Goal: Task Accomplishment & Management: Complete application form

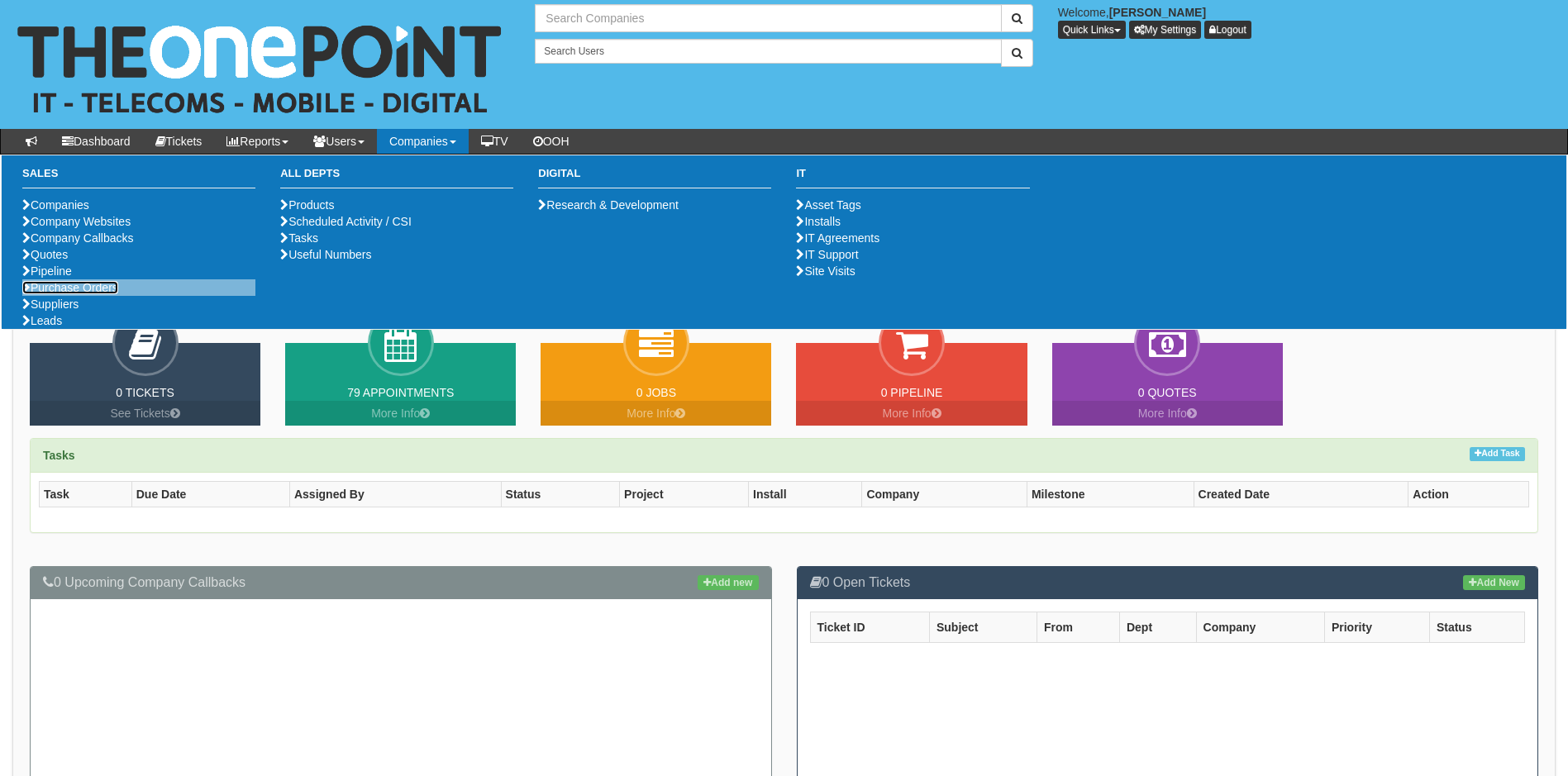
type input "Search Companies"
click at [87, 294] on link "Purchase Orders" at bounding box center [70, 287] width 96 height 13
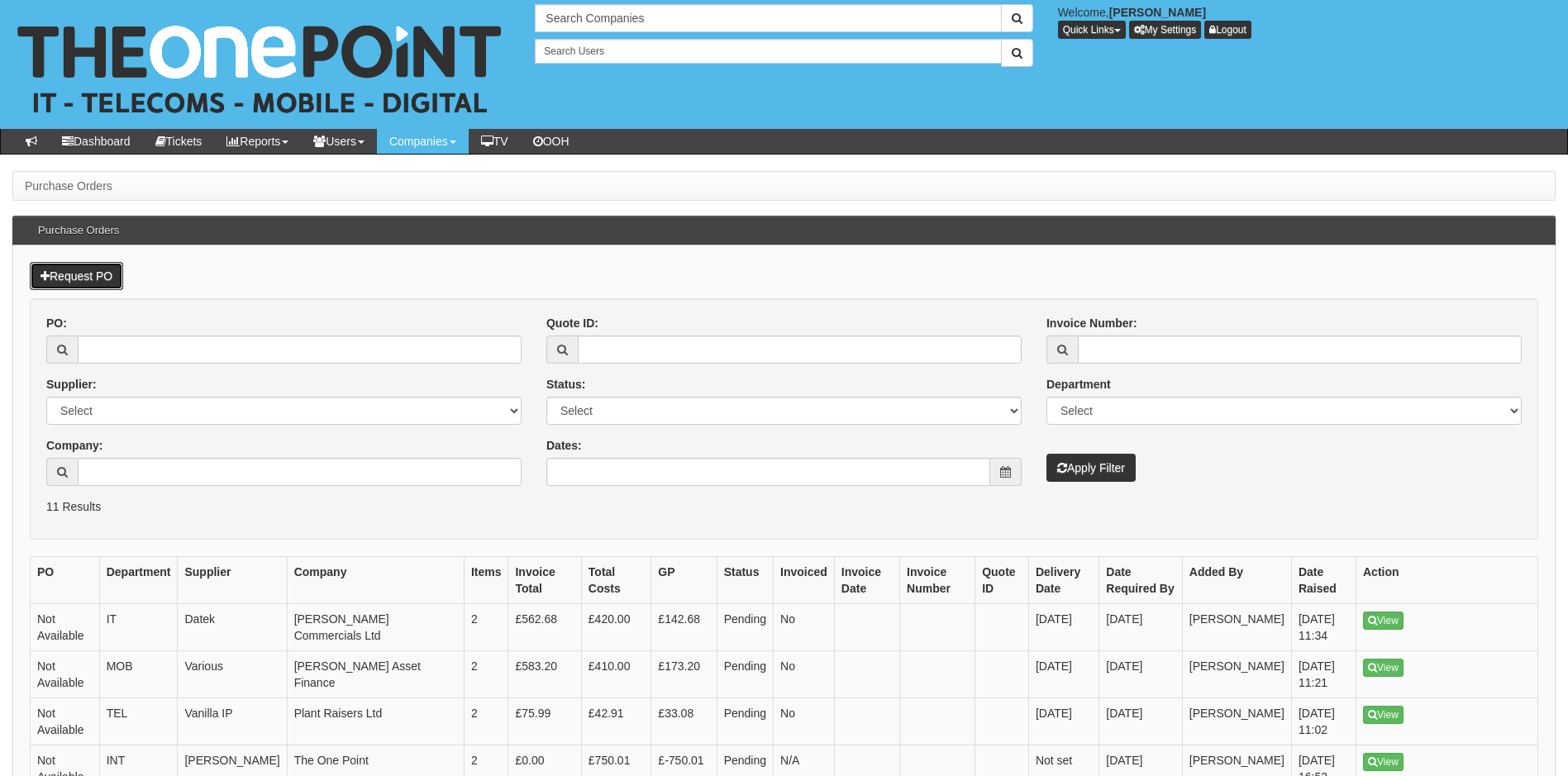
click at [91, 273] on link "Request PO" at bounding box center [76, 276] width 93 height 28
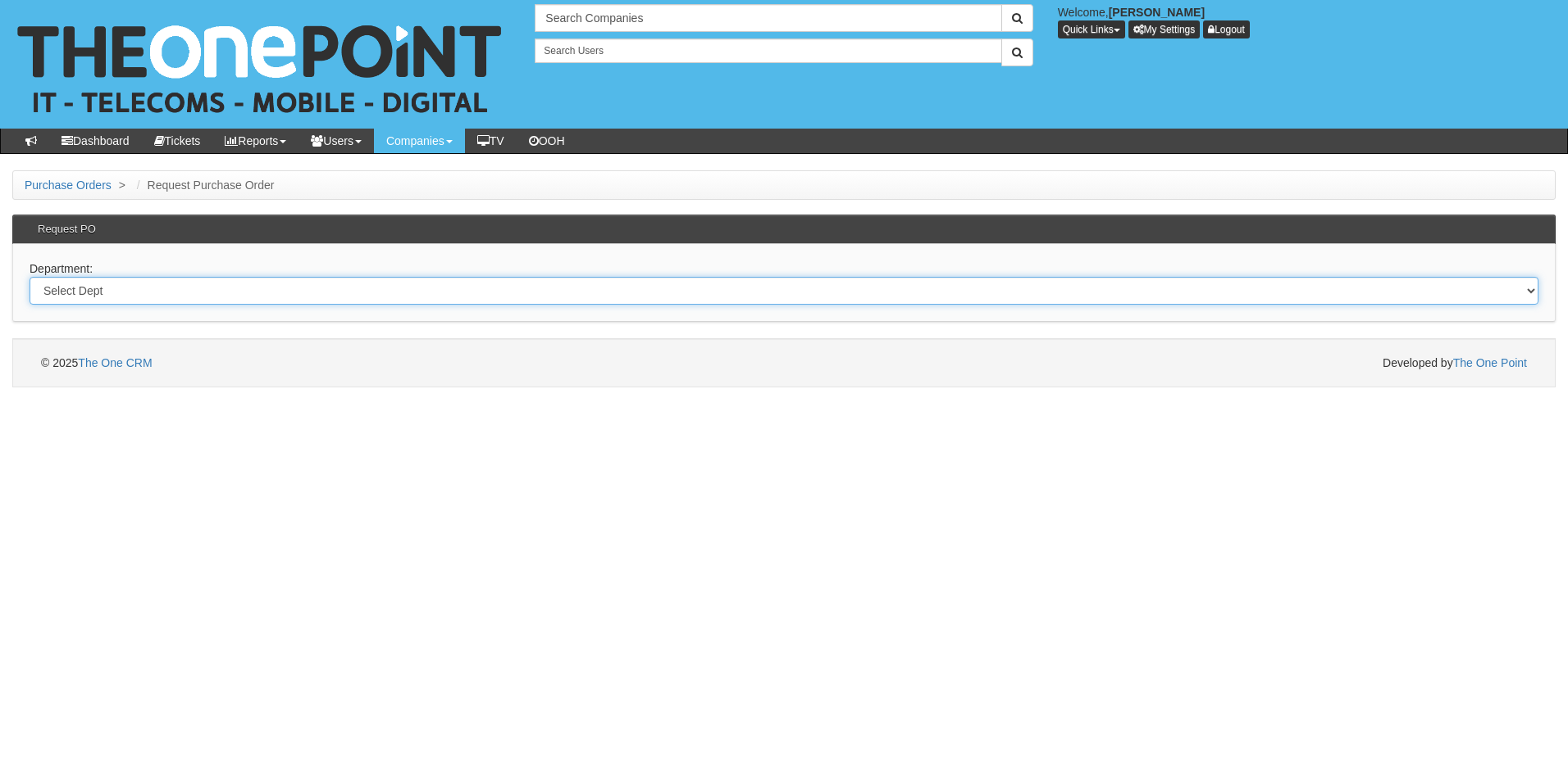
click at [190, 287] on select "Select Dept Digital Internal IT Mobiles Marketing Telecoms" at bounding box center [783, 291] width 1509 height 28
select select "?pipeID=&dept=TEL"
click at [29, 277] on select "Select Dept Digital Internal IT Mobiles Marketing Telecoms" at bounding box center [783, 291] width 1509 height 28
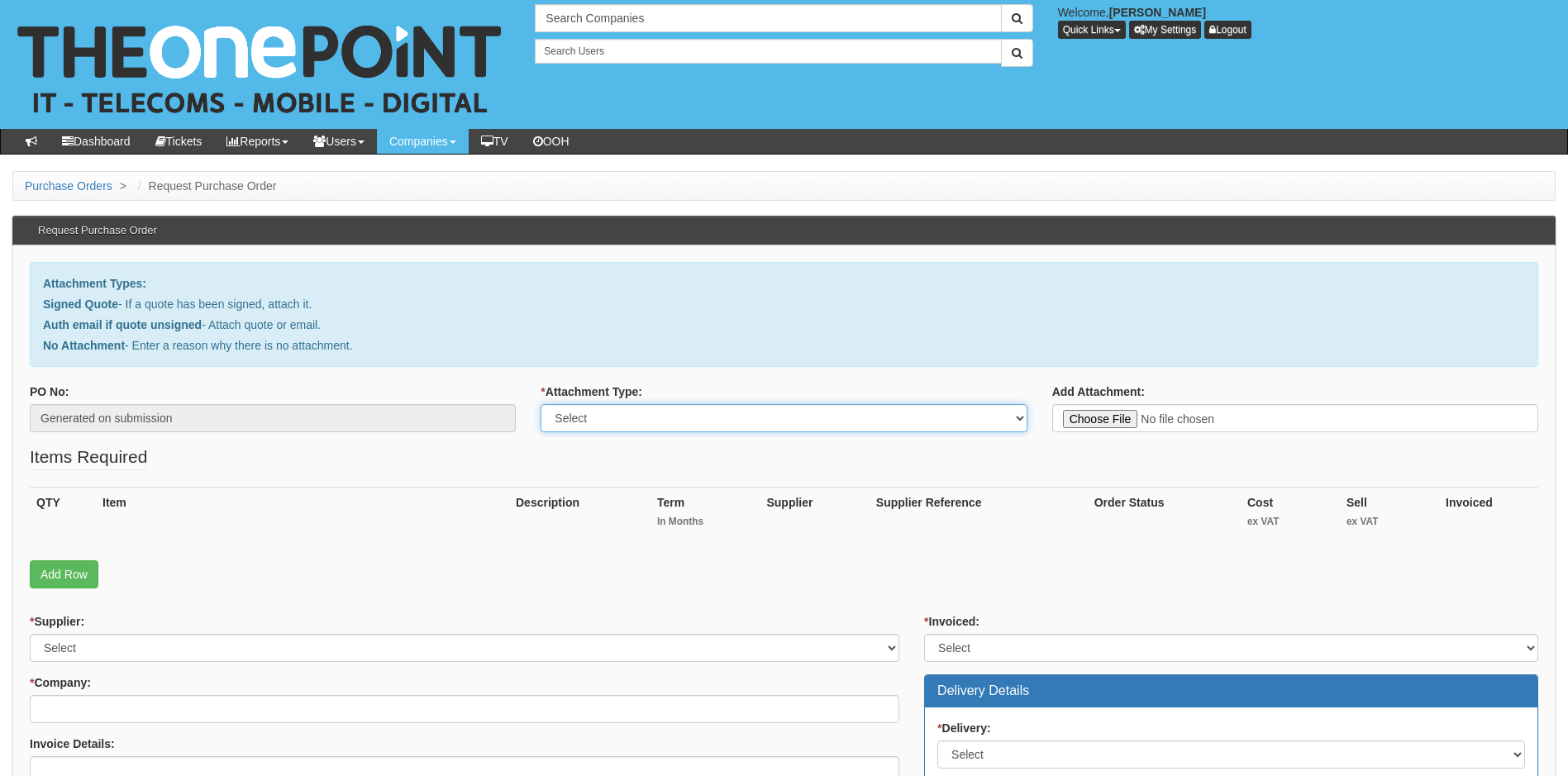
click at [727, 422] on select "Select Signed Quote Auth email with quote if unsigned No Attachment" at bounding box center [783, 418] width 486 height 28
select select "Signed Quote"
click at [540, 404] on select "Select Signed Quote Auth email with quote if unsigned No Attachment" at bounding box center [783, 418] width 486 height 28
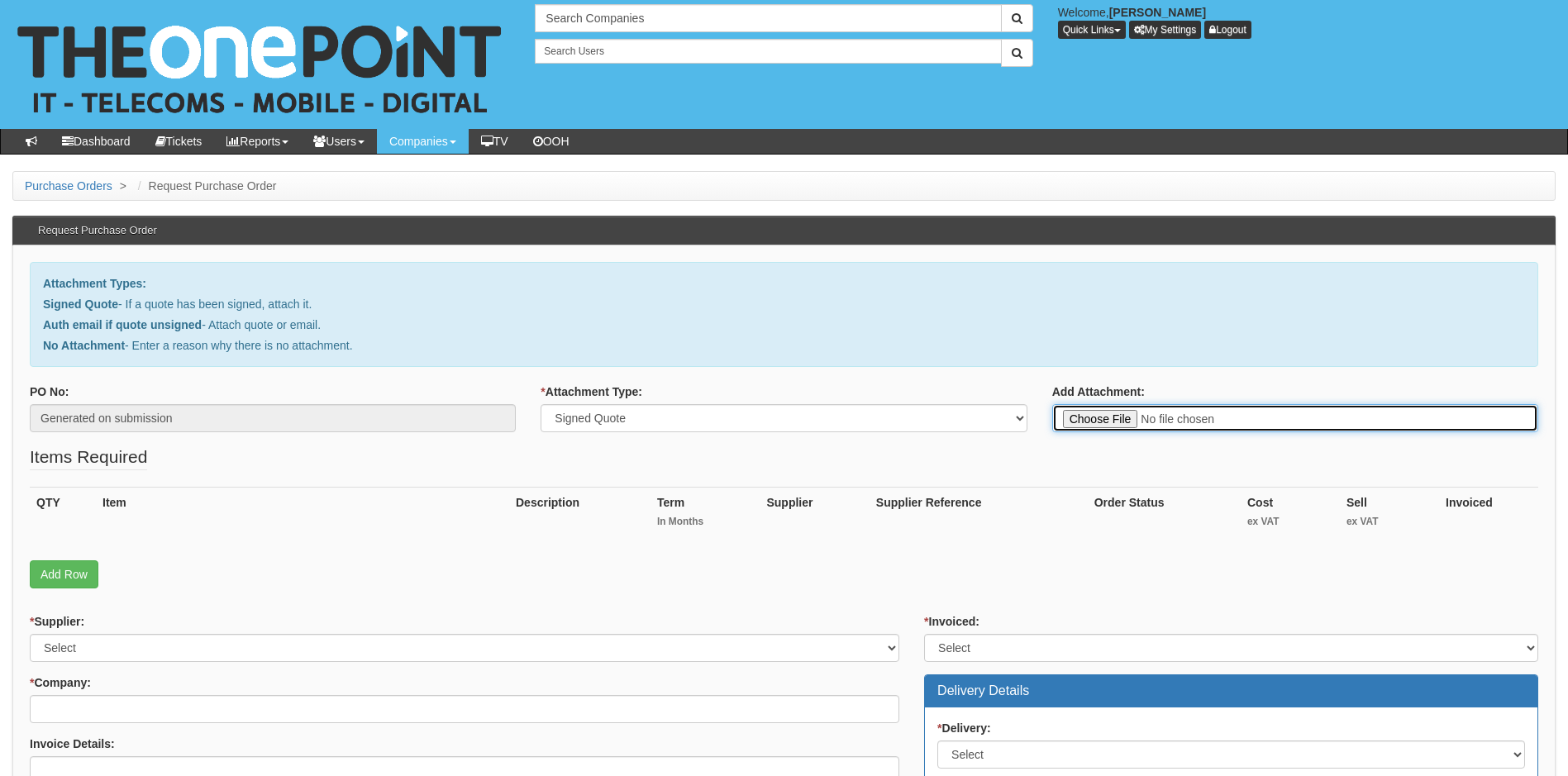
click at [1112, 415] on input "Add Attachment:" at bounding box center [1294, 418] width 486 height 28
type input "C:\fakepath\GVUK Design Limited - New VoIP user.pdf"
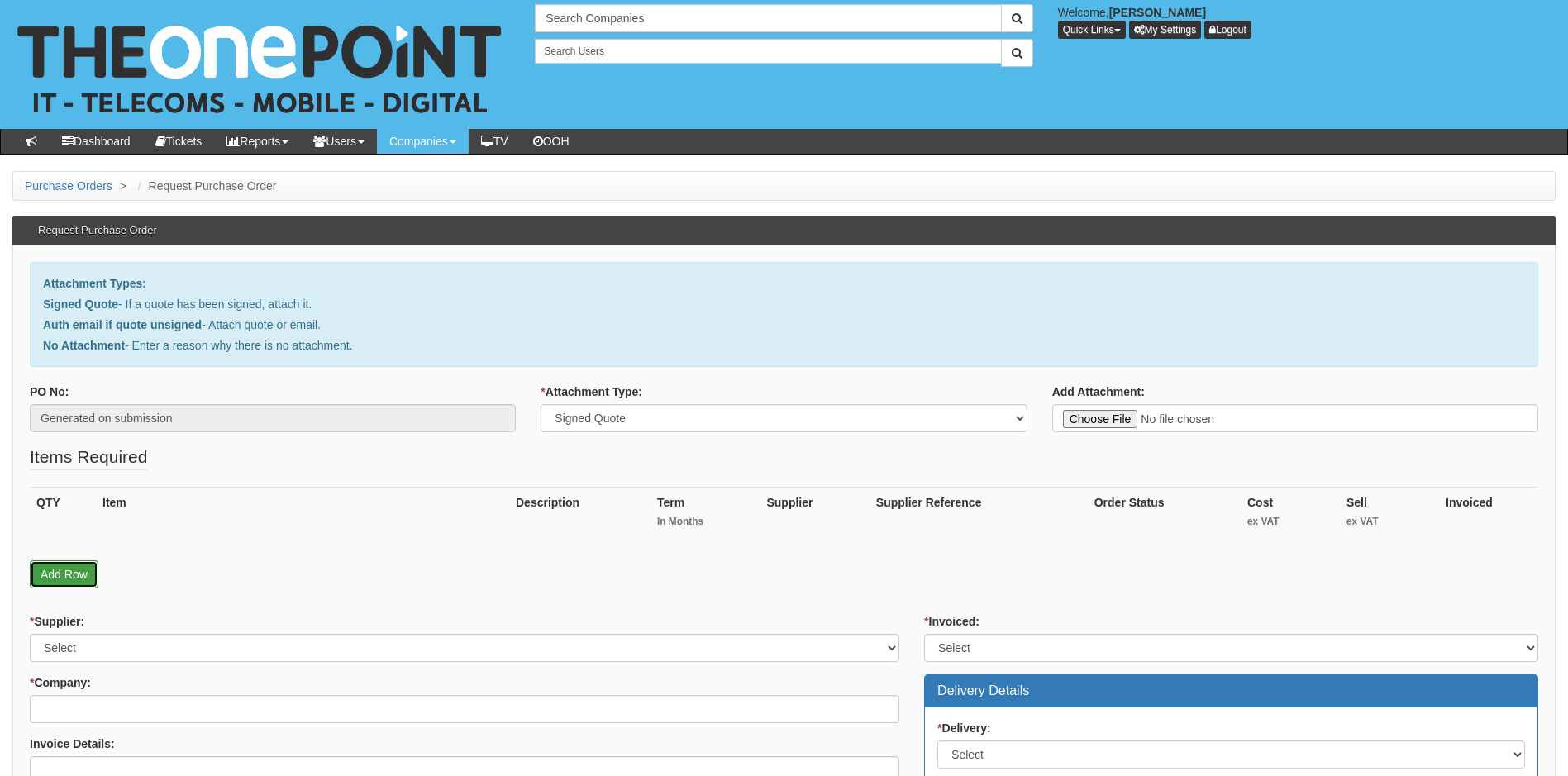
click at [59, 573] on link "Add Row" at bounding box center [64, 574] width 69 height 28
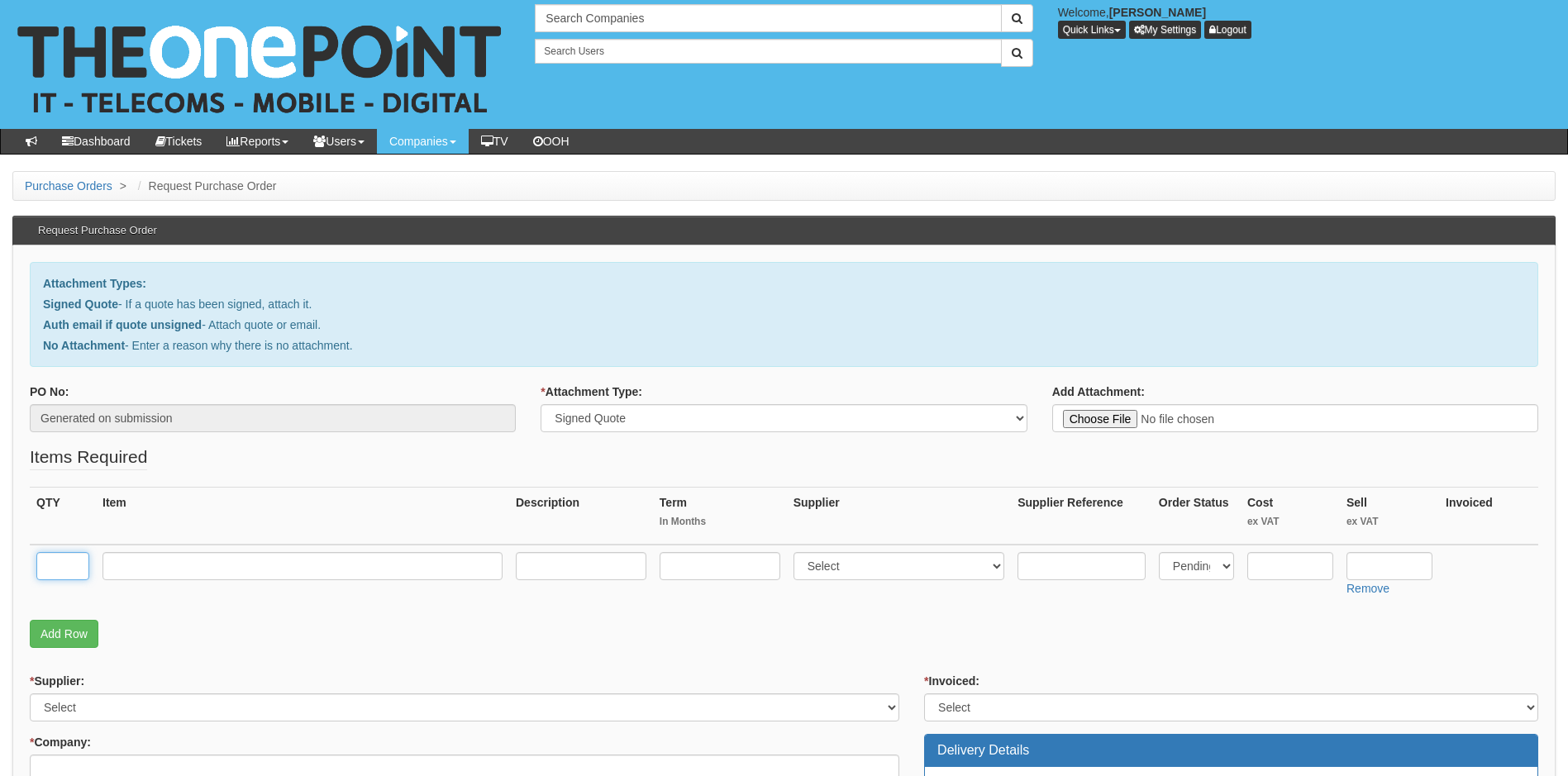
click at [65, 568] on input "text" at bounding box center [62, 566] width 53 height 28
type input "1"
click at [77, 640] on link "Add Row" at bounding box center [64, 634] width 69 height 28
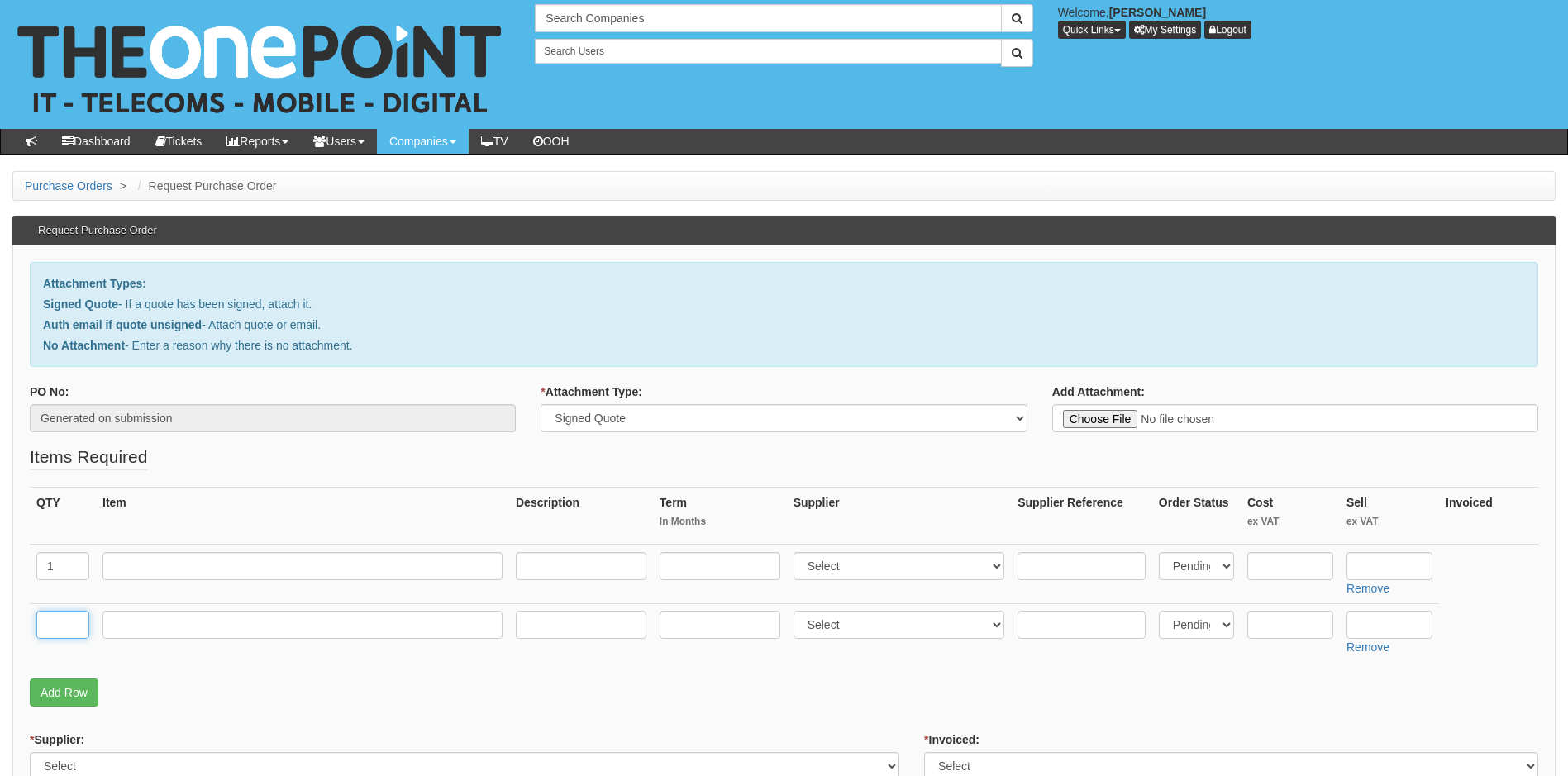
click at [66, 620] on input "text" at bounding box center [62, 625] width 53 height 28
type input "1"
click at [165, 569] on input "text" at bounding box center [303, 566] width 400 height 28
type input "V2000 Standard user"
type input "12"
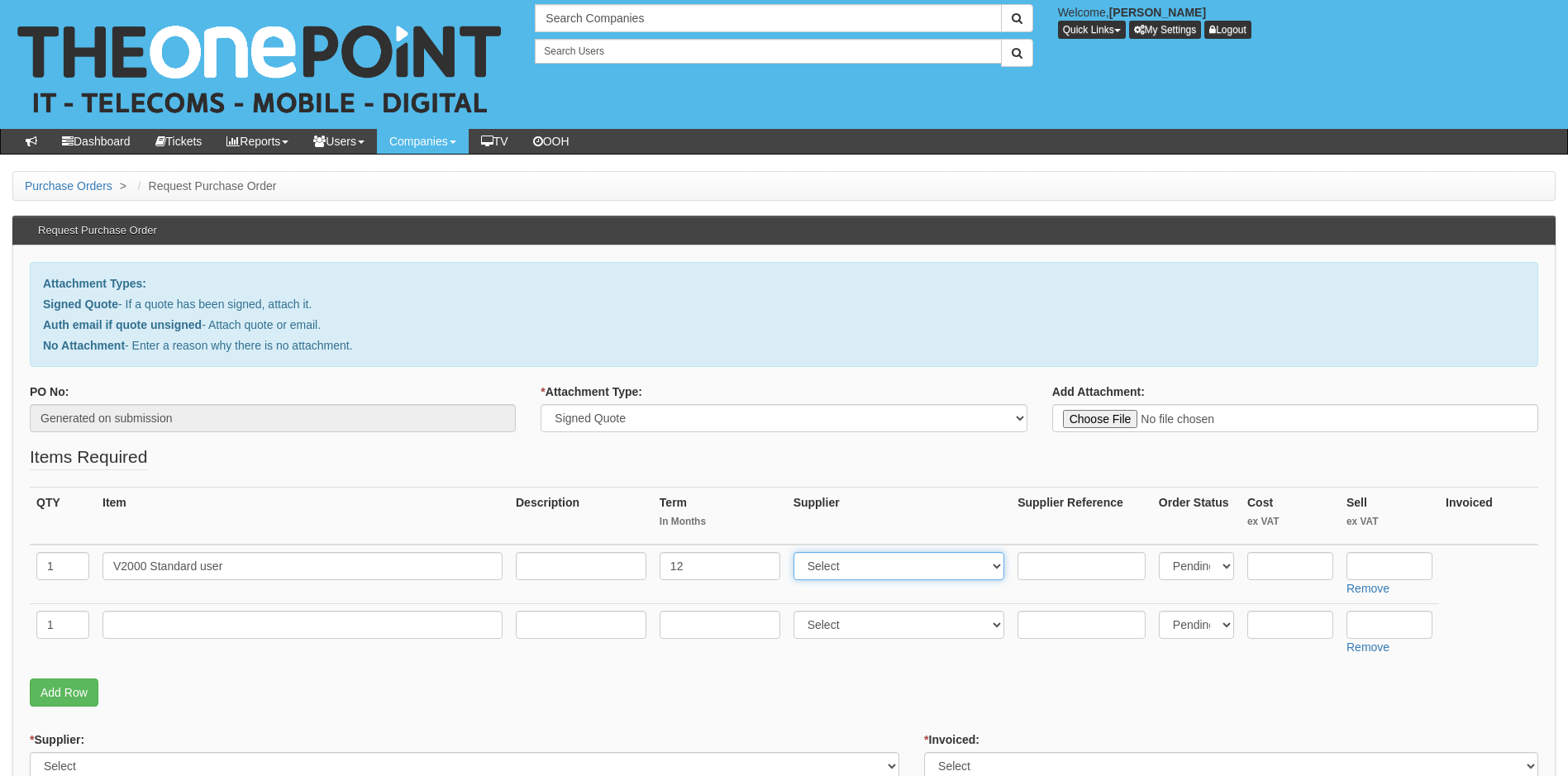
select select "72"
type input "12.99"
click at [164, 625] on input "text" at bounding box center [303, 625] width 400 height 28
type input "Mobility Bolt-On"
click at [536, 623] on input "text" at bounding box center [581, 625] width 130 height 28
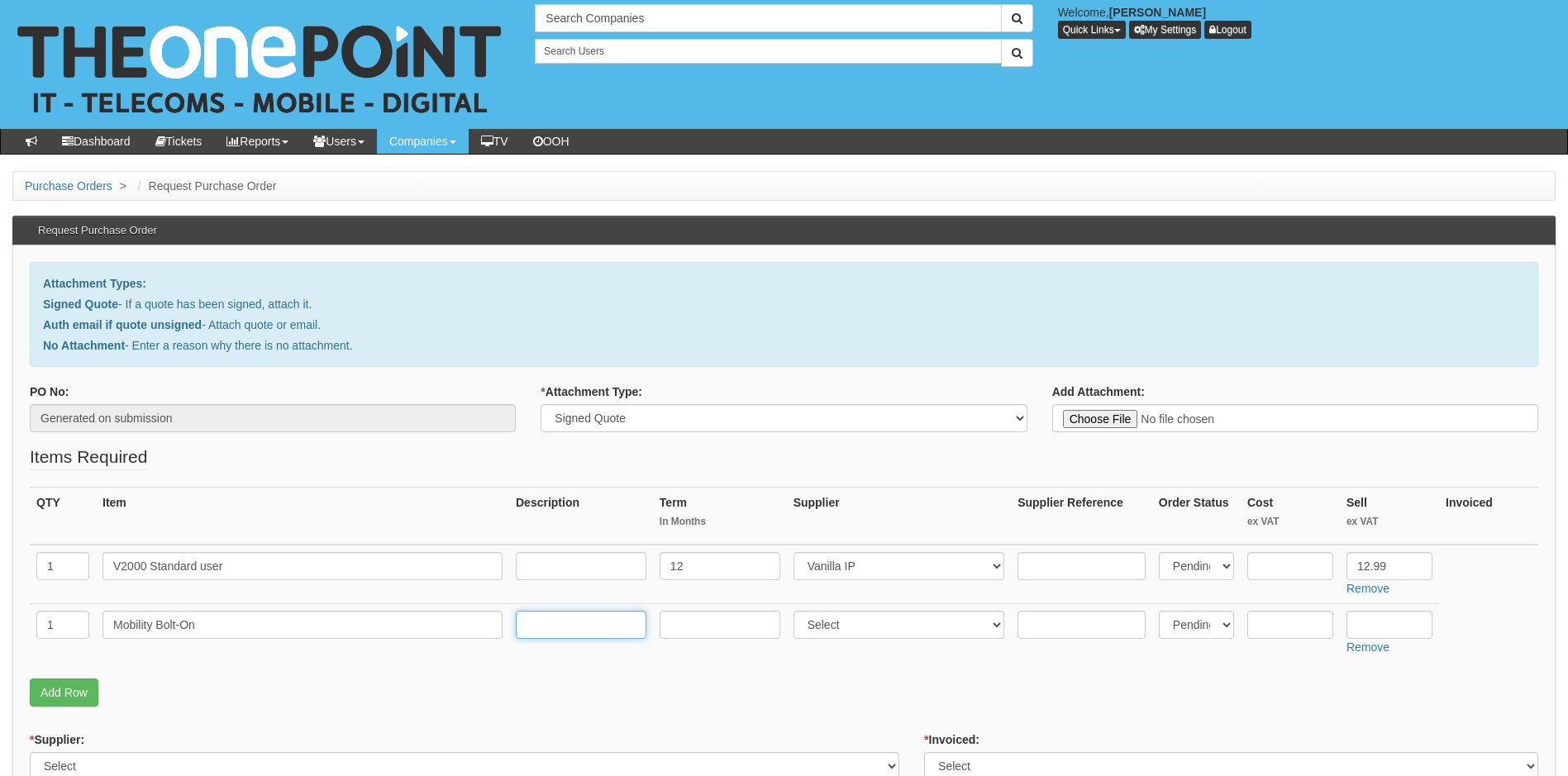
paste input "(Mobile Twin/DND/Hot Desk/Multi Device/Speed Dial)"
type input "(Mobile Twin/DND/Hot Desk/Multi Device/Speed Dial)"
click at [544, 560] on input "text" at bounding box center [581, 566] width 130 height 28
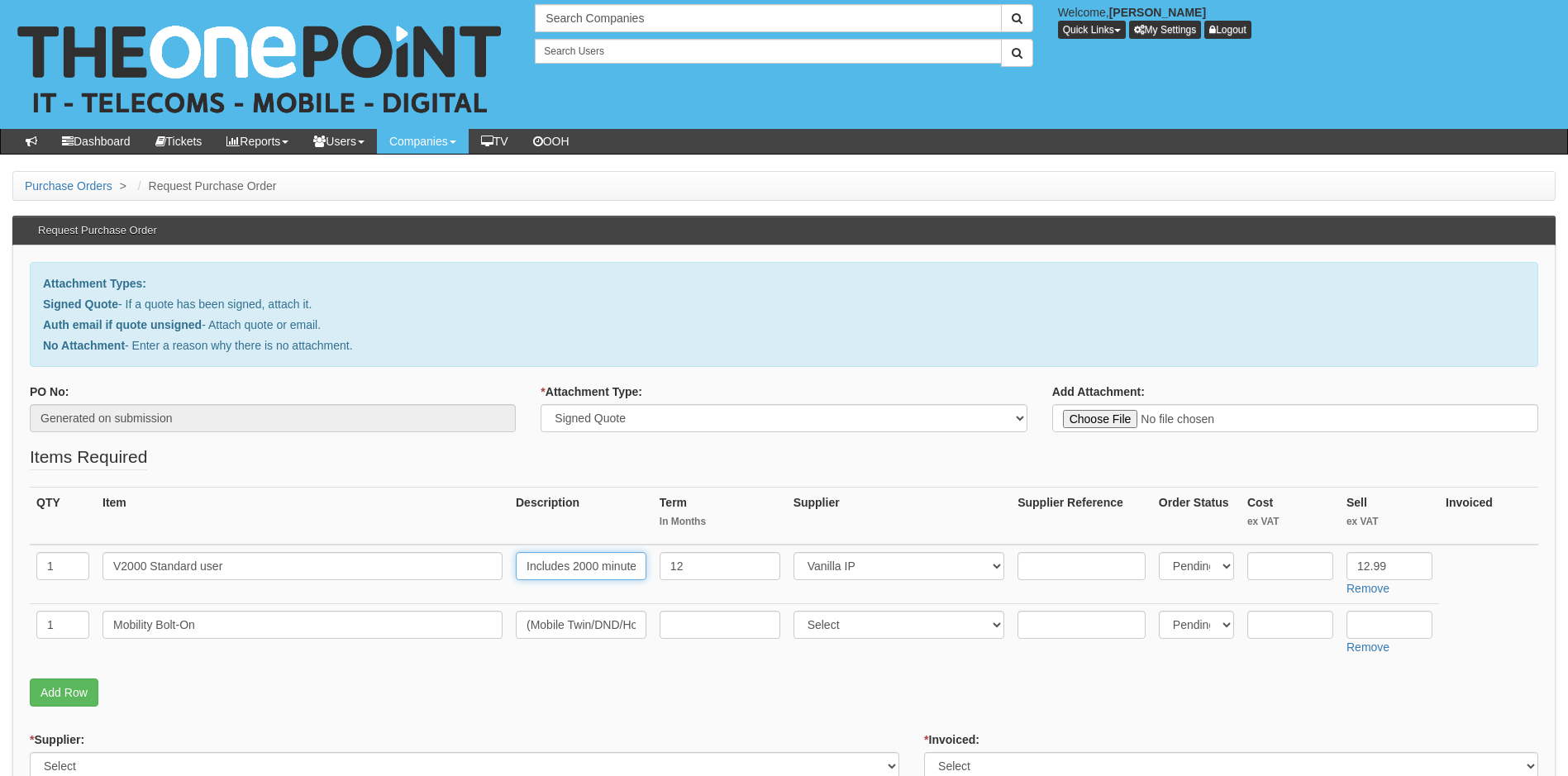
scroll to position [0, 5]
type input "Includes 2000 minutes"
click at [1280, 568] on input "text" at bounding box center [1290, 566] width 86 height 28
type input "5.02"
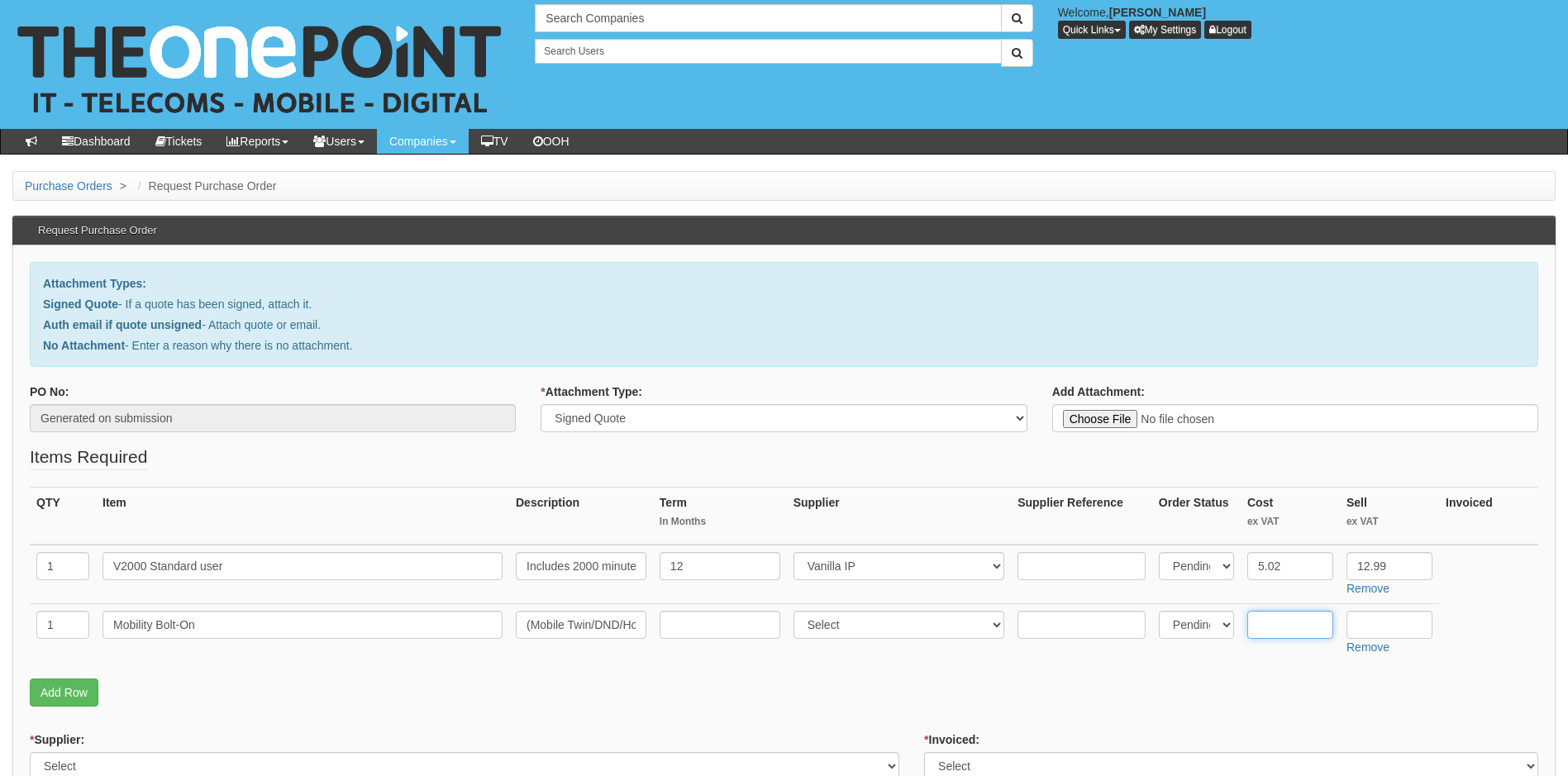
click at [1270, 628] on input "text" at bounding box center [1290, 625] width 86 height 28
click at [1296, 631] on input "text" at bounding box center [1290, 625] width 86 height 28
type input "1.24"
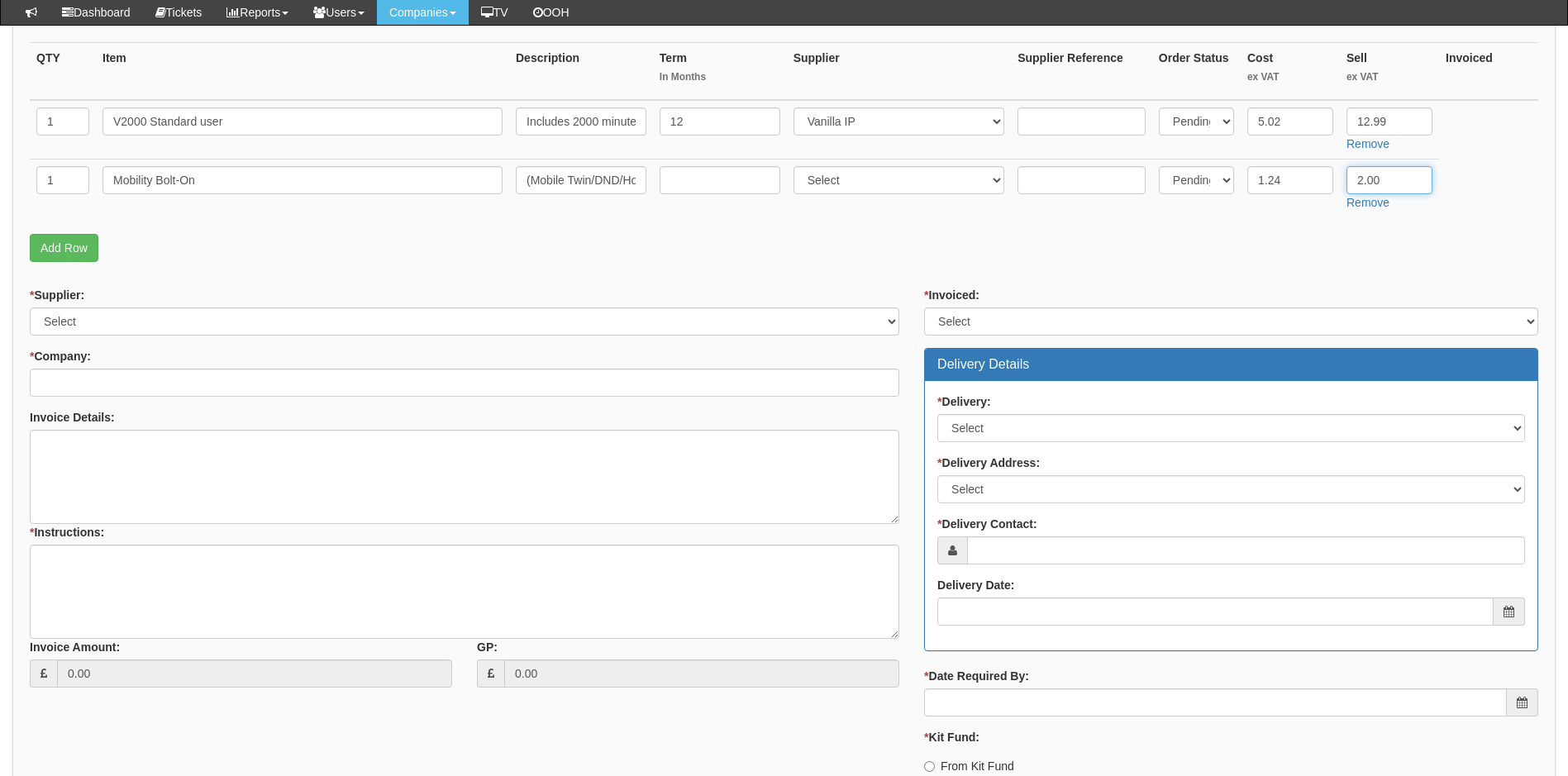
scroll to position [413, 0]
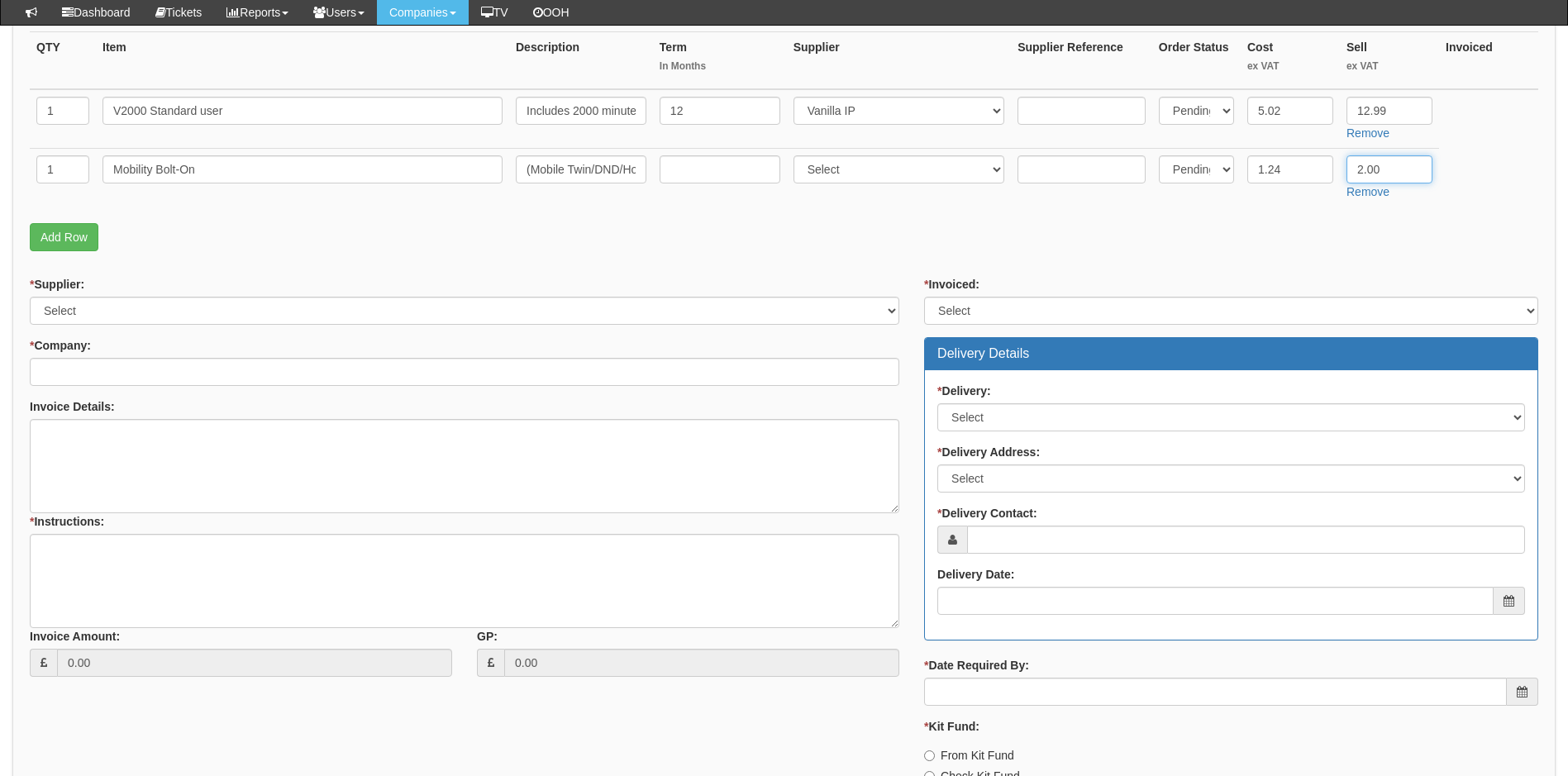
type input "2.00"
click at [491, 313] on select "Select 123 REG.co.uk 1Password 3 4Gon AA Jones Electric Ltd Abzorb Access Group…" at bounding box center [464, 311] width 870 height 28
select select "72"
click at [29, 297] on select "Select 123 REG.co.uk 1Password 3 4Gon AA Jones Electric Ltd Abzorb Access Group…" at bounding box center [464, 311] width 870 height 28
click at [1097, 307] on select "Select Yes No N/A STB (part of order)" at bounding box center [1231, 311] width 614 height 28
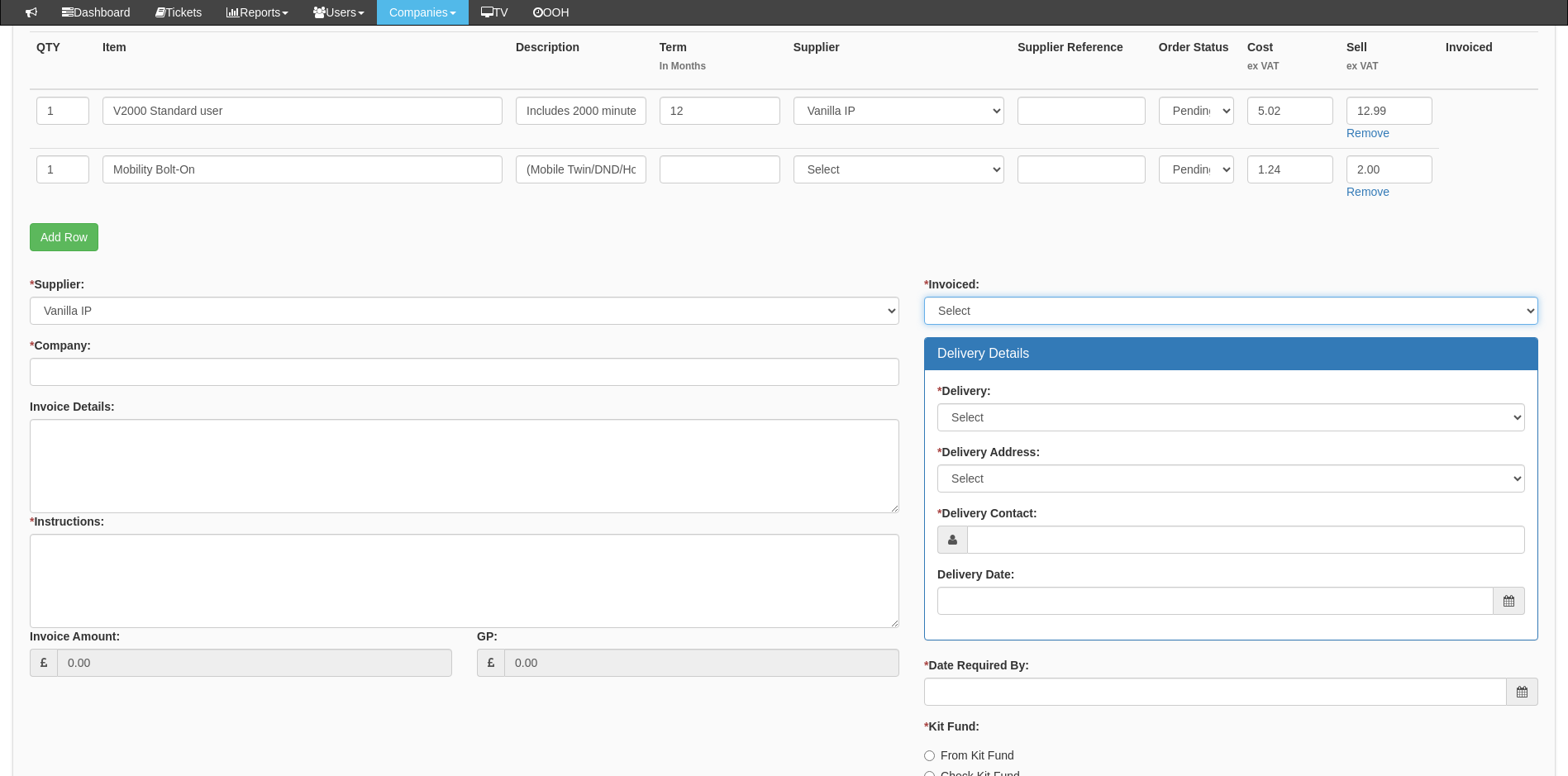
select select "1"
click at [924, 297] on select "Select Yes No N/A STB (part of order)" at bounding box center [1231, 311] width 614 height 28
click at [726, 375] on input "* Company:" at bounding box center [464, 372] width 870 height 28
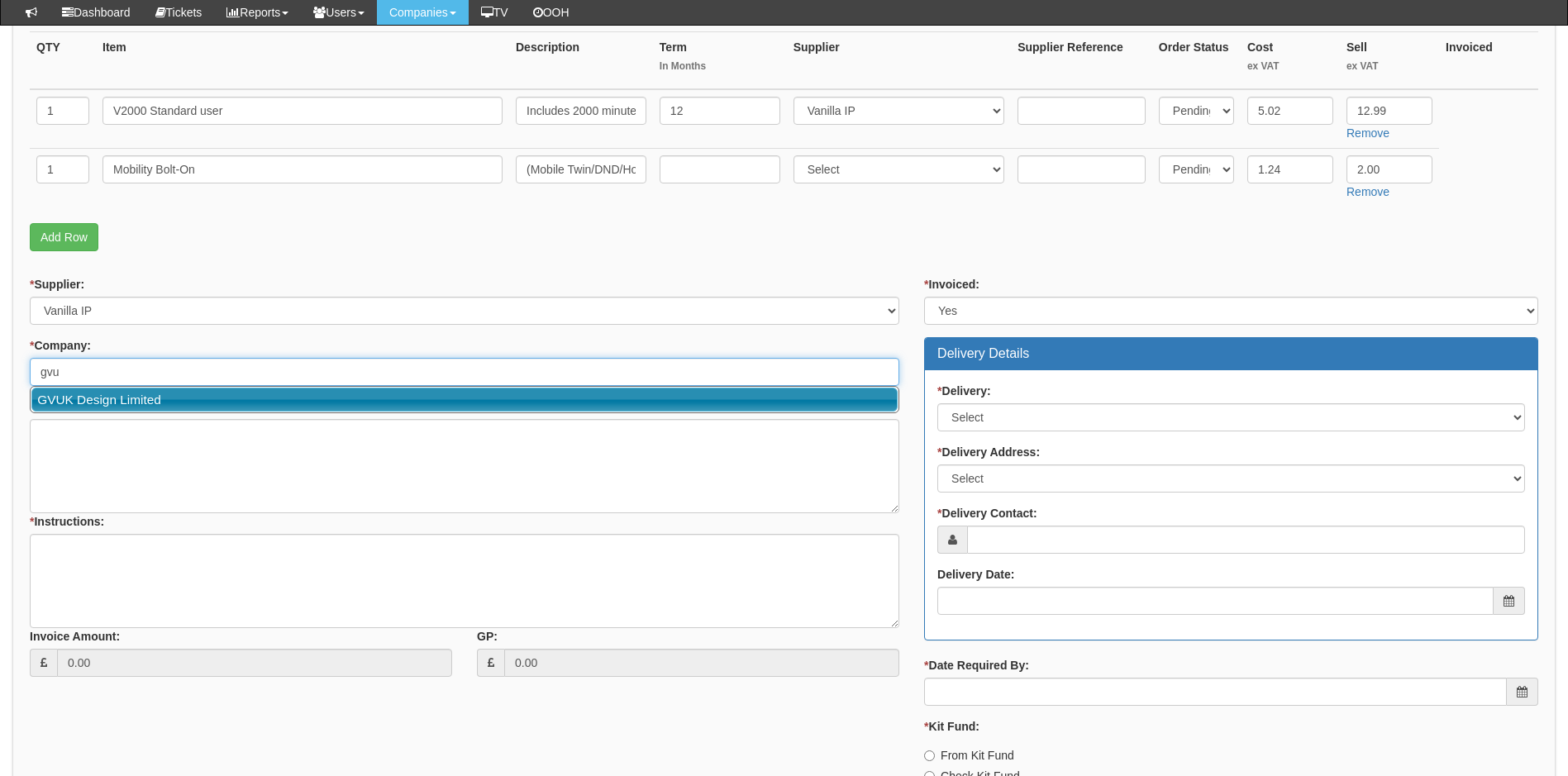
click at [629, 403] on link "GVUK Design Limited" at bounding box center [464, 400] width 866 height 24
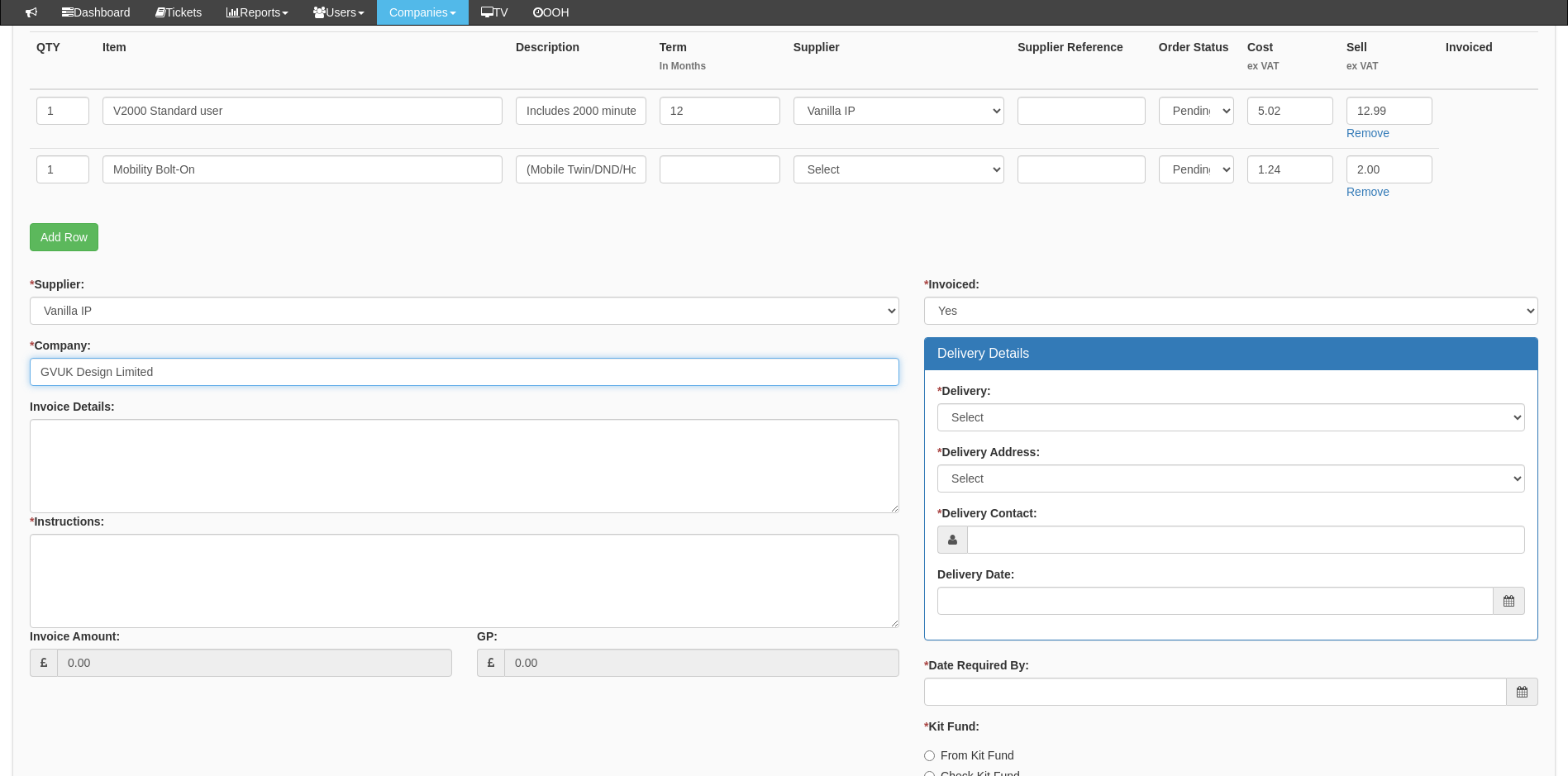
type input "GVUK Design Limited"
click at [1047, 418] on select "Select No Not Applicable Yes" at bounding box center [1231, 417] width 588 height 28
select select "3"
click at [937, 403] on select "Select No Not Applicable Yes" at bounding box center [1231, 417] width 588 height 28
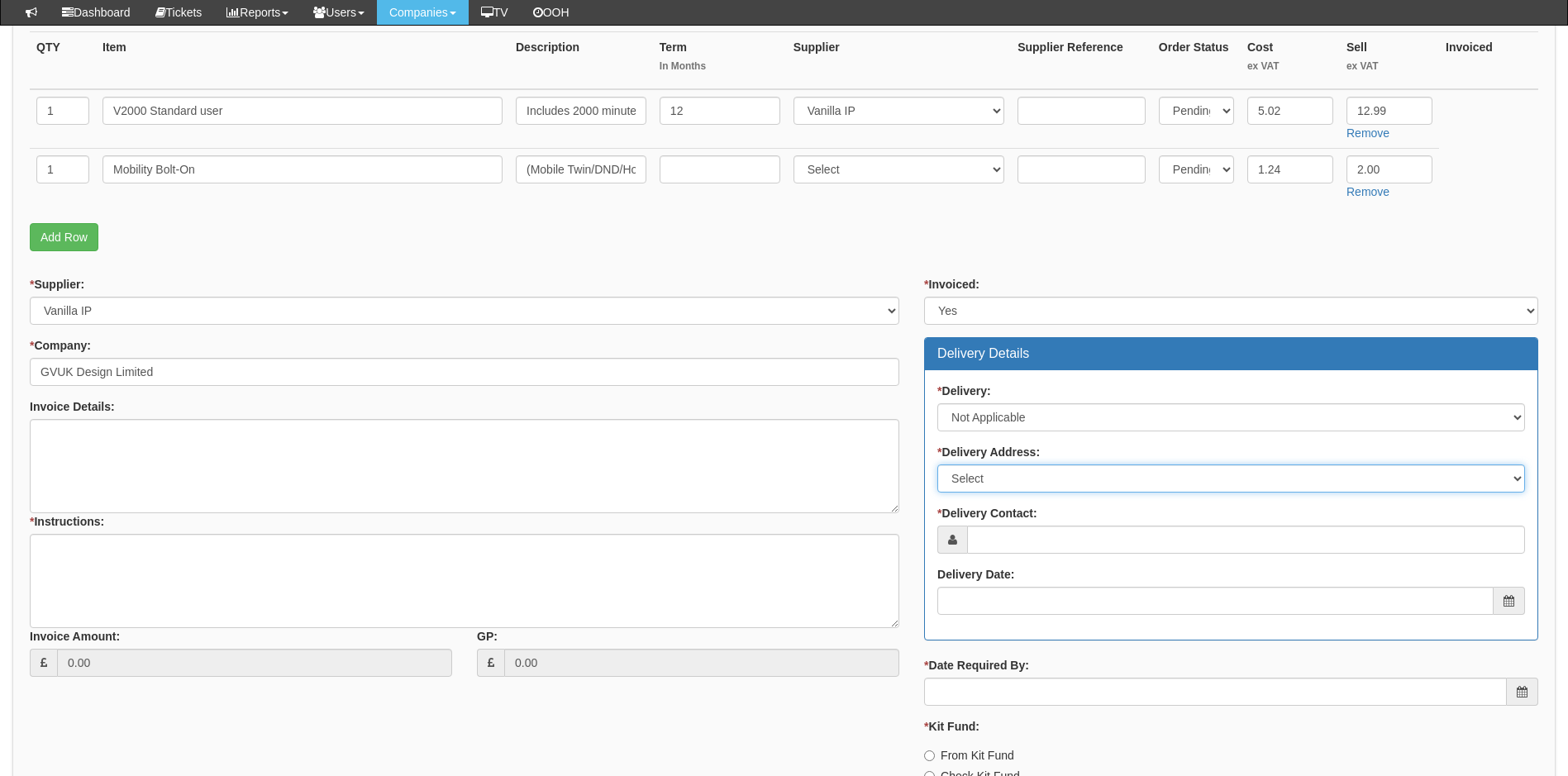
click at [1052, 473] on select "Select Not Applicable Main Address - AL5 2TL Other" at bounding box center [1231, 478] width 588 height 28
select select "N/A"
click at [937, 464] on select "Select Not Applicable Main Address - AL5 2TL Other" at bounding box center [1231, 478] width 588 height 28
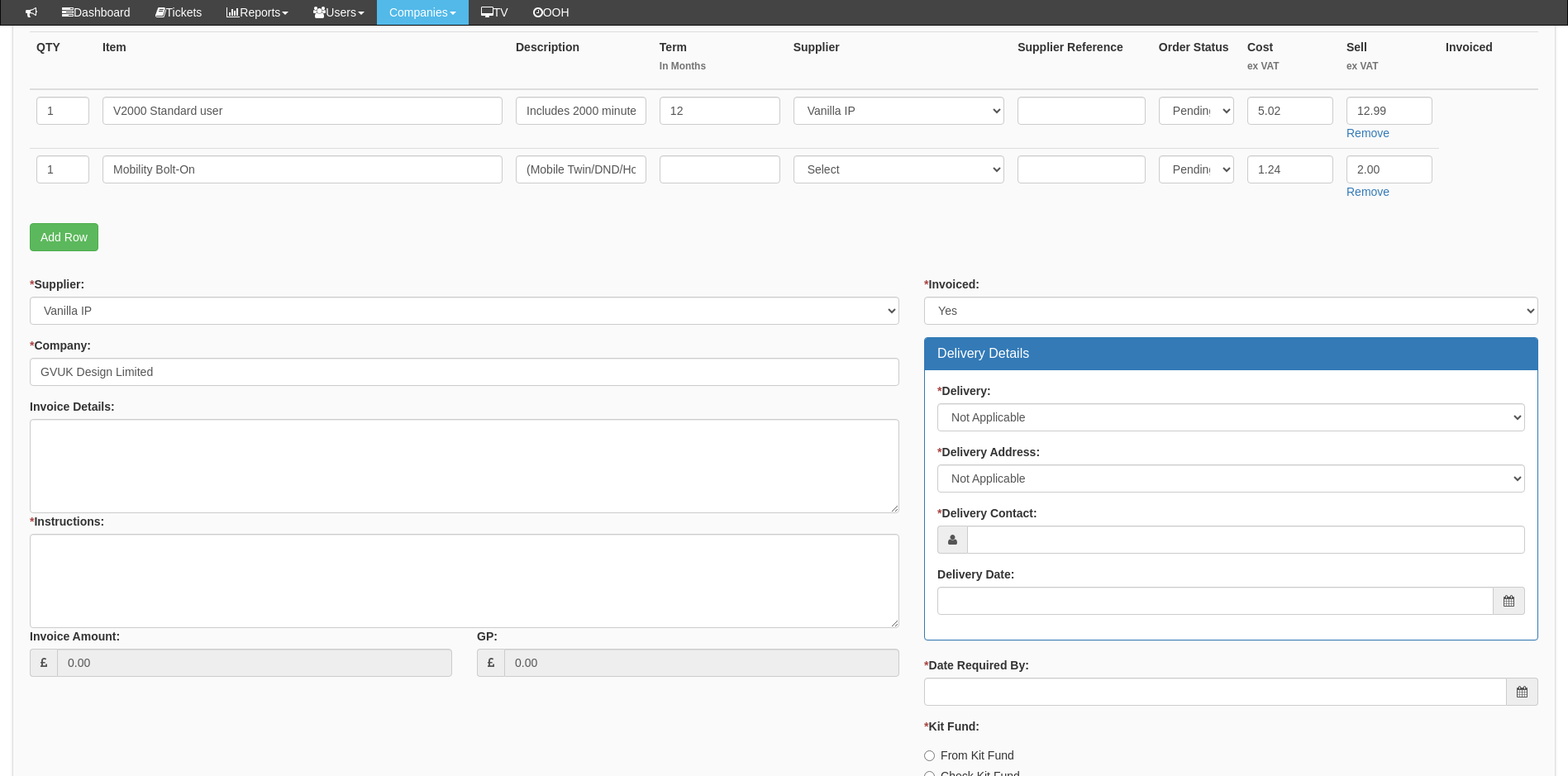
click at [1051, 523] on div "* Delivery Contact:" at bounding box center [1231, 529] width 588 height 49
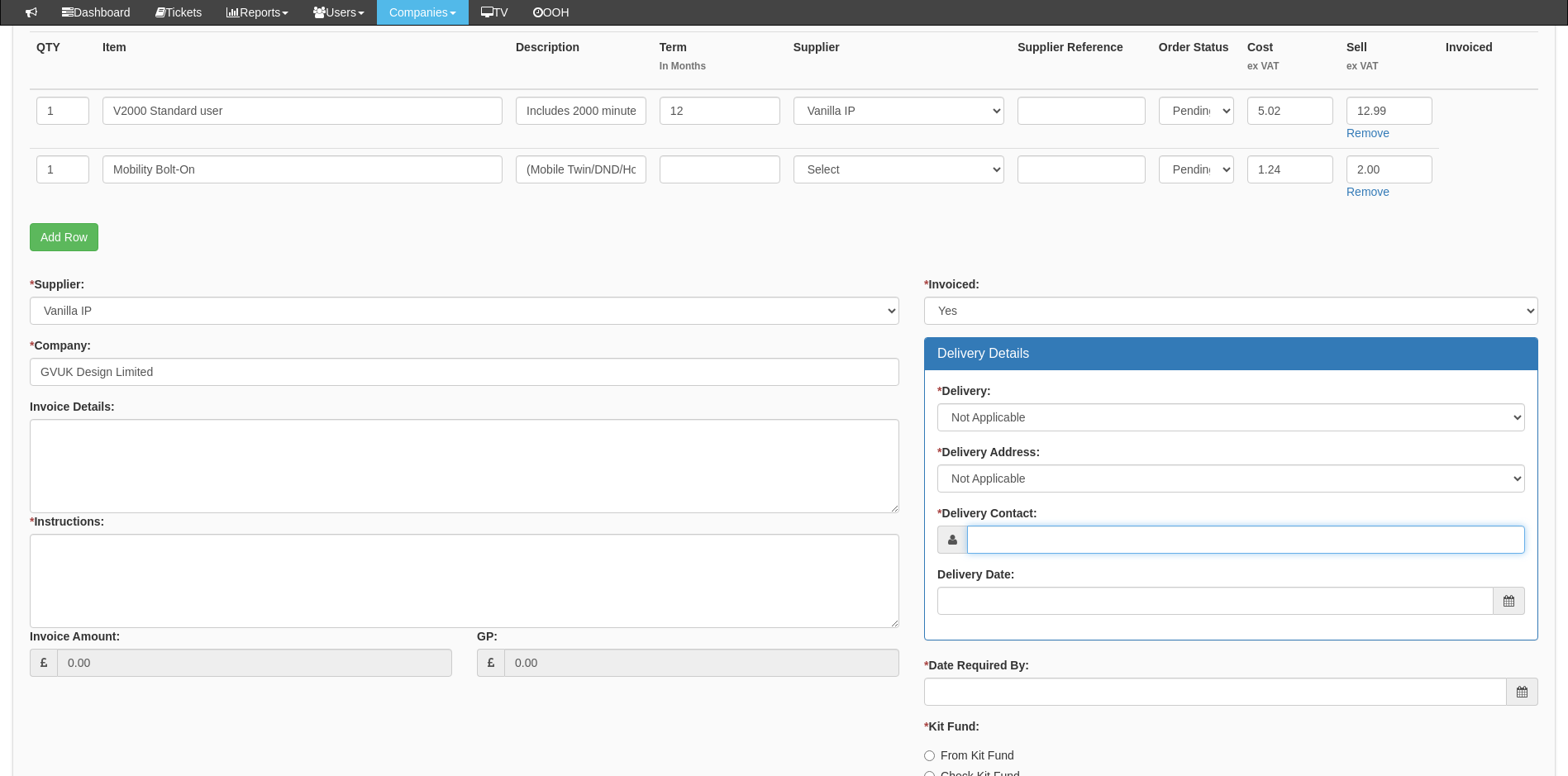
click at [1045, 535] on input "* Delivery Contact:" at bounding box center [1246, 539] width 558 height 28
click at [1037, 539] on input "* Delivery Contact:" at bounding box center [1246, 539] width 558 height 28
paste input "graham@gvukdesign.co.uk"
type input "graham@gvukdesign.co.uk"
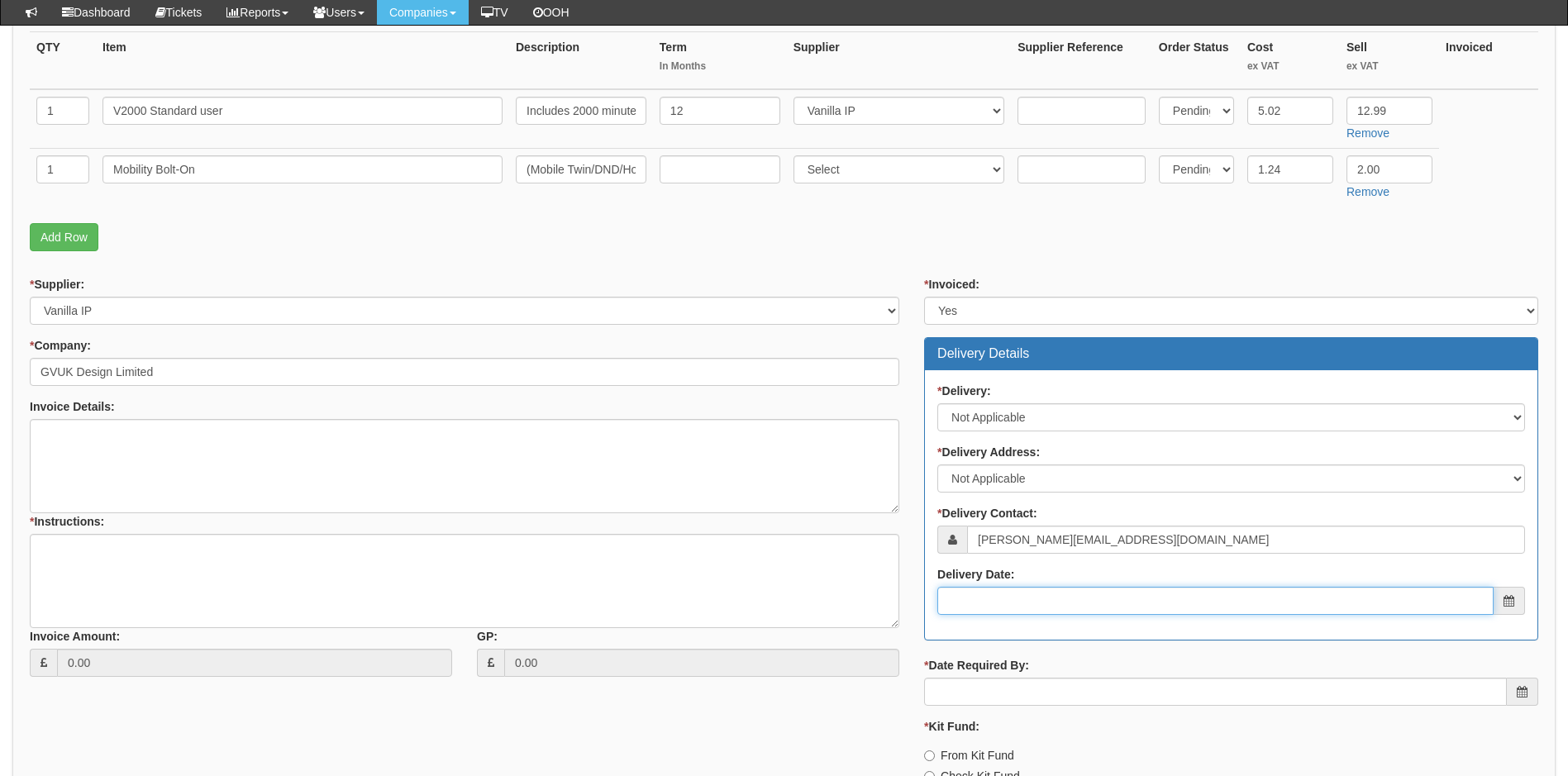
click at [1058, 603] on input "Delivery Date:" at bounding box center [1215, 601] width 557 height 28
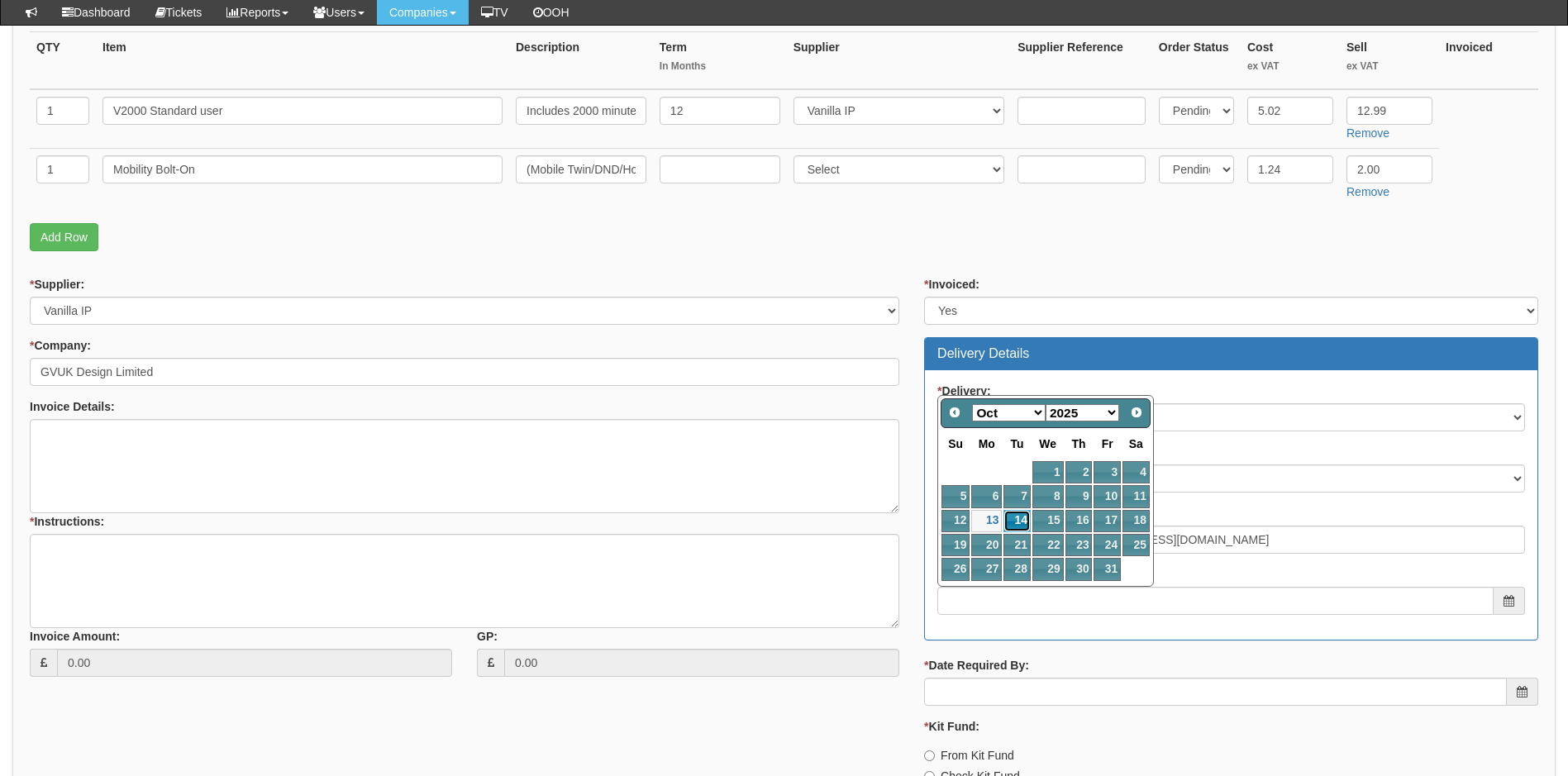
click at [1018, 519] on link "14" at bounding box center [1017, 521] width 27 height 22
type input "2025-10-14"
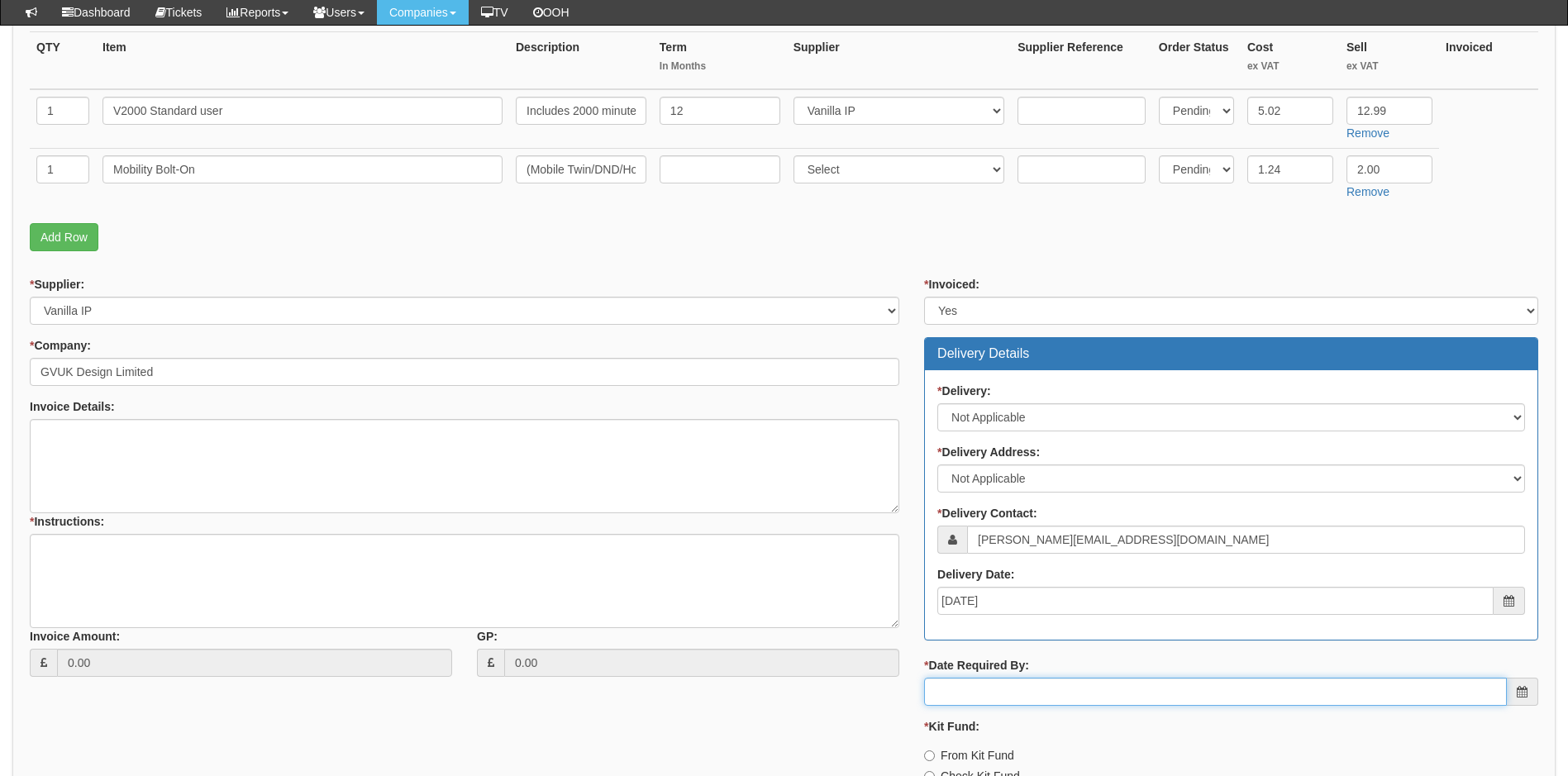
click at [1004, 695] on input "* Date Required By:" at bounding box center [1215, 691] width 582 height 28
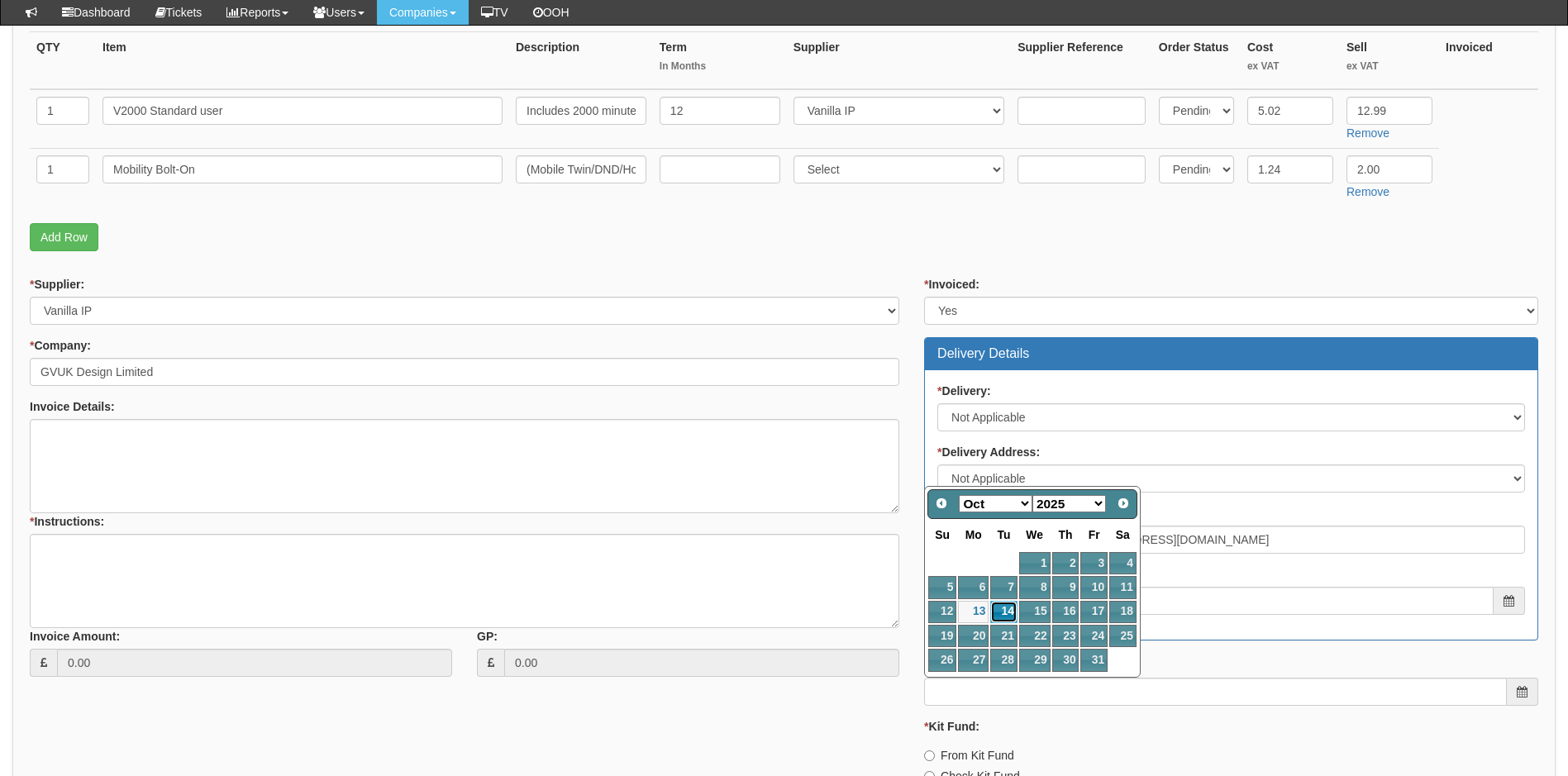
click at [1008, 603] on link "14" at bounding box center [1004, 612] width 27 height 22
type input "2025-10-14"
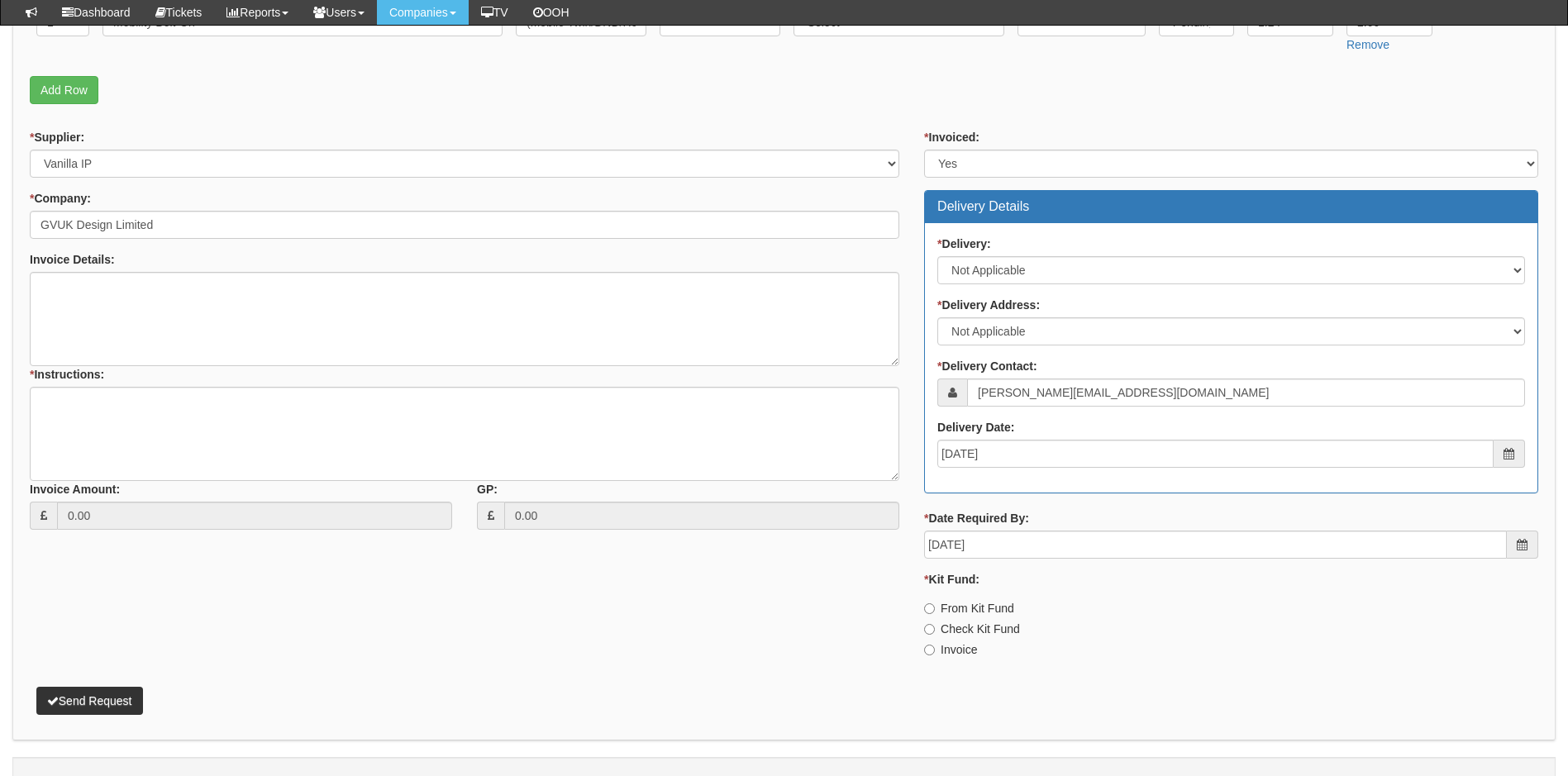
scroll to position [579, 0]
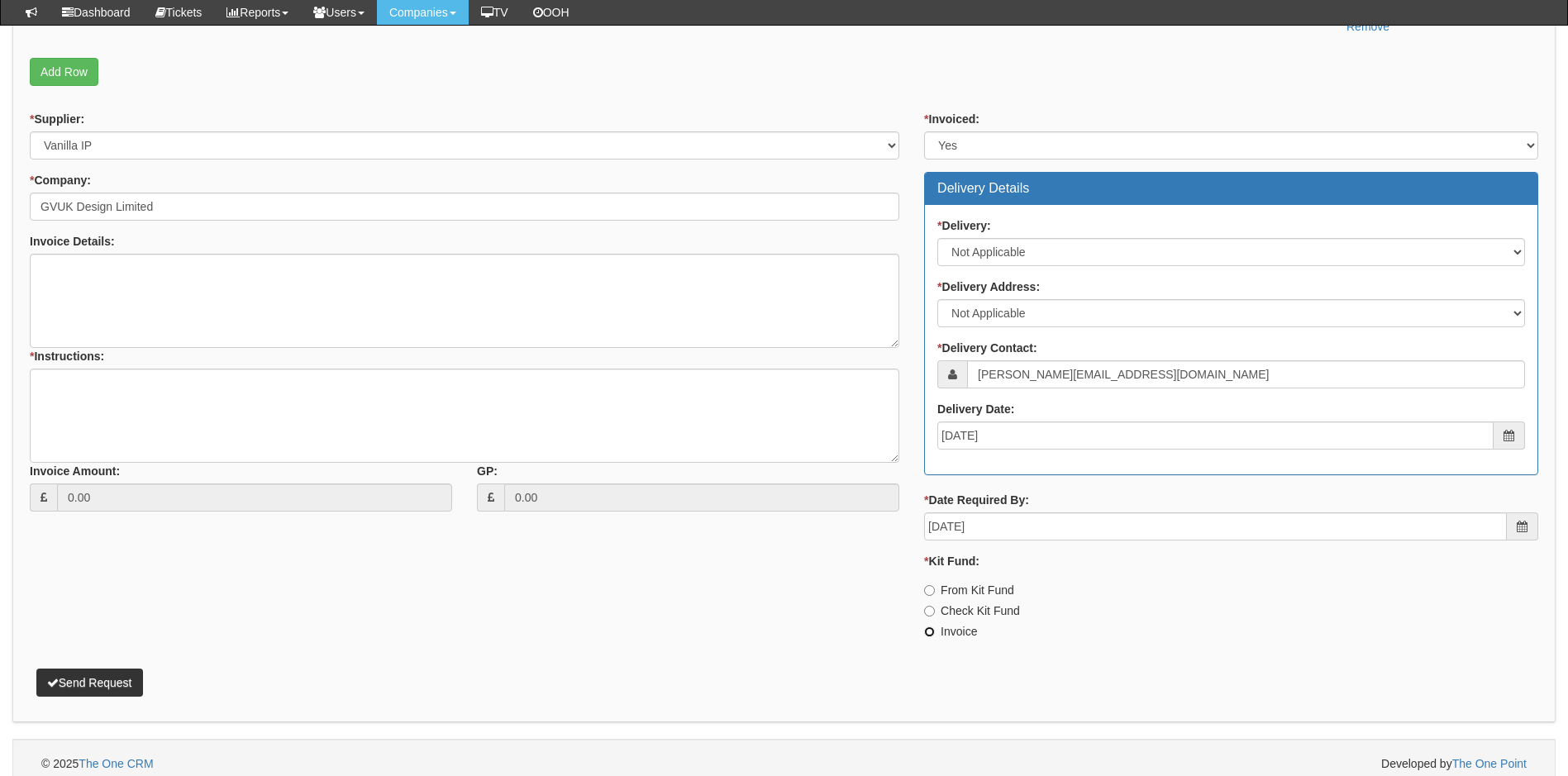
click at [928, 630] on input "Invoice" at bounding box center [929, 632] width 10 height 10
radio input "true"
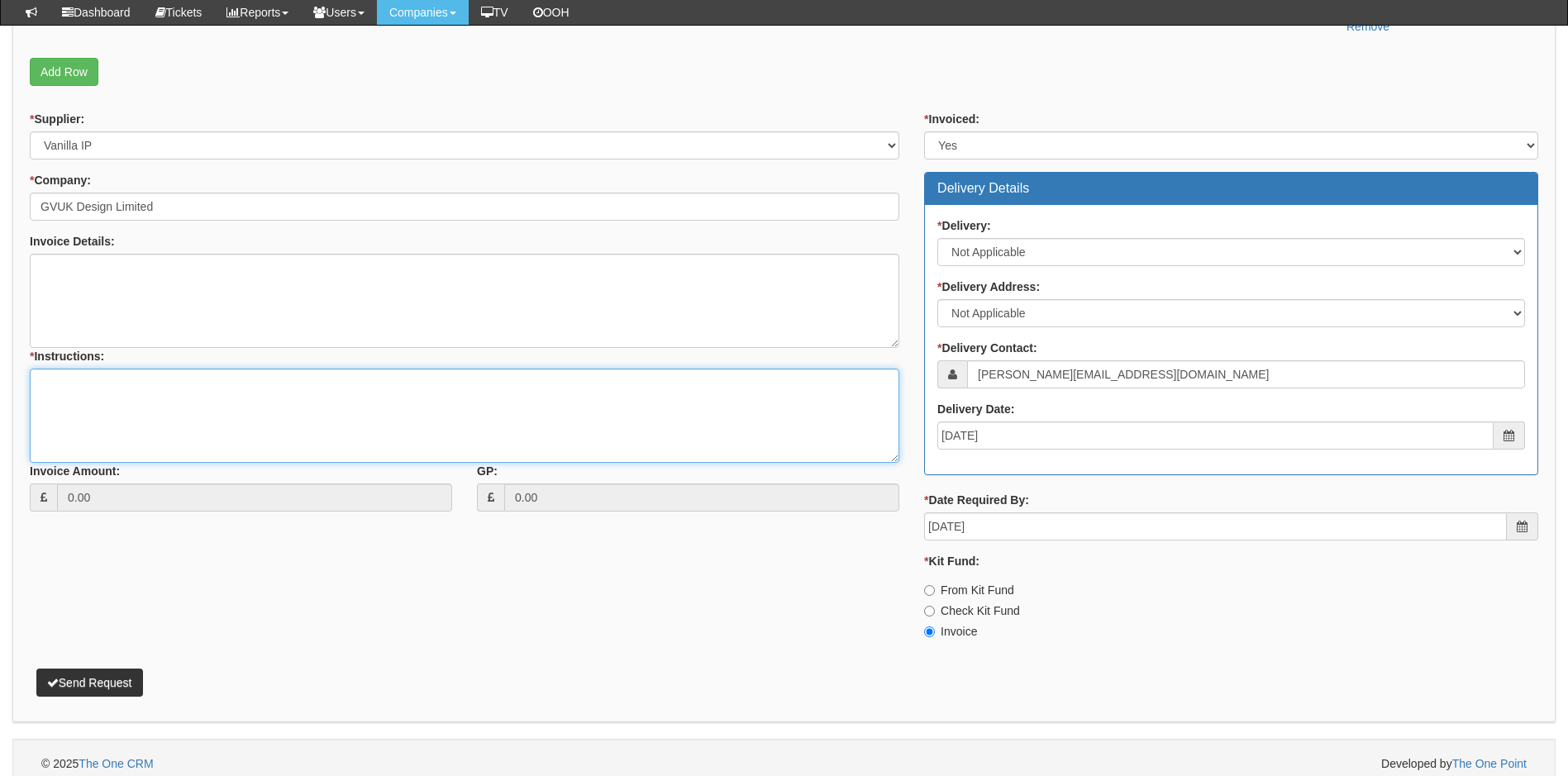
click at [116, 385] on textarea "* Instructions:" at bounding box center [464, 415] width 870 height 94
click at [103, 379] on textarea "* Instructions:" at bounding box center [464, 415] width 870 height 94
paste textarea "440460"
type textarea "Linked to ticket 440460. Passed to telecoms to process"
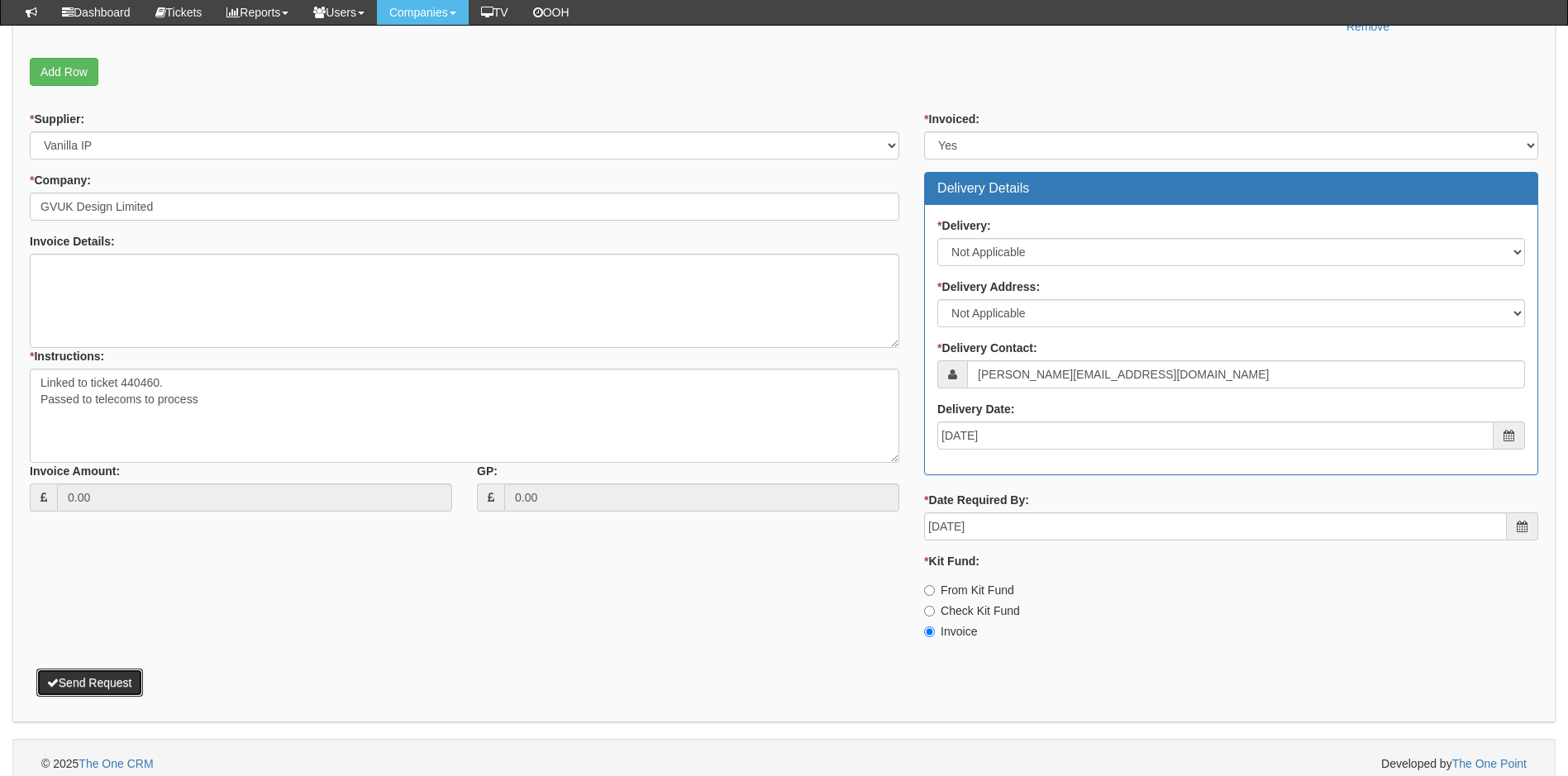
click at [104, 686] on button "Send Request" at bounding box center [90, 683] width 107 height 28
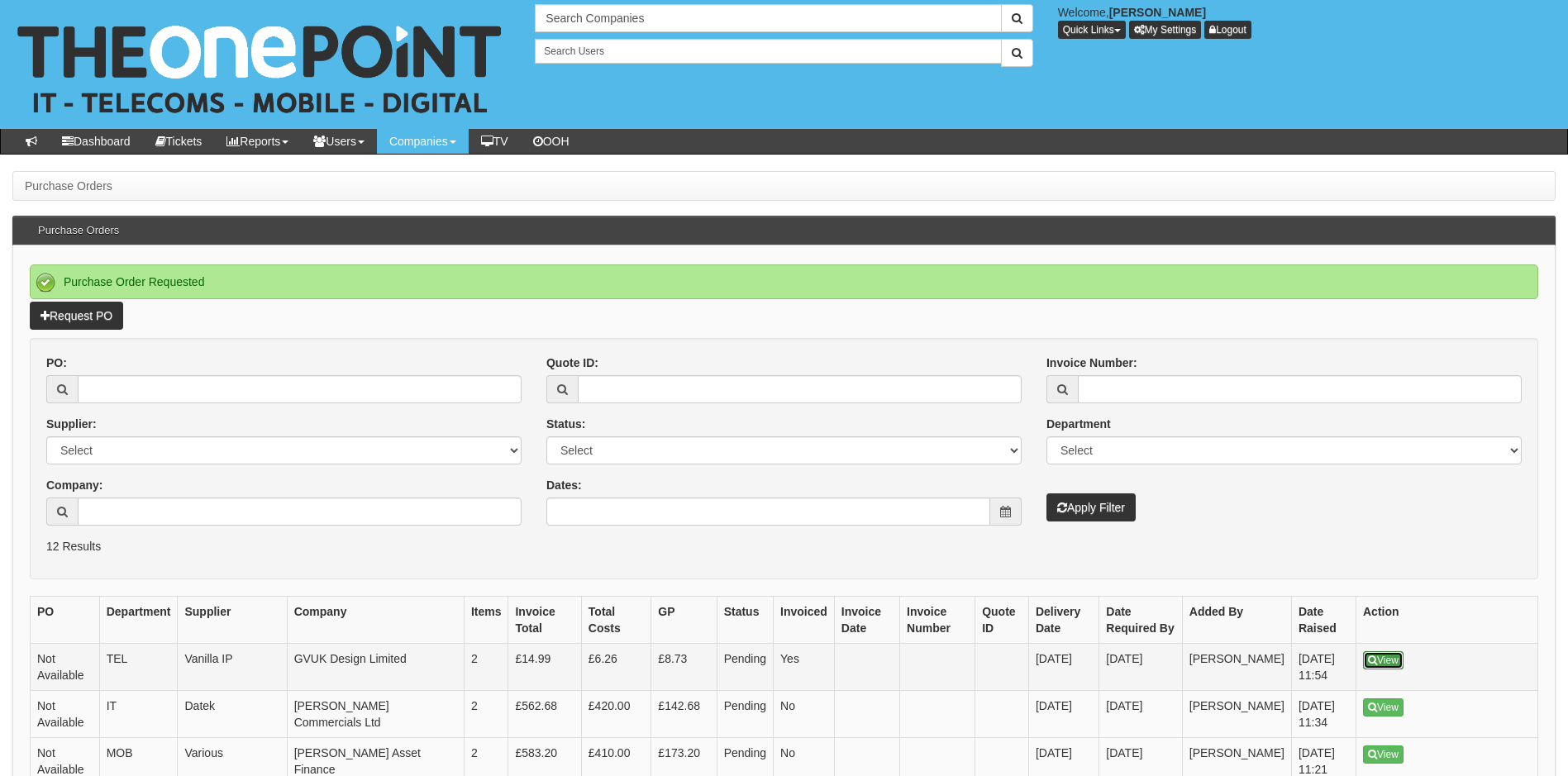
click at [1388, 653] on link "View" at bounding box center [1383, 660] width 41 height 18
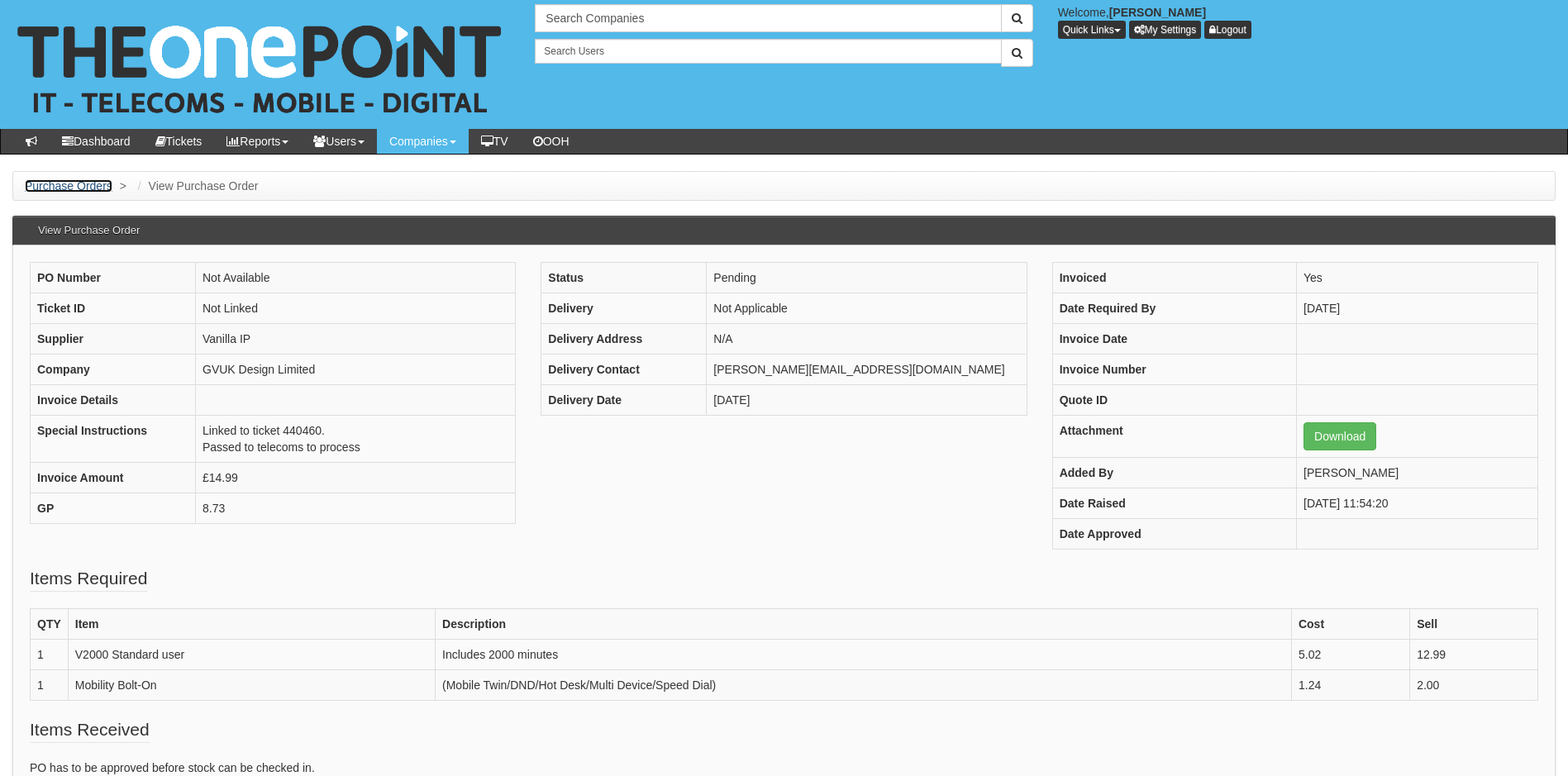
click at [77, 187] on link "Purchase Orders" at bounding box center [69, 186] width 88 height 13
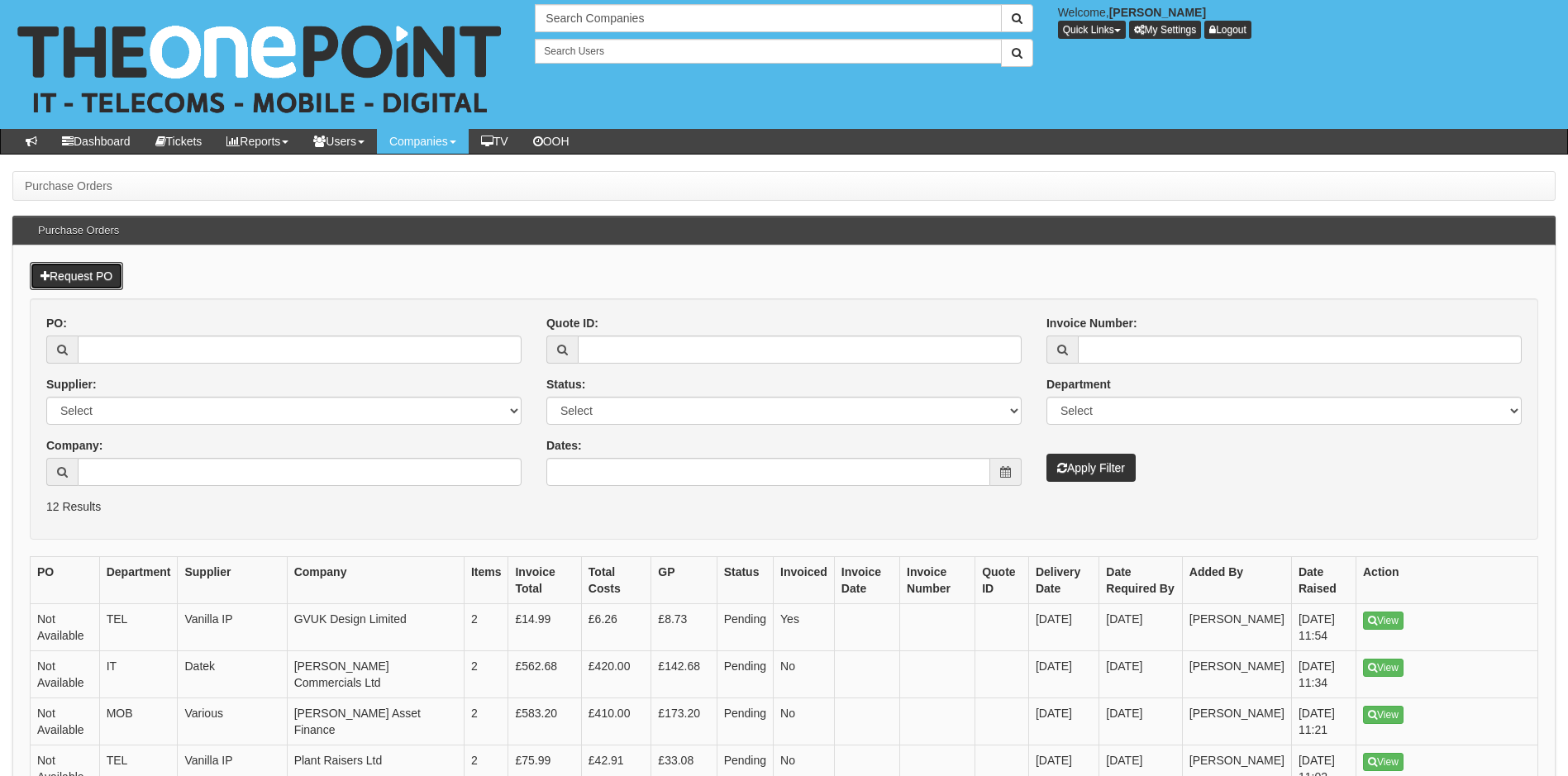
click at [93, 282] on link "Request PO" at bounding box center [76, 276] width 93 height 28
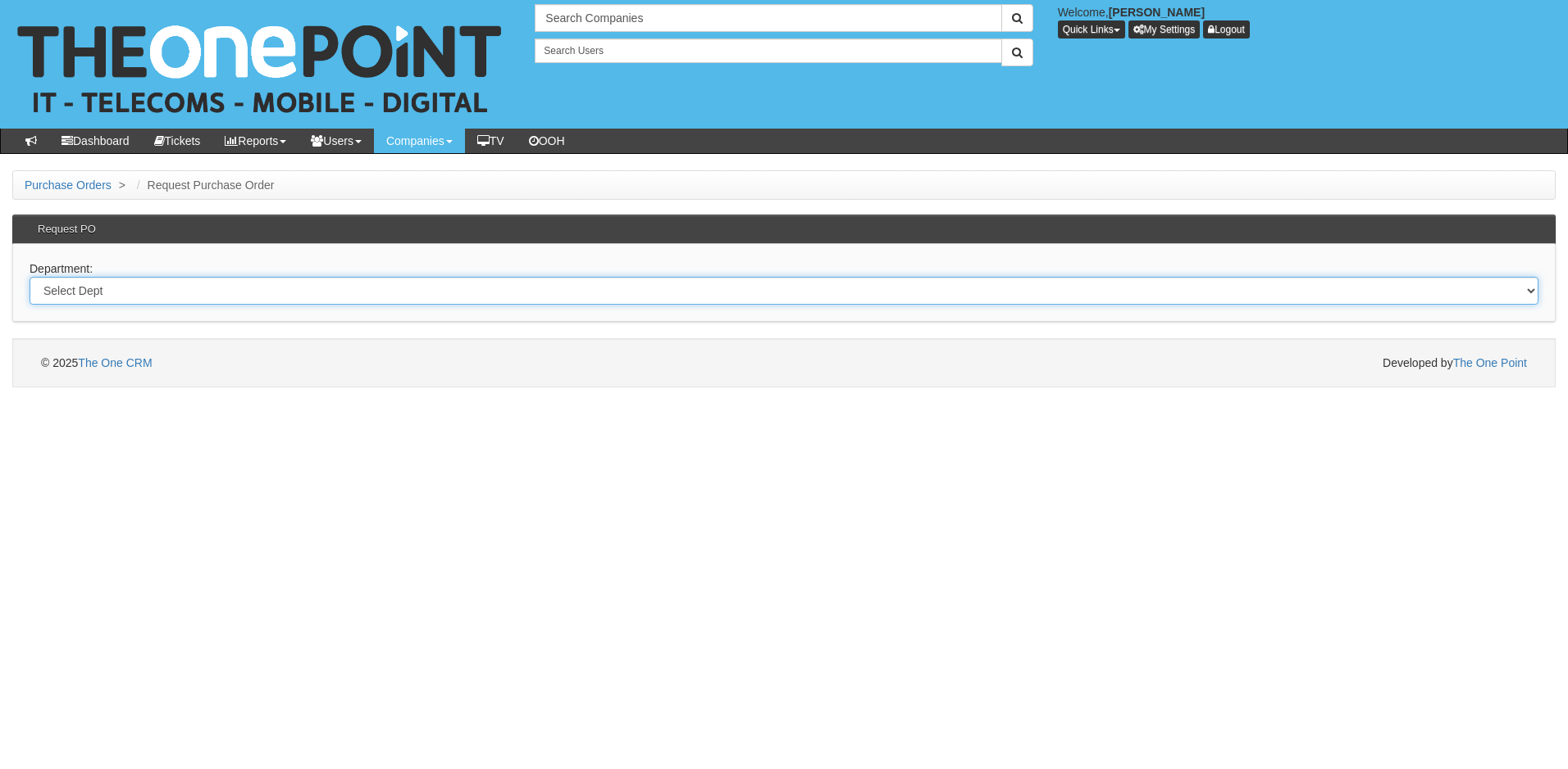
click at [543, 296] on select "Select Dept Digital Internal IT Mobiles Marketing Telecoms" at bounding box center [783, 291] width 1509 height 28
select select "?pipeID=&dept=IT"
click at [29, 277] on select "Select Dept Digital Internal IT Mobiles Marketing Telecoms" at bounding box center [783, 291] width 1509 height 28
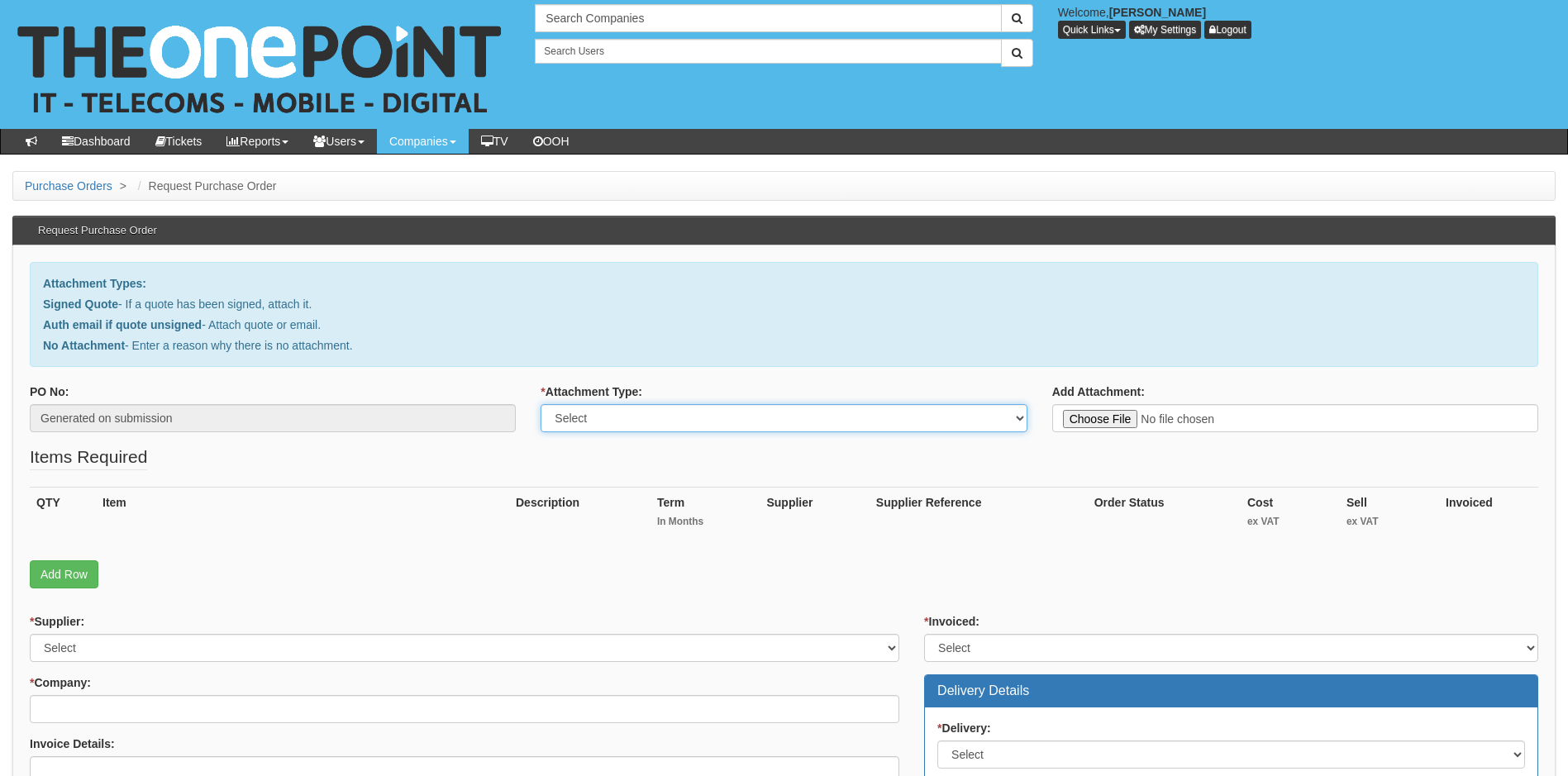
click at [841, 422] on select "Select Signed Quote Auth email with quote if unsigned No Attachment" at bounding box center [783, 418] width 486 height 28
select select "Signed Quote"
click at [540, 404] on select "Select Signed Quote Auth email with quote if unsigned No Attachment" at bounding box center [783, 418] width 486 height 28
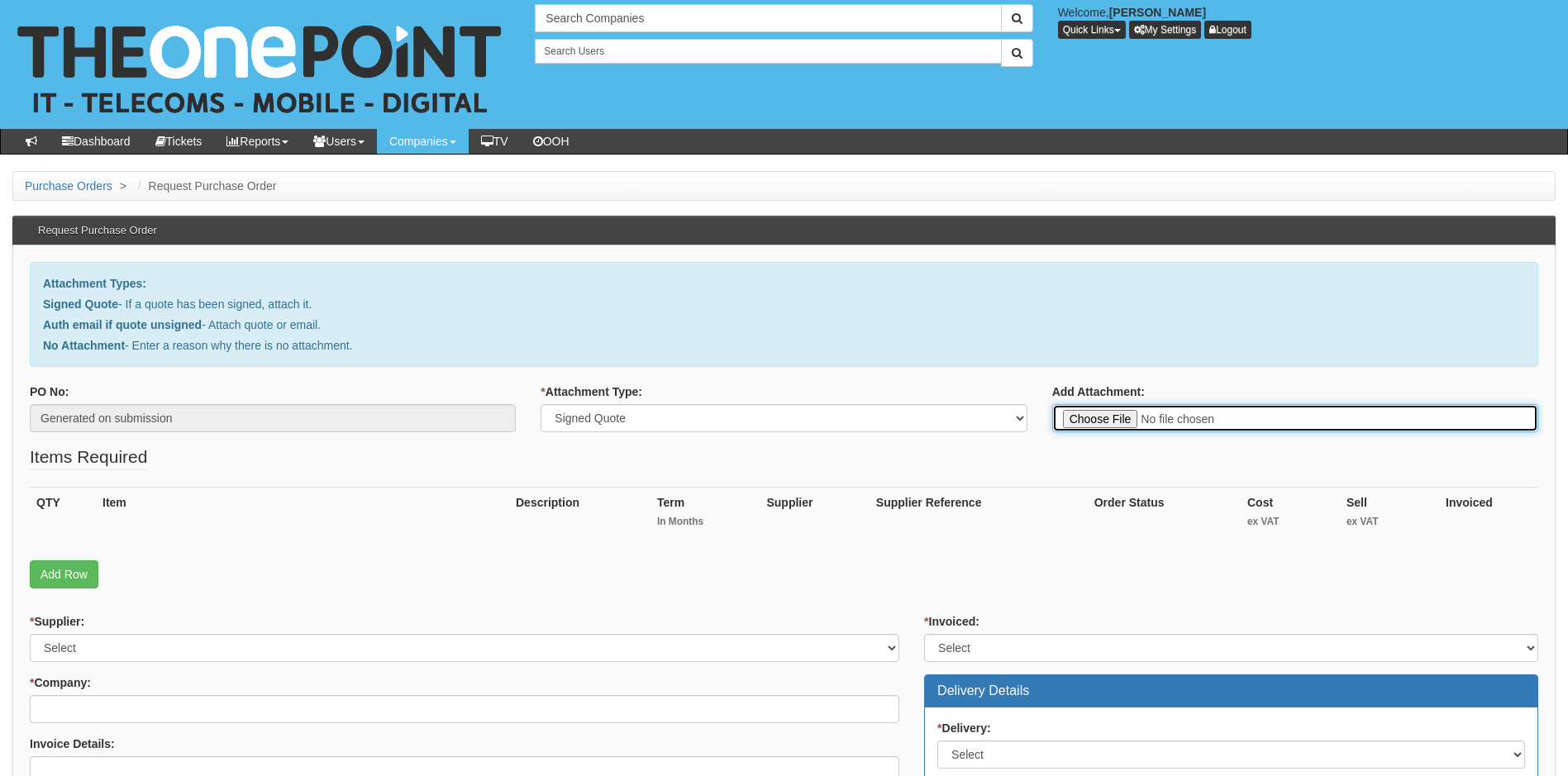
click at [1117, 416] on input "Add Attachment:" at bounding box center [1294, 418] width 486 height 28
type input "C:\fakepath\The Aerogen Company - Replacement PoE.pdf"
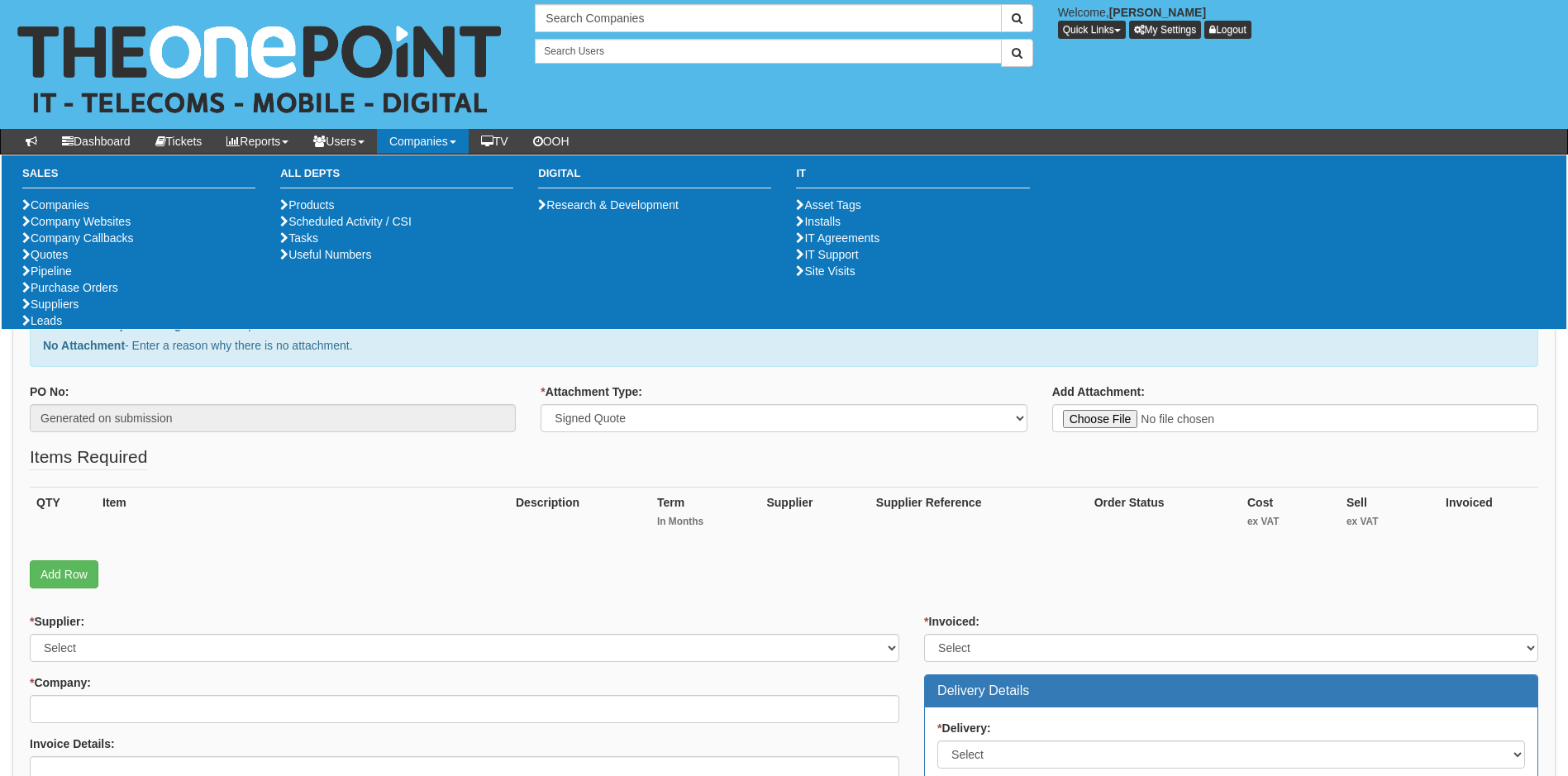
click at [419, 566] on p "Add Row" at bounding box center [784, 574] width 1508 height 28
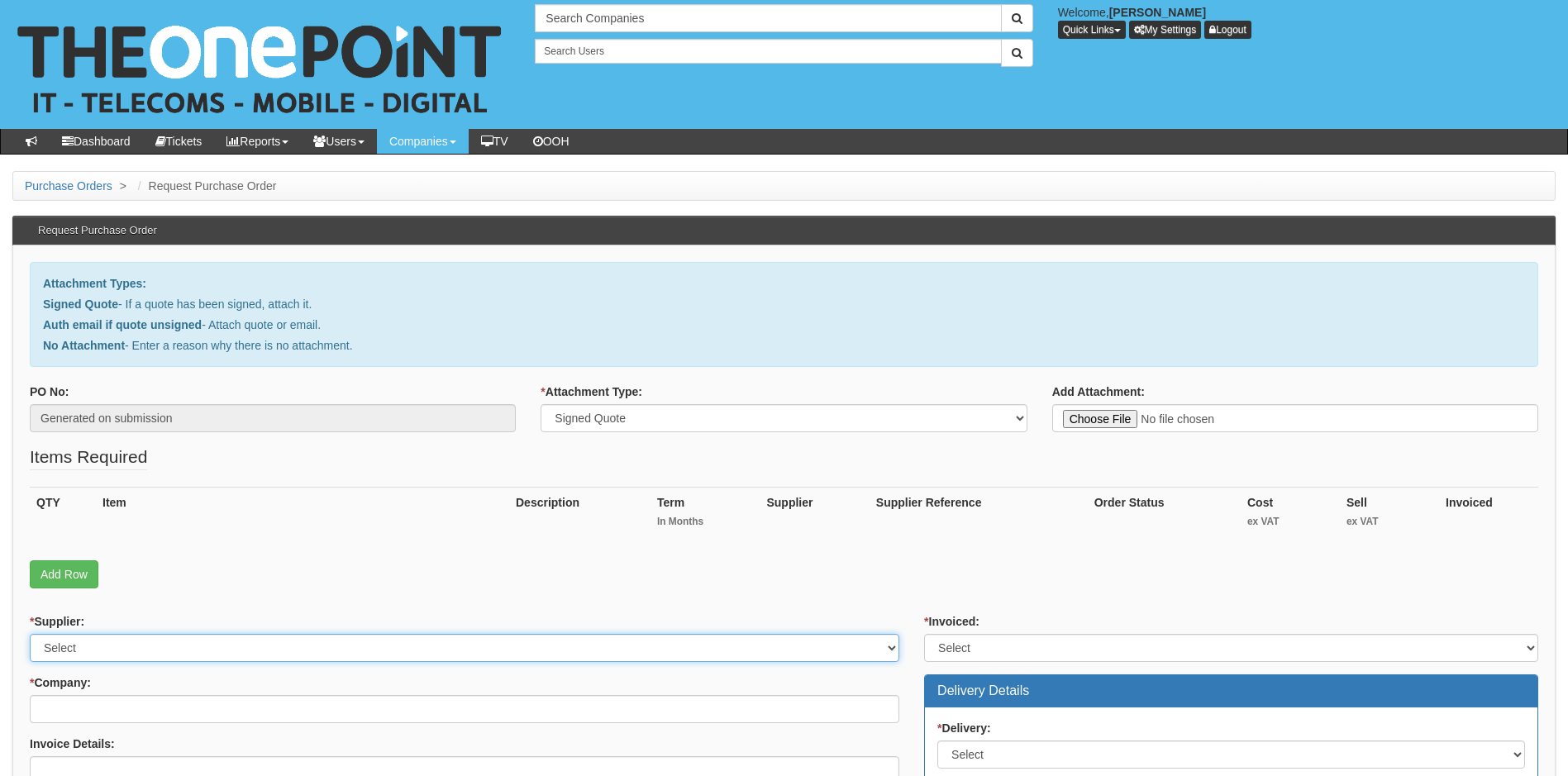
click at [285, 647] on select "Select 123 REG.co.uk 1Password 3 4Gon AA Jones Electric Ltd Abzorb Access Group…" at bounding box center [464, 648] width 870 height 28
select select "247"
drag, startPoint x: 285, startPoint y: 647, endPoint x: 323, endPoint y: 587, distance: 71.0
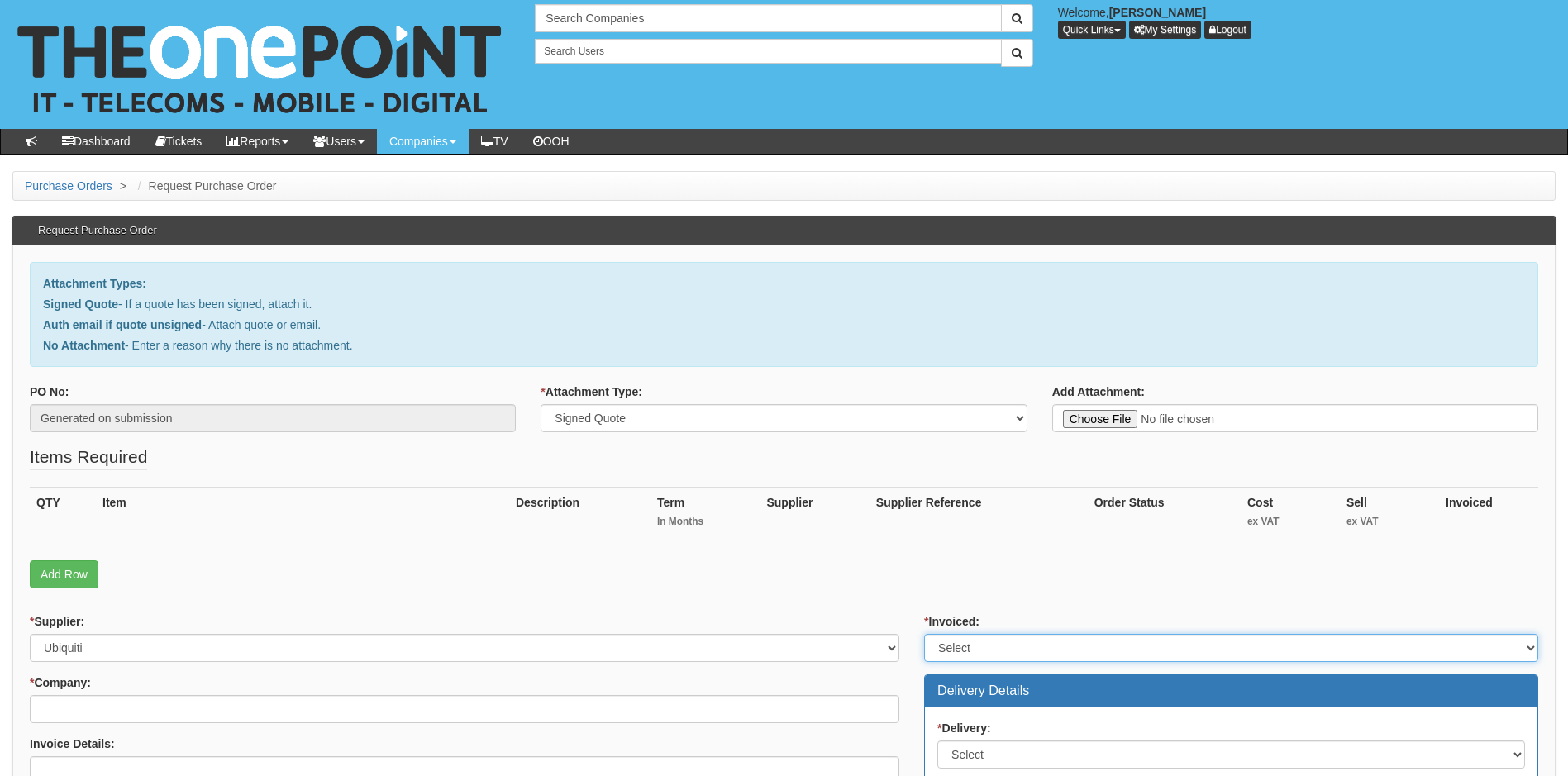
click at [1005, 649] on select "Select Yes No N/A STB (part of order)" at bounding box center [1231, 648] width 614 height 28
select select "1"
click at [924, 634] on select "Select Yes No N/A STB (part of order)" at bounding box center [1231, 648] width 614 height 28
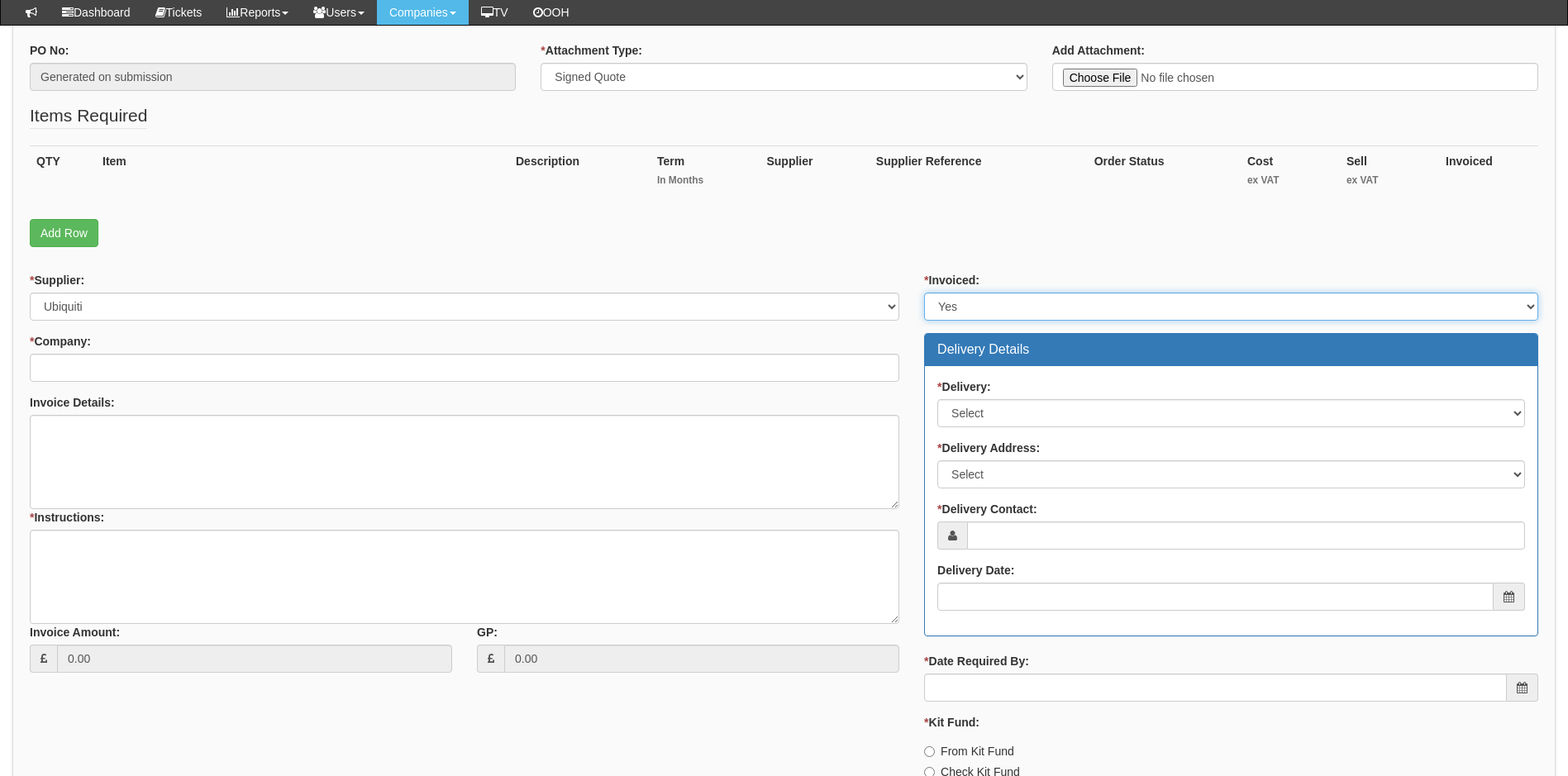
scroll to position [331, 0]
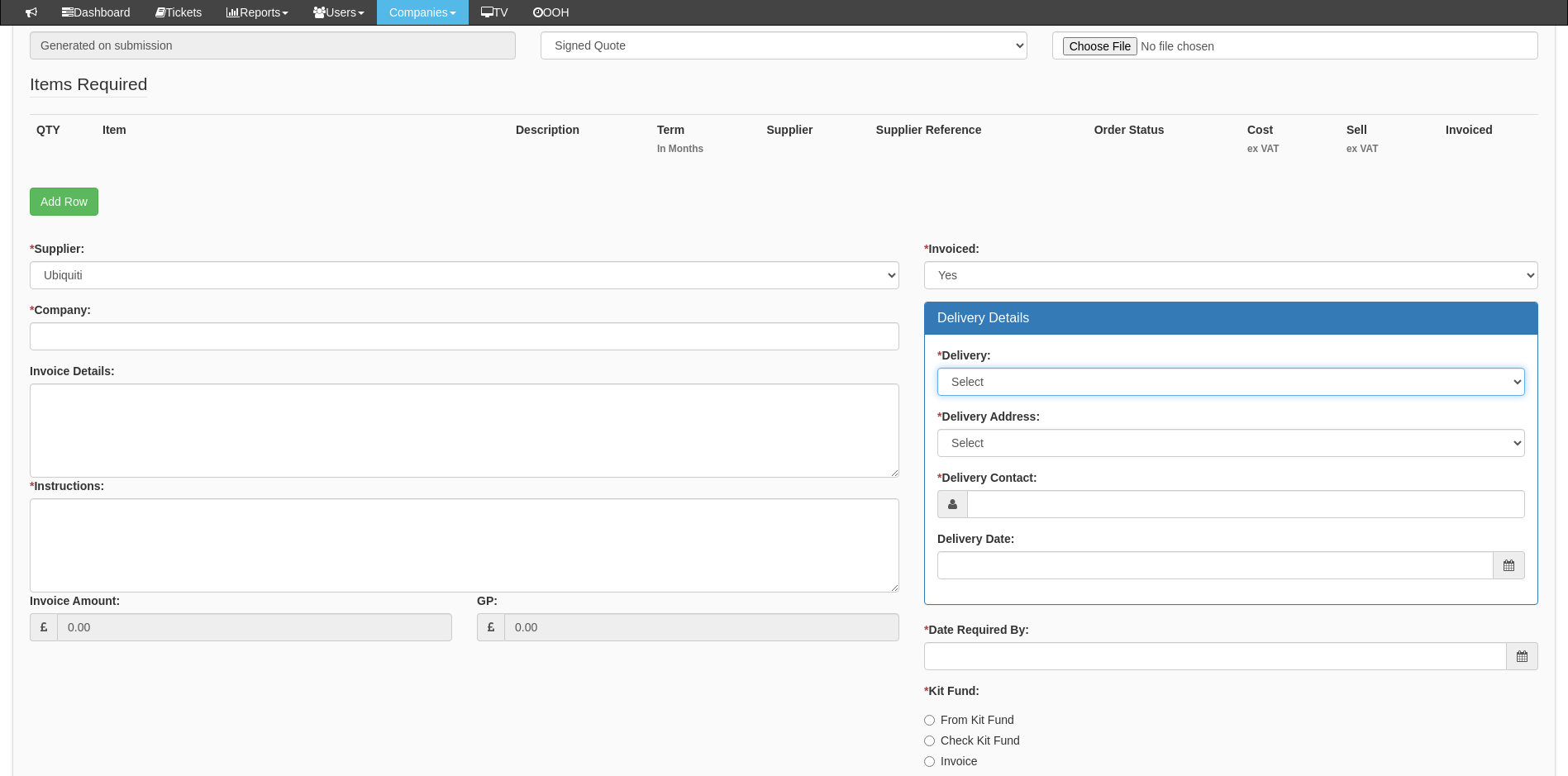
click at [1053, 382] on select "Select No Not Applicable Yes" at bounding box center [1231, 382] width 588 height 28
select select "1"
click at [937, 368] on select "Select No Not Applicable Yes" at bounding box center [1231, 382] width 588 height 28
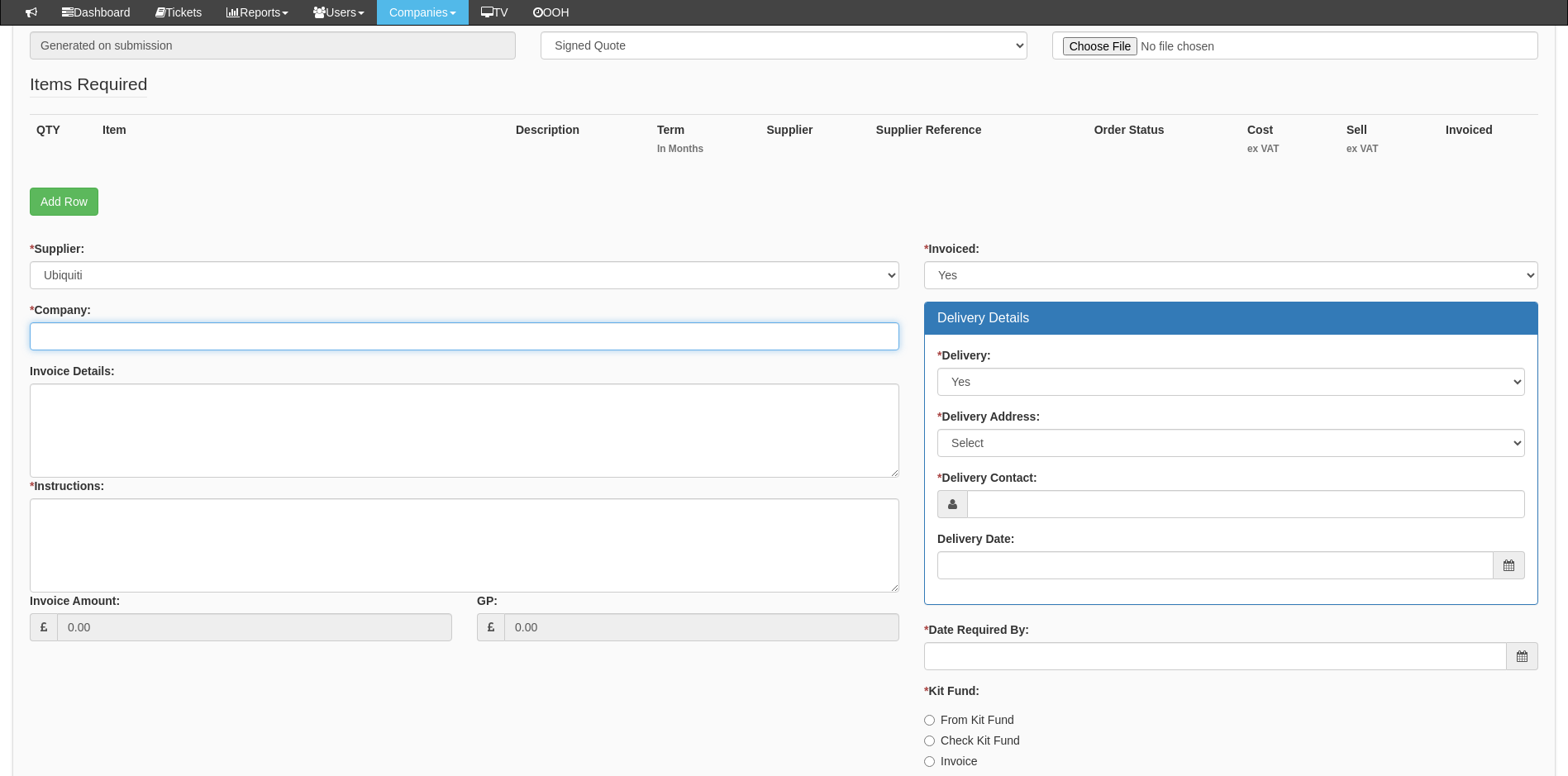
click at [92, 335] on input "* Company:" at bounding box center [464, 337] width 870 height 28
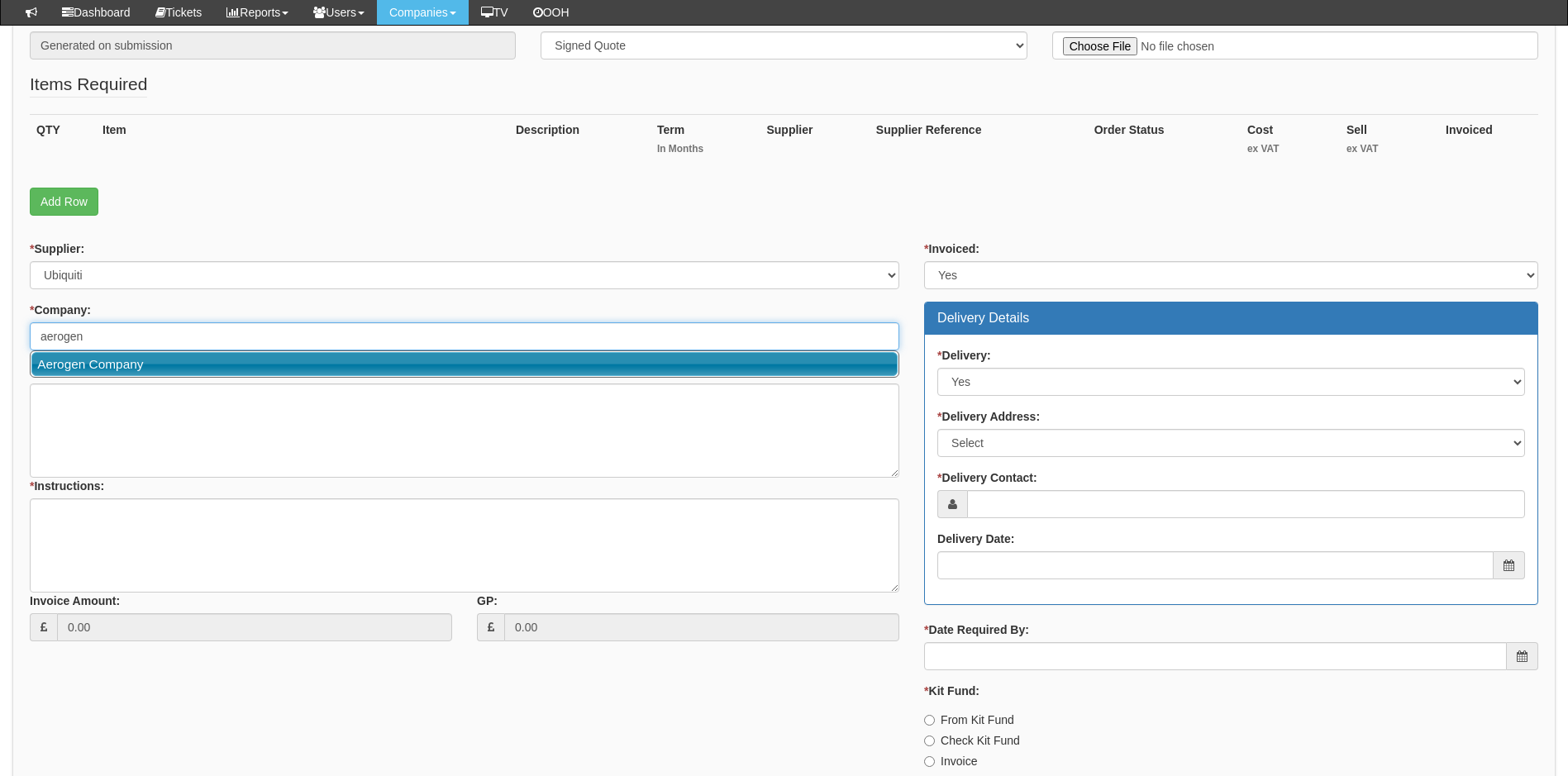
click at [211, 359] on link "Aerogen Company" at bounding box center [464, 364] width 866 height 24
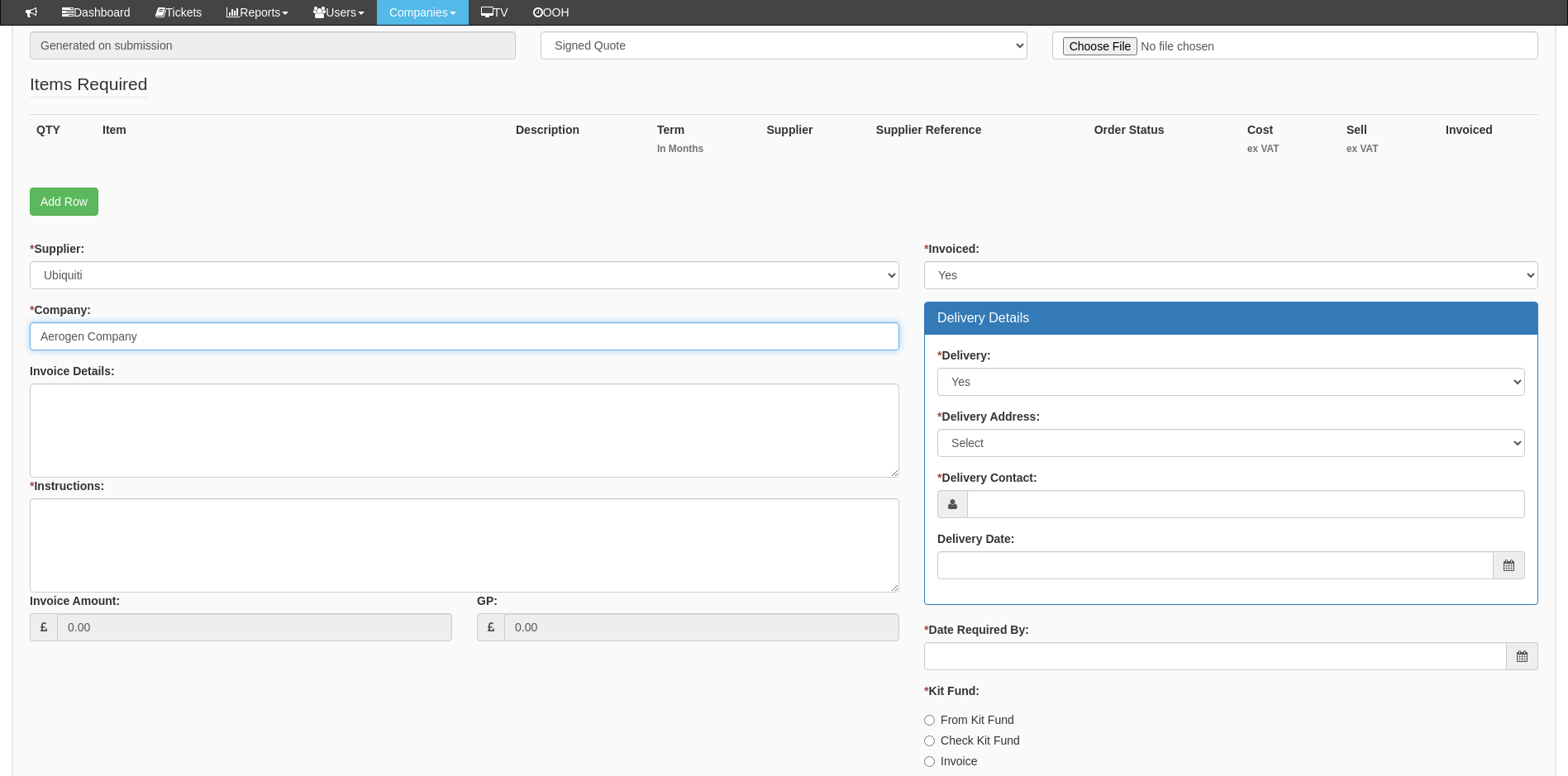
type input "Aerogen Company"
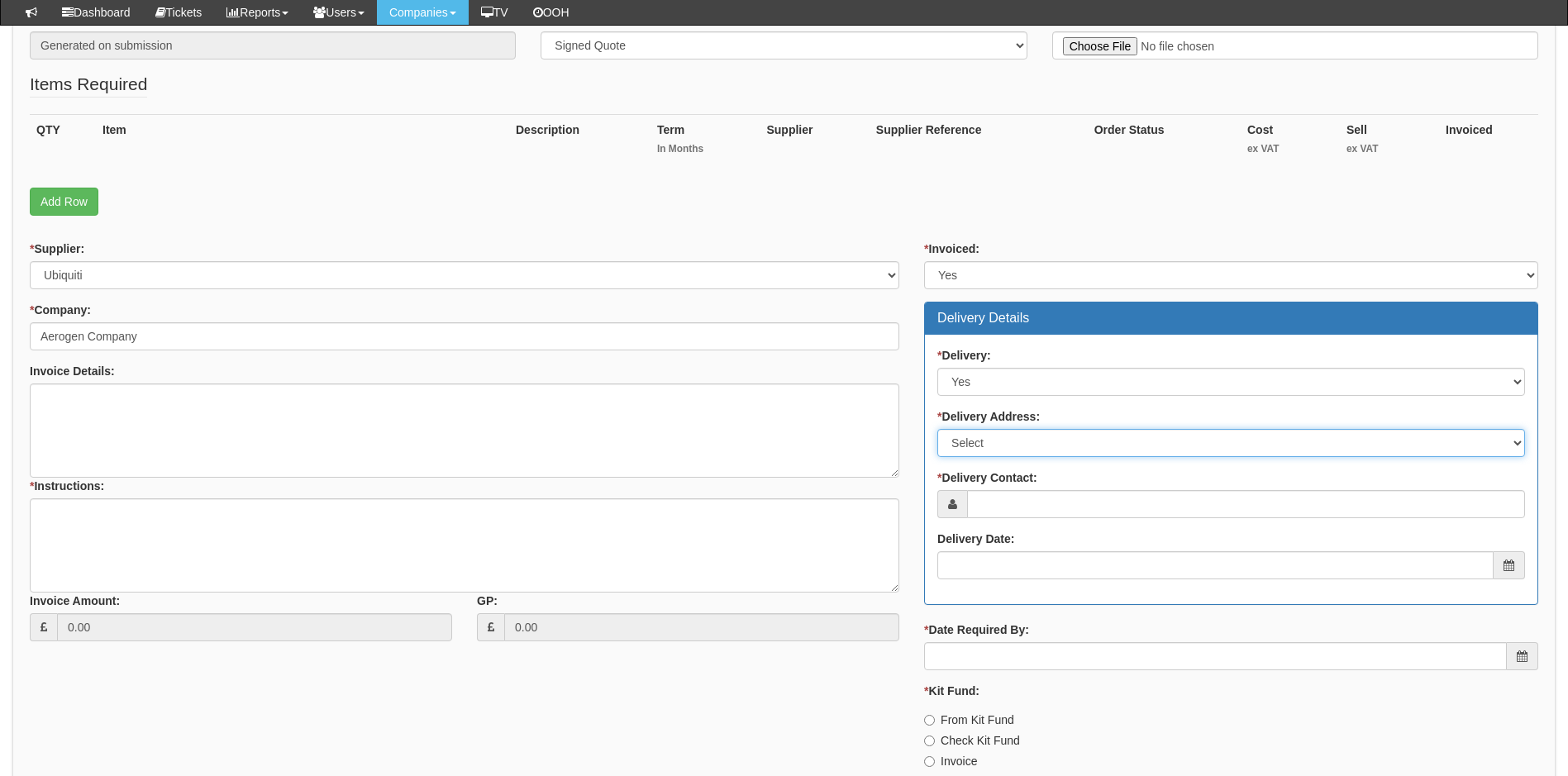
click at [1031, 446] on select "Select Not Applicable Main Address - GU34 2YU Other" at bounding box center [1231, 443] width 588 height 28
select select "company_main_address"
click at [937, 429] on select "Select Not Applicable Main Address - GU34 2YU Other" at bounding box center [1231, 443] width 588 height 28
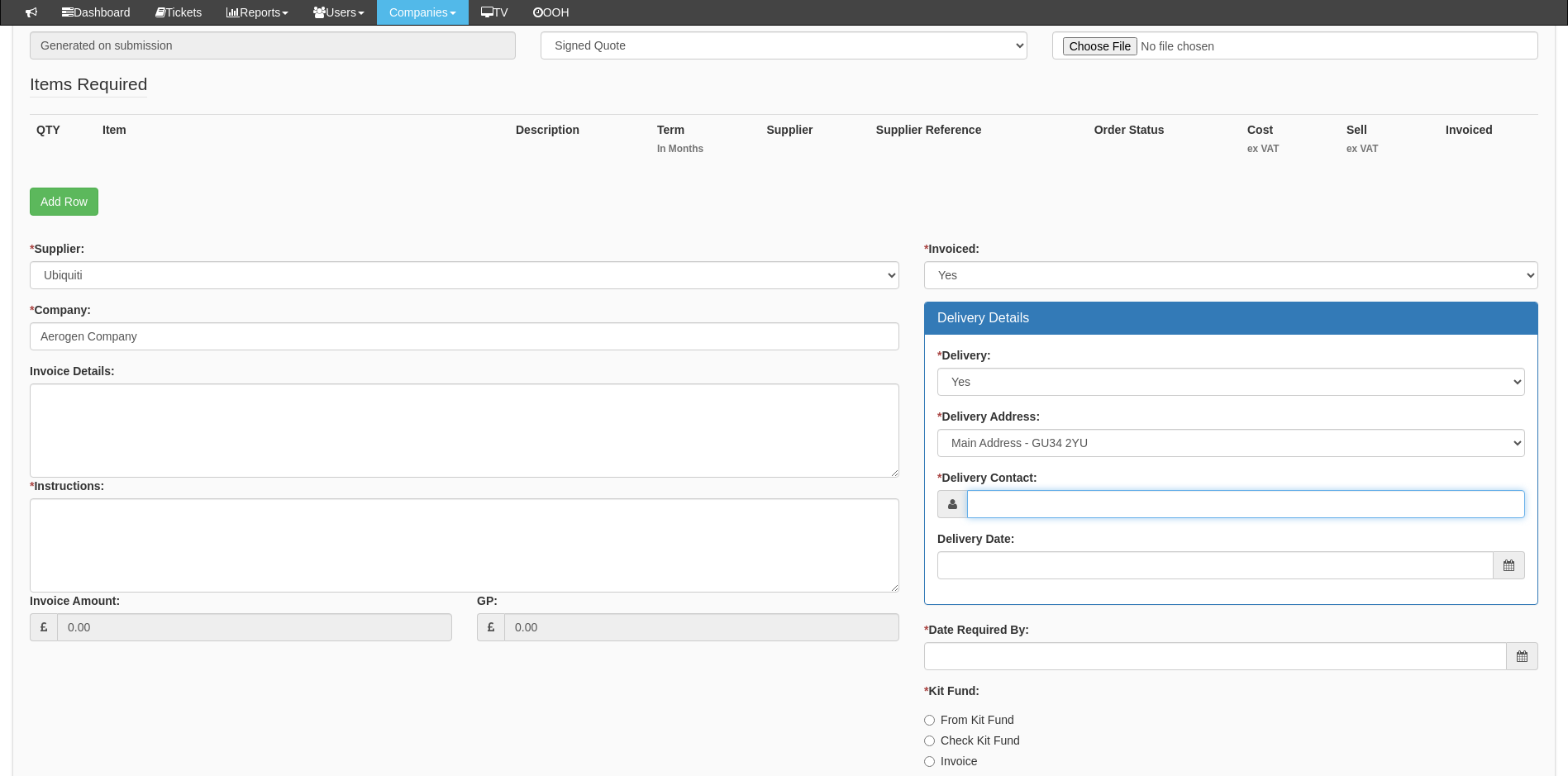
click at [1025, 513] on input "* Delivery Contact:" at bounding box center [1246, 504] width 558 height 28
click at [1031, 502] on input "* Delivery Contact:" at bounding box center [1246, 504] width 558 height 28
paste input "[EMAIL_ADDRESS][DOMAIN_NAME]"
type input "[EMAIL_ADDRESS][DOMAIN_NAME]"
click at [997, 565] on input "Delivery Date:" at bounding box center [1215, 565] width 557 height 28
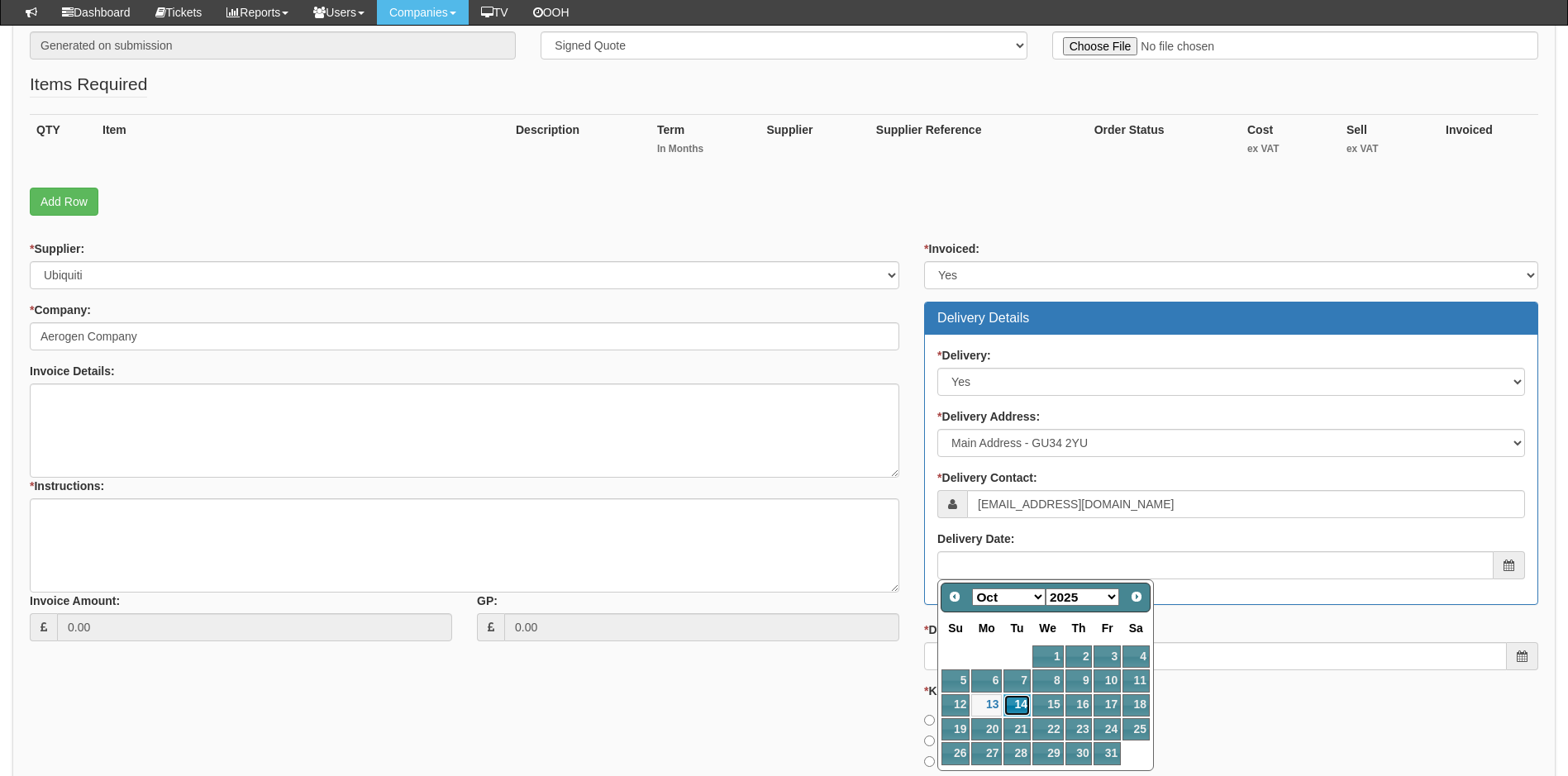
click at [1018, 709] on link "14" at bounding box center [1017, 706] width 27 height 22
type input "2025-10-14"
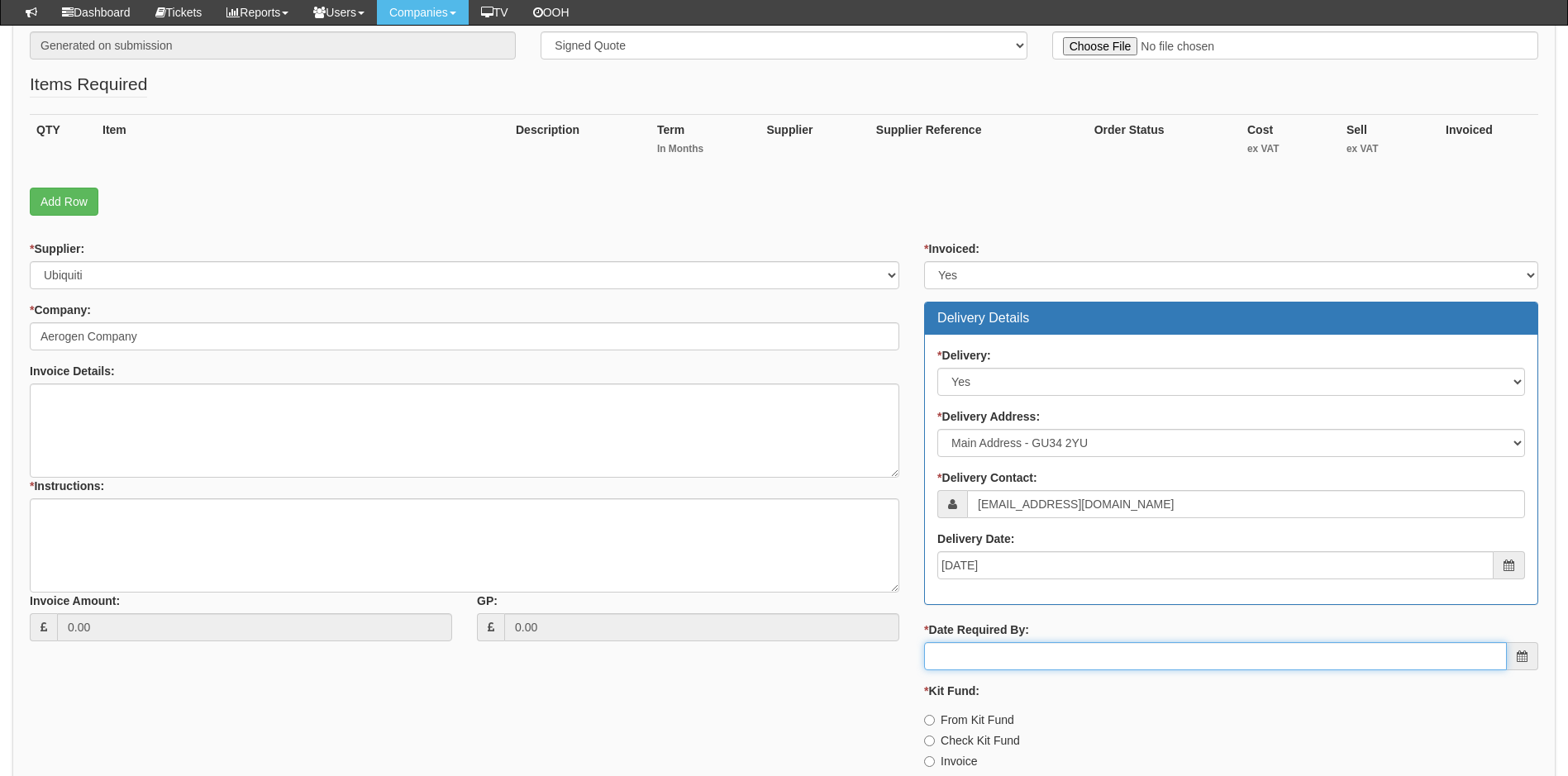
click at [1036, 662] on input "* Date Required By:" at bounding box center [1215, 656] width 582 height 28
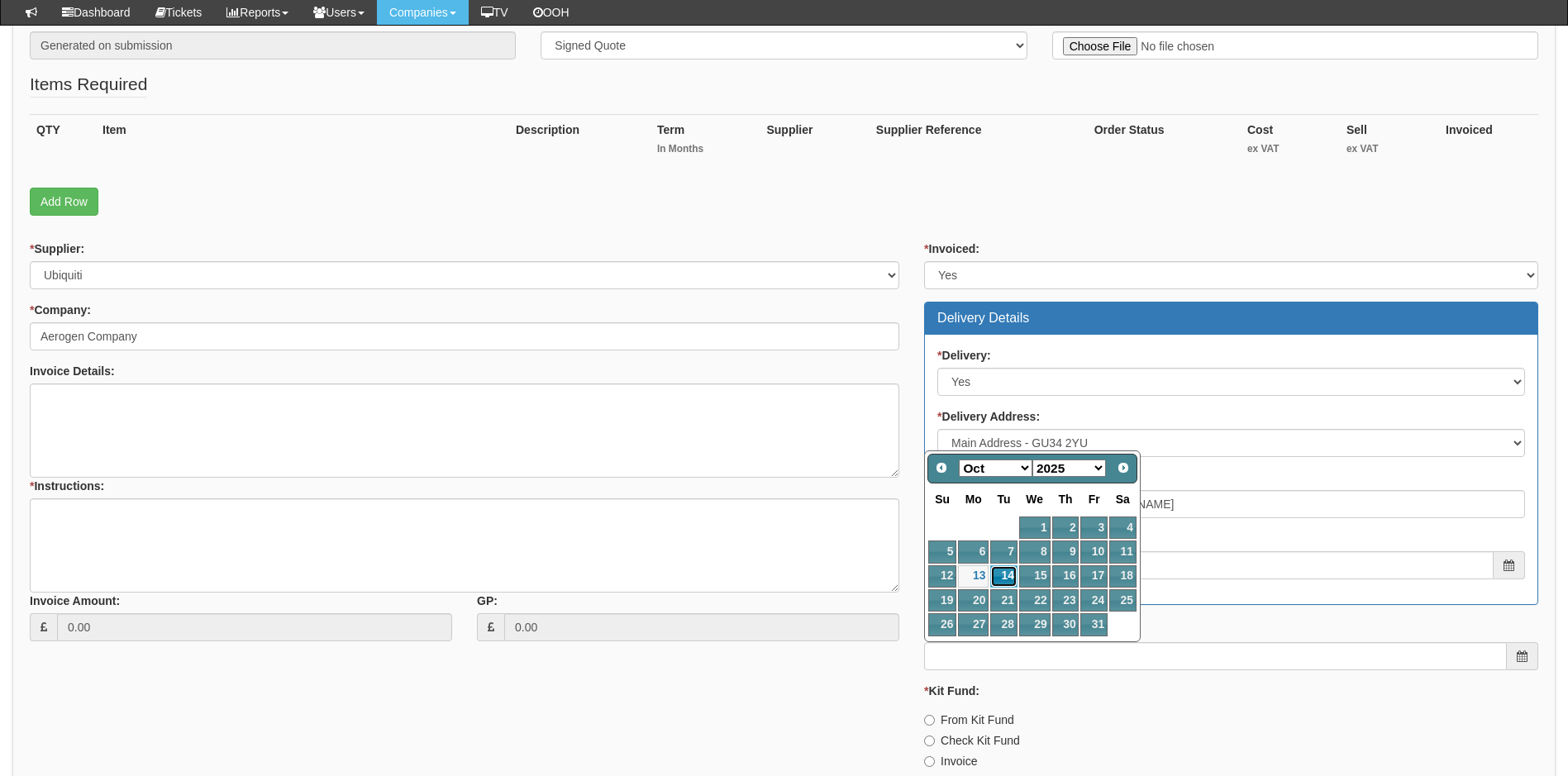
click at [1004, 571] on link "14" at bounding box center [1004, 577] width 27 height 22
type input "2025-10-14"
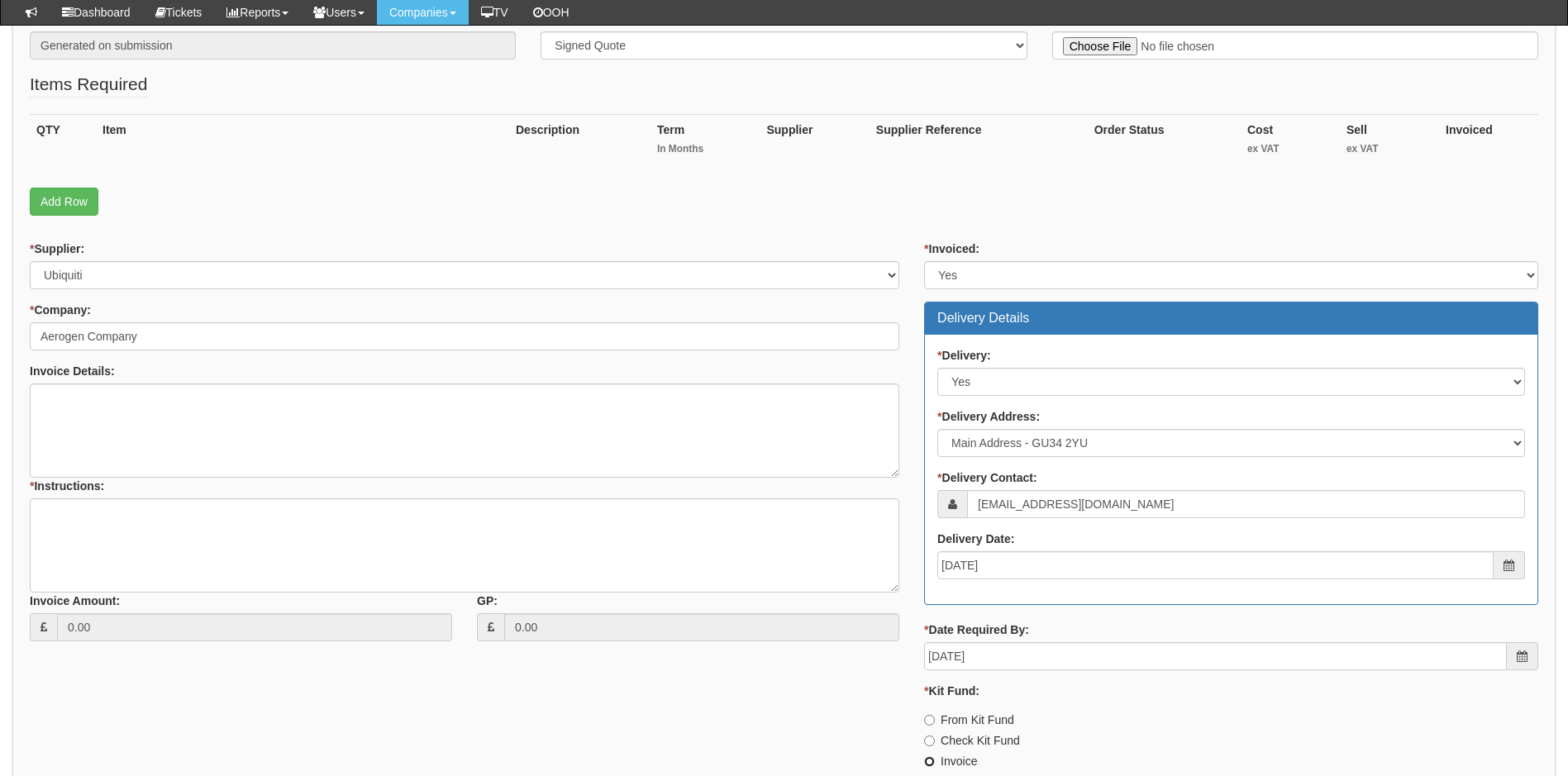
click at [929, 762] on input "Invoice" at bounding box center [929, 761] width 10 height 10
radio input "true"
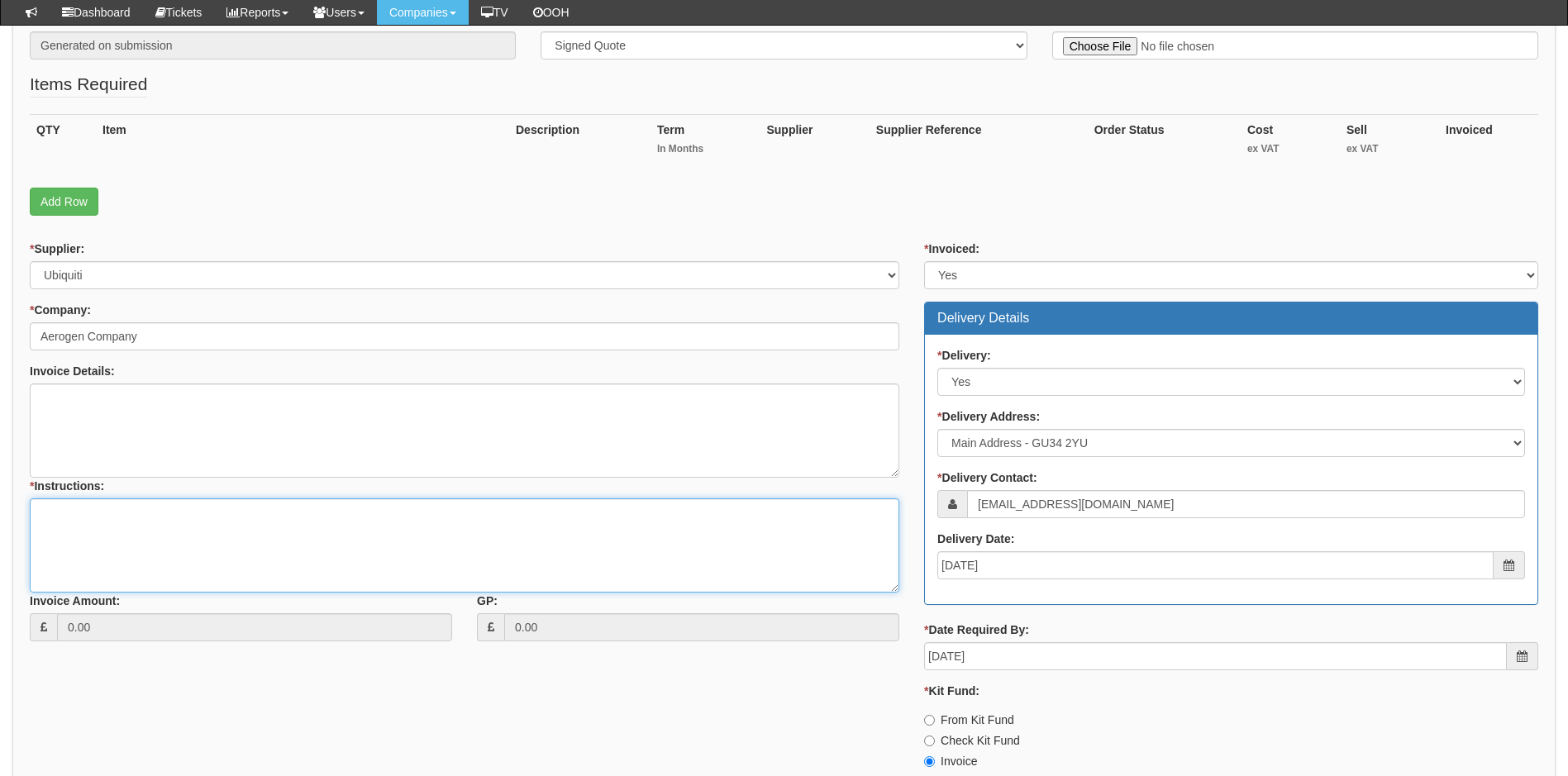
click at [76, 513] on textarea "* Instructions:" at bounding box center [464, 546] width 870 height 94
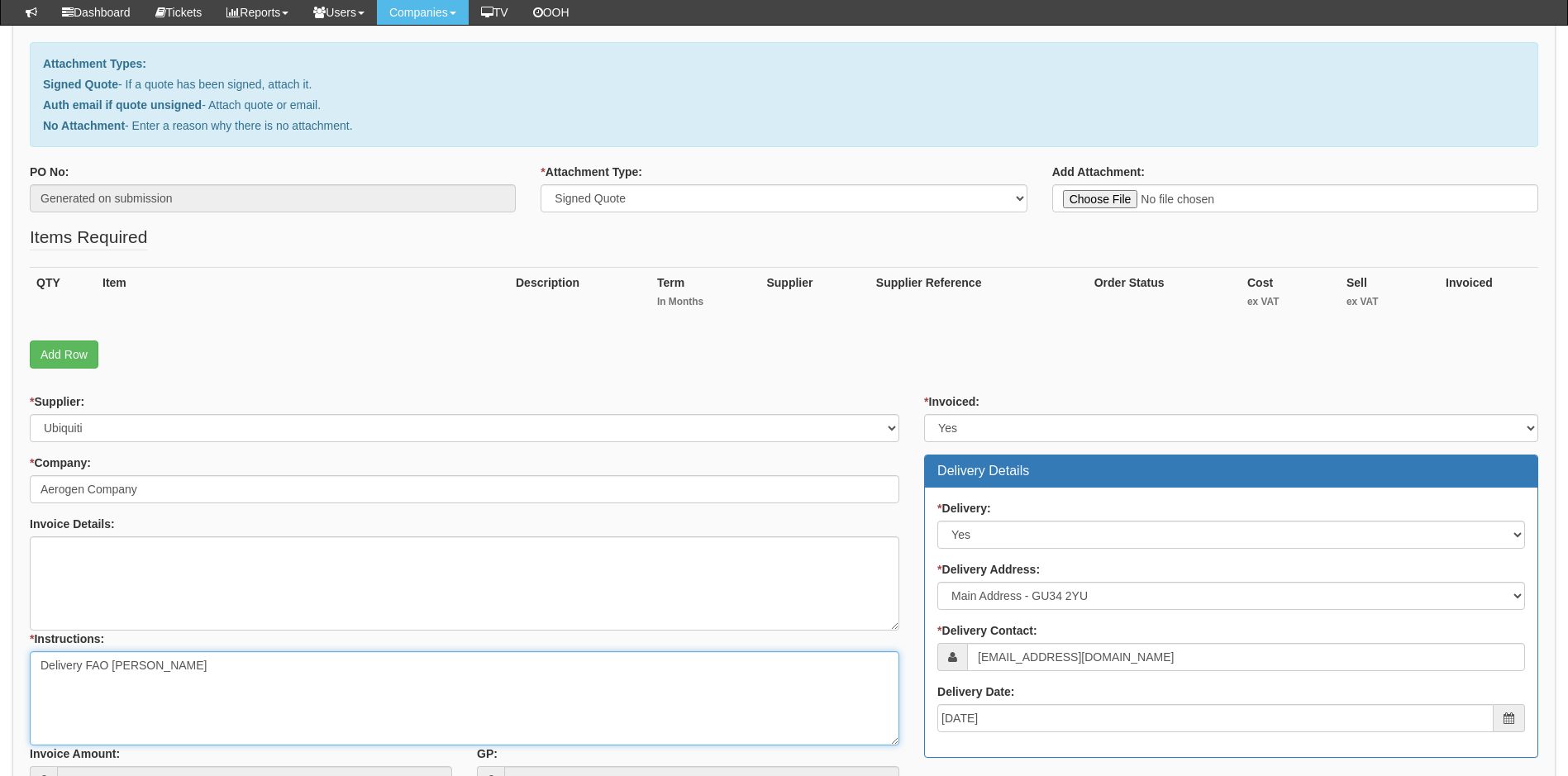
scroll to position [166, 0]
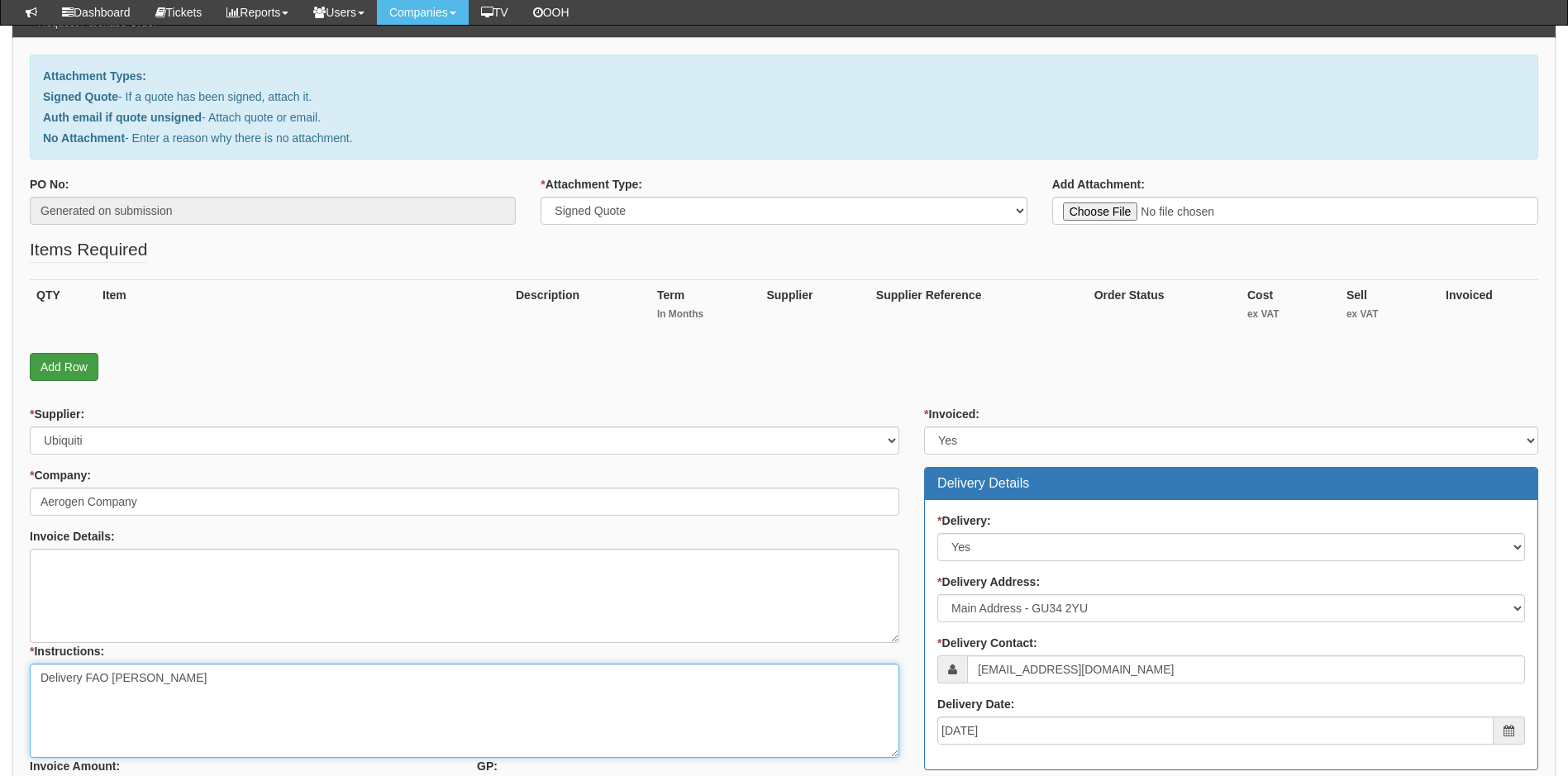
type textarea "Delivery FAO [PERSON_NAME]"
click at [77, 367] on link "Add Row" at bounding box center [64, 367] width 69 height 28
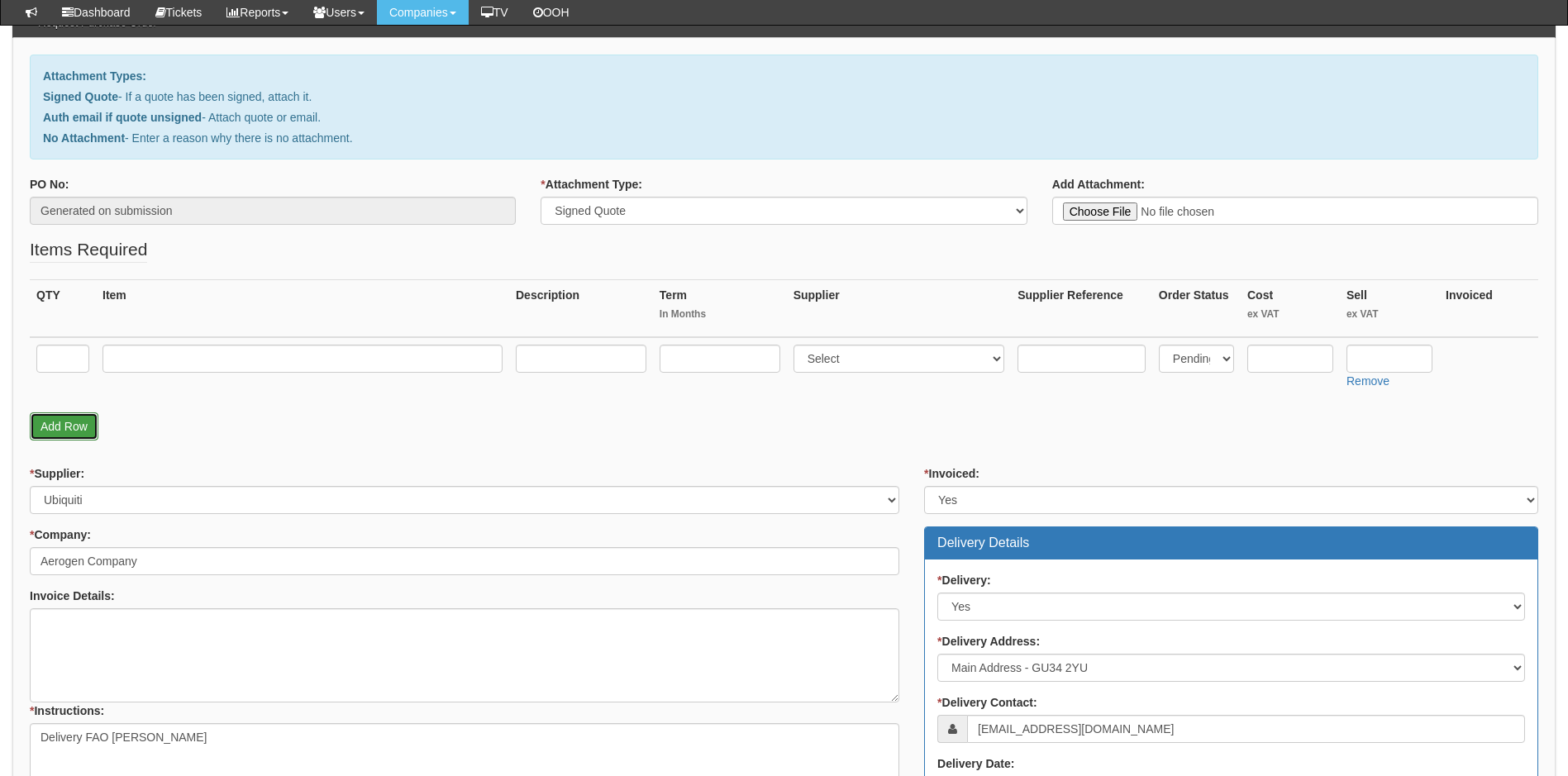
click at [57, 426] on link "Add Row" at bounding box center [64, 426] width 69 height 28
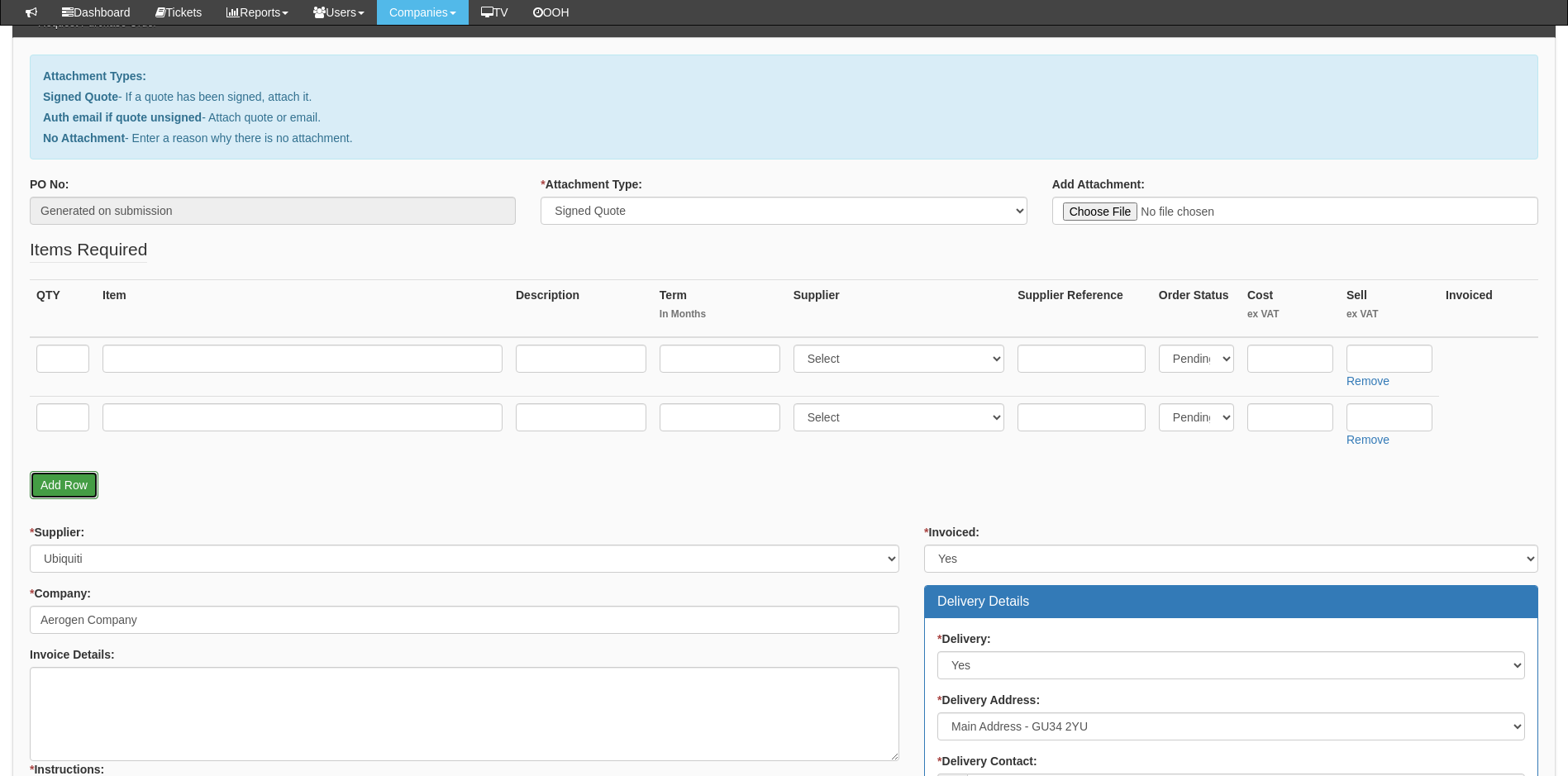
click at [57, 486] on link "Add Row" at bounding box center [64, 485] width 69 height 28
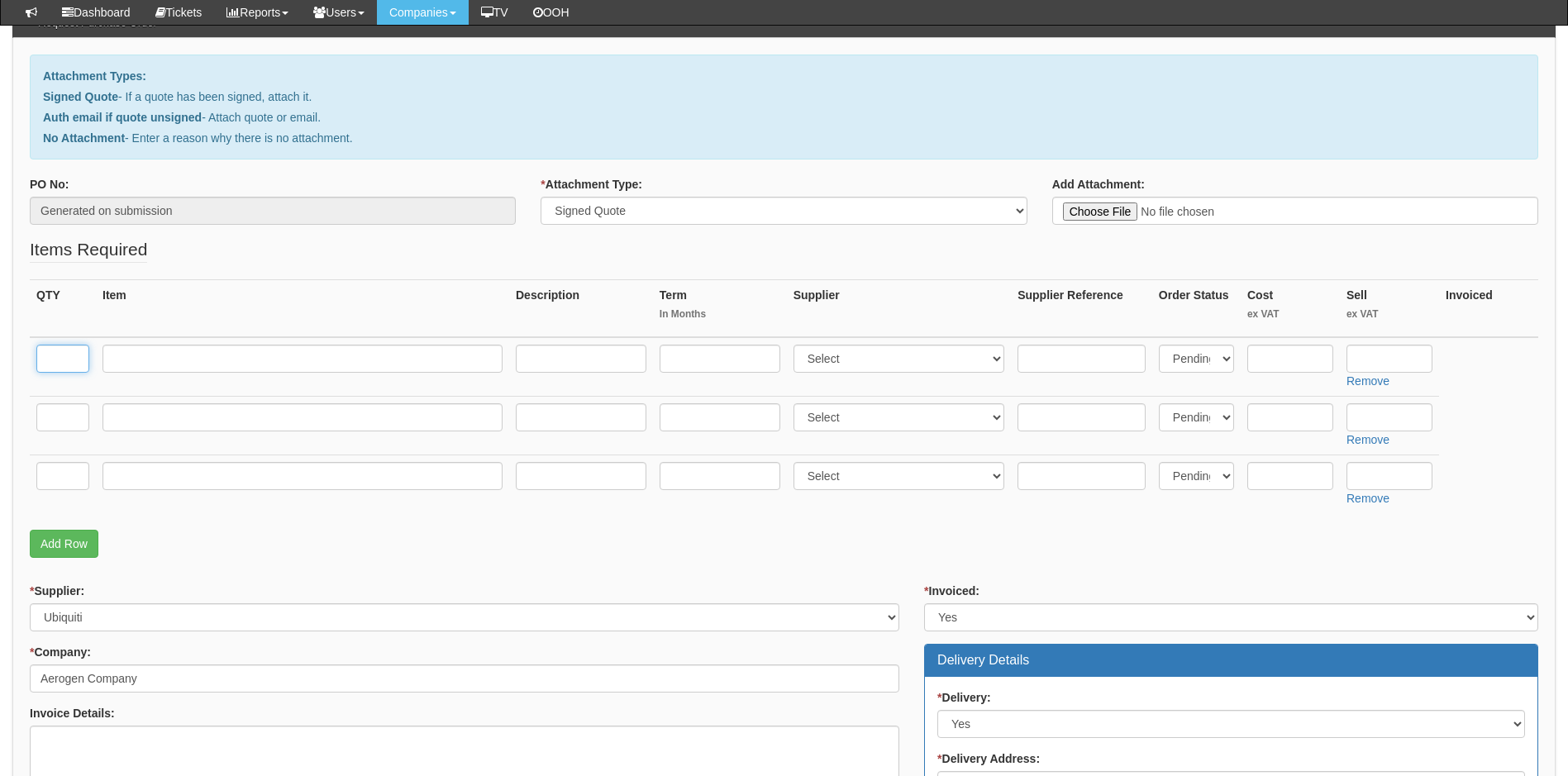
click at [61, 363] on input "text" at bounding box center [62, 358] width 53 height 28
type input "1"
click at [59, 416] on input "text" at bounding box center [62, 417] width 53 height 28
type input "1"
click at [62, 470] on input "text" at bounding box center [62, 476] width 53 height 28
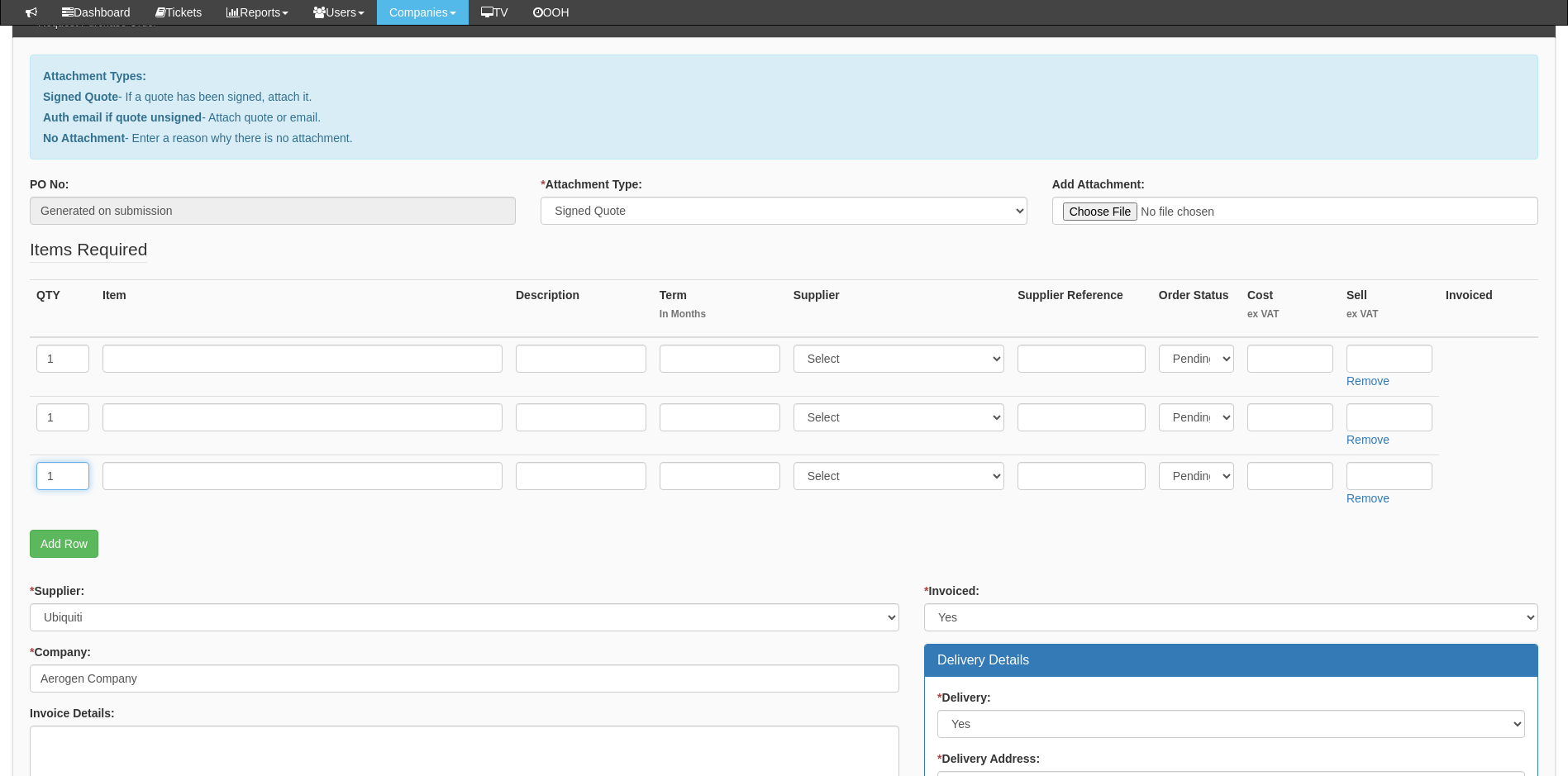
type input "1"
click at [162, 486] on input "text" at bounding box center [303, 476] width 400 height 28
type input "delivery"
type input "0"
select select "81"
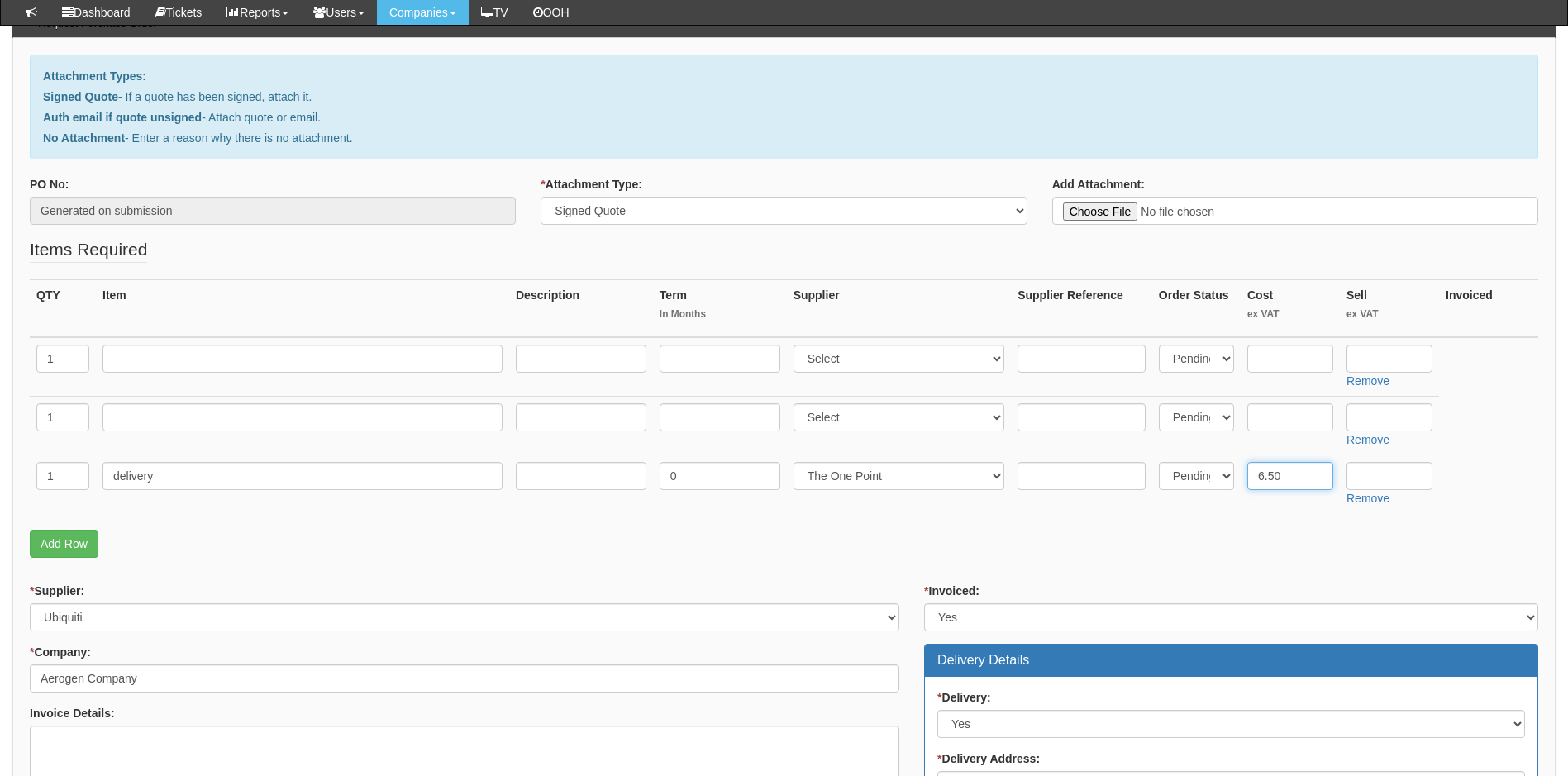
type input "6.50"
type input "12.50"
click at [219, 363] on input "text" at bounding box center [303, 358] width 400 height 28
click at [213, 363] on input "text" at bounding box center [303, 358] width 400 height 28
paste input "Ubiquiti Pro XG 8 [PERSON_NAME]"
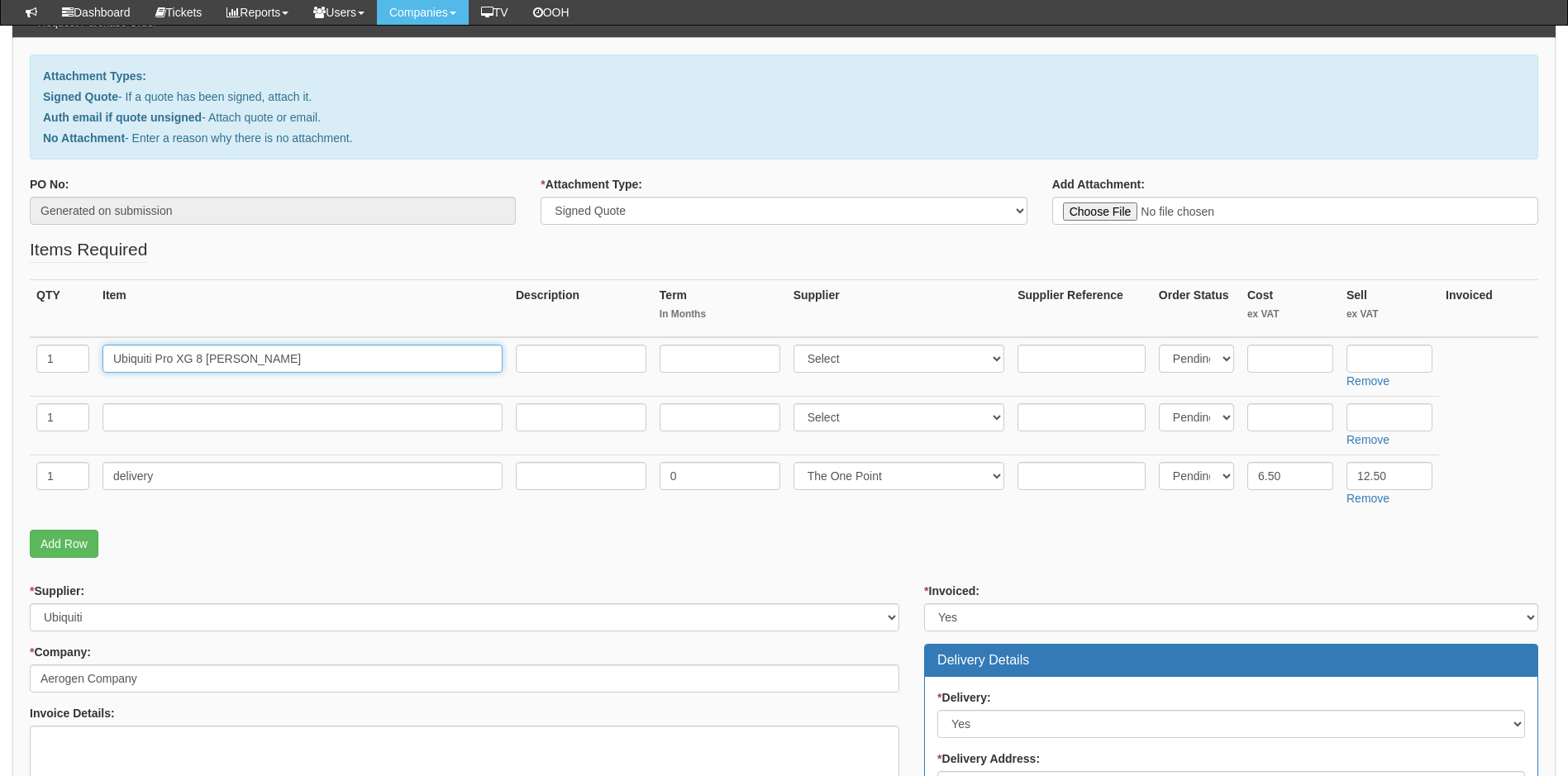
type input "Ubiquiti Pro XG 8 [PERSON_NAME]"
type input "0"
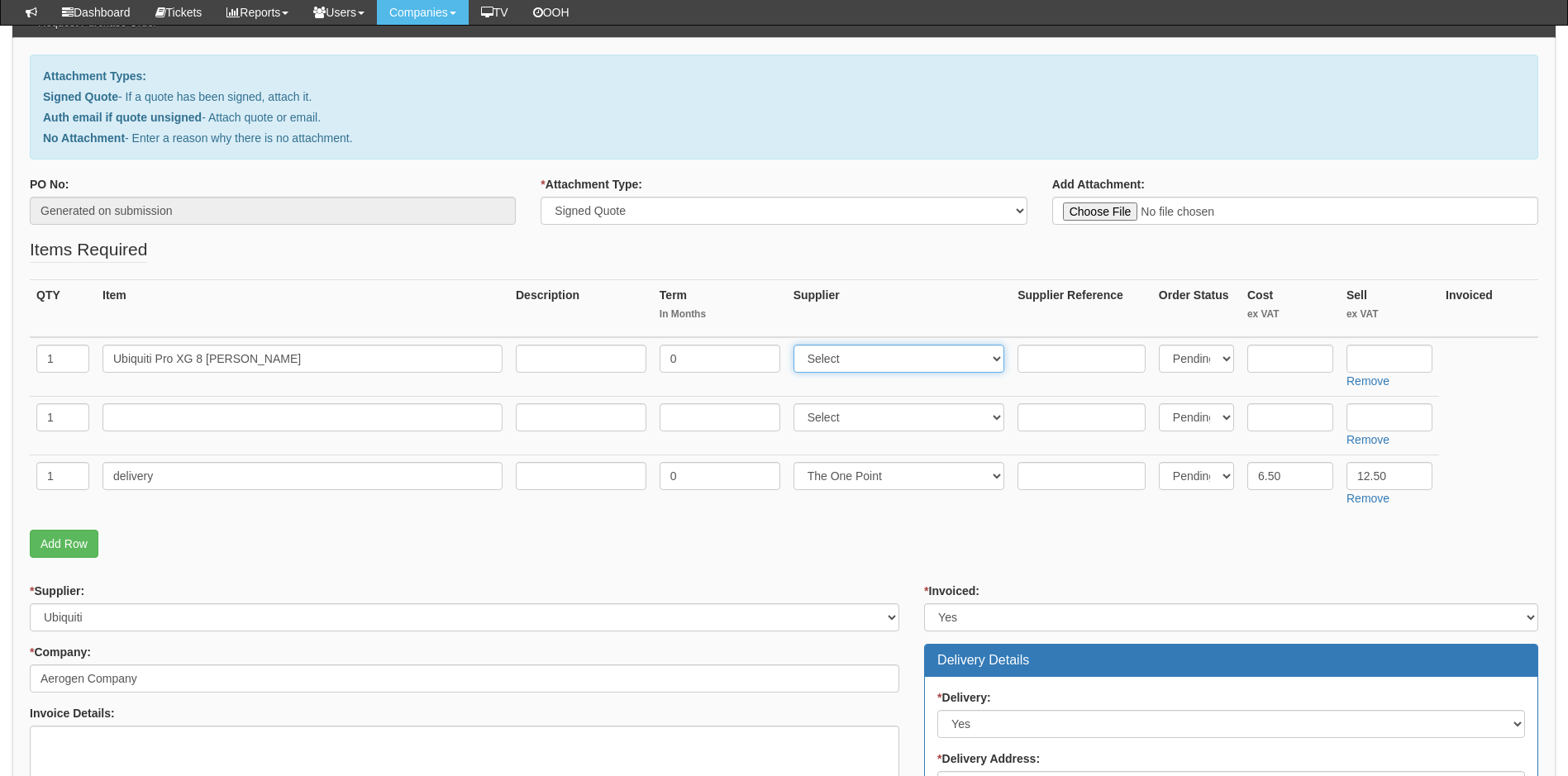
select select "247"
type input "395"
type input "475"
click at [162, 412] on input "text" at bounding box center [303, 417] width 400 height 28
click at [293, 415] on input "text" at bounding box center [303, 417] width 400 height 28
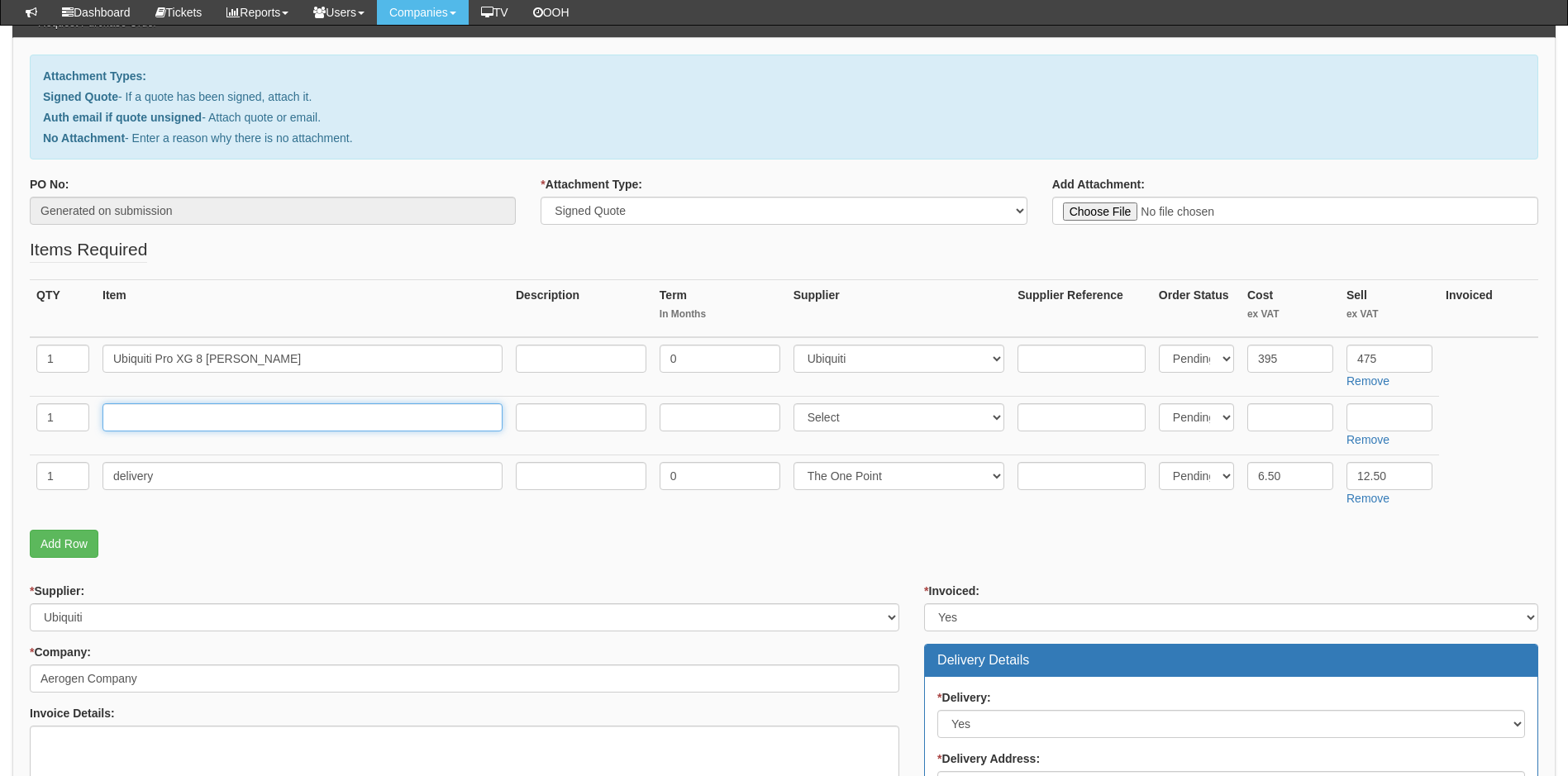
paste input "Ubiquiti Pro Max 24 [PERSON_NAME]"
type input "Ubiquiti Pro Max 24 [PERSON_NAME]"
type input "0"
select select "247"
type input "635"
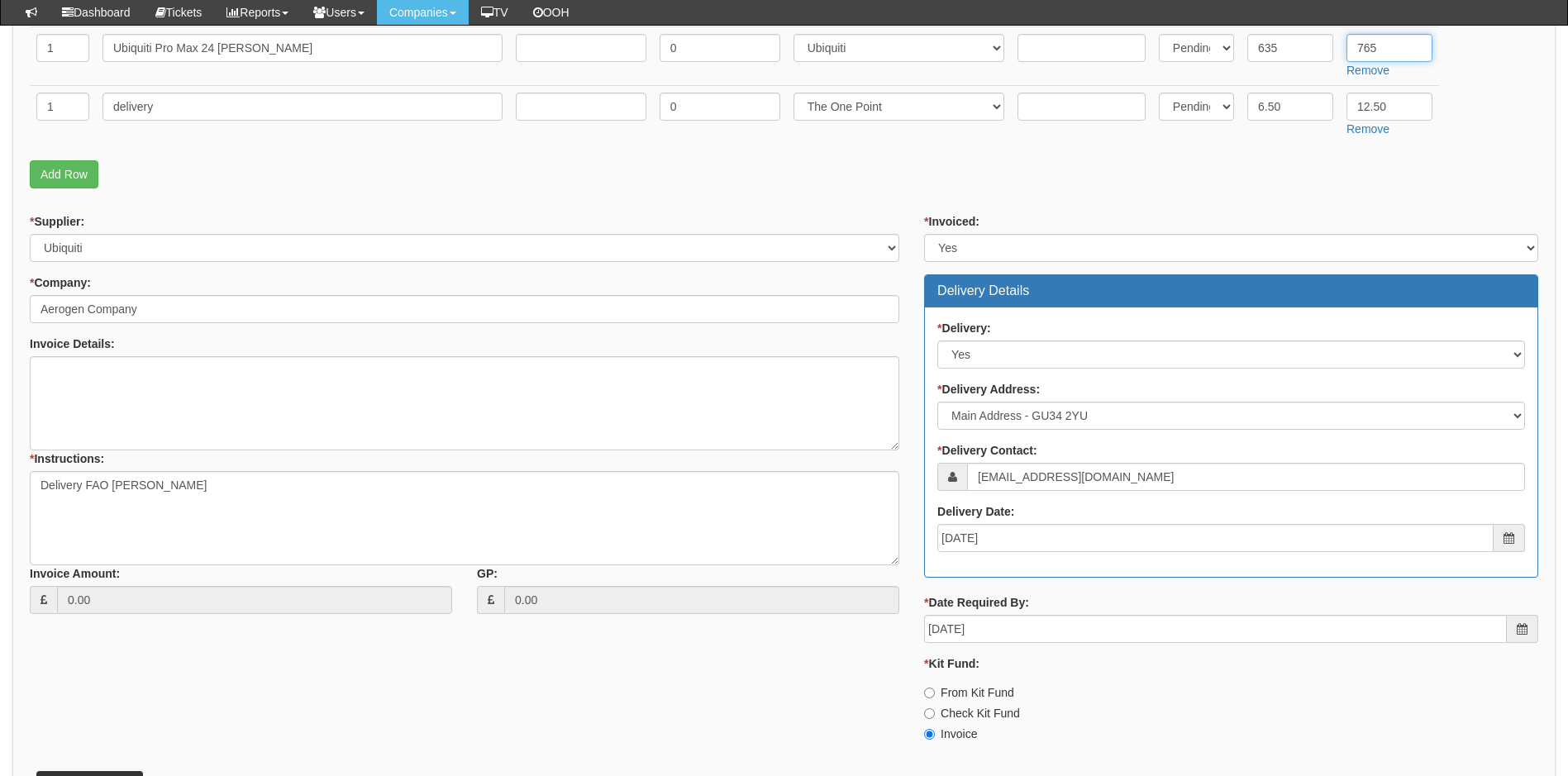
scroll to position [579, 0]
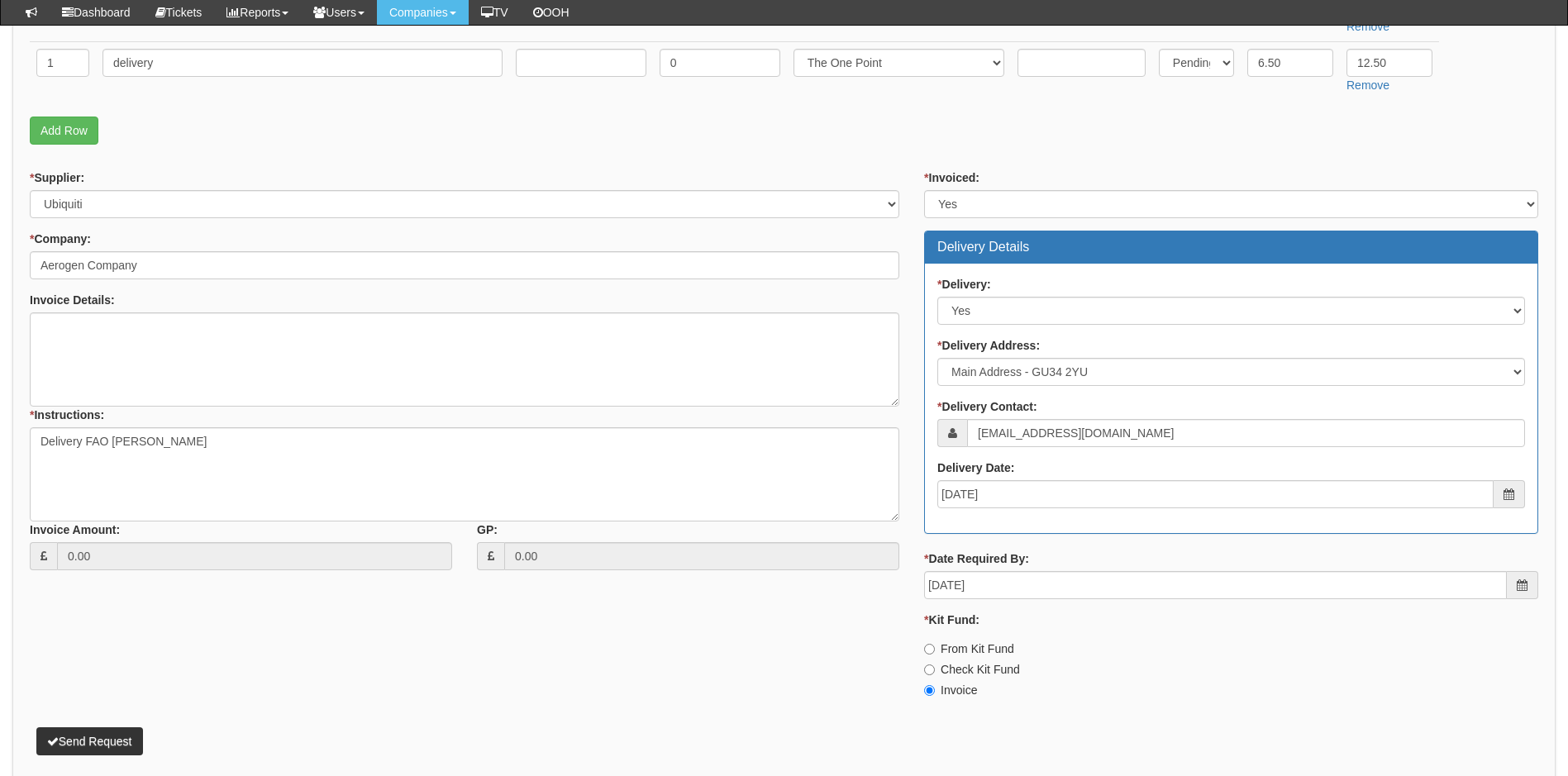
type input "765"
click at [96, 744] on button "Send Request" at bounding box center [90, 741] width 107 height 28
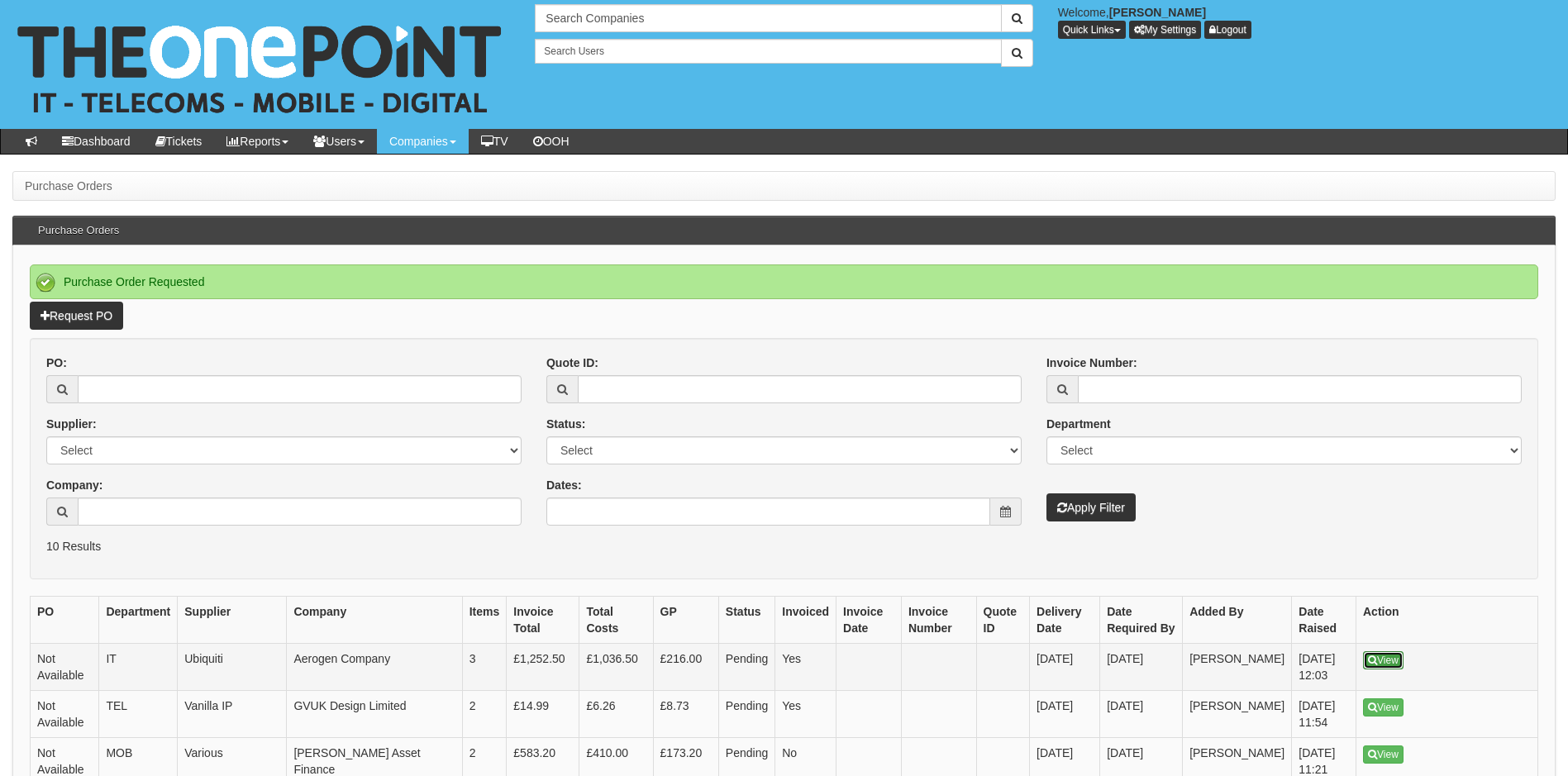
click at [1382, 658] on link "View" at bounding box center [1383, 660] width 41 height 18
